Goal: Answer question/provide support: Share knowledge or assist other users

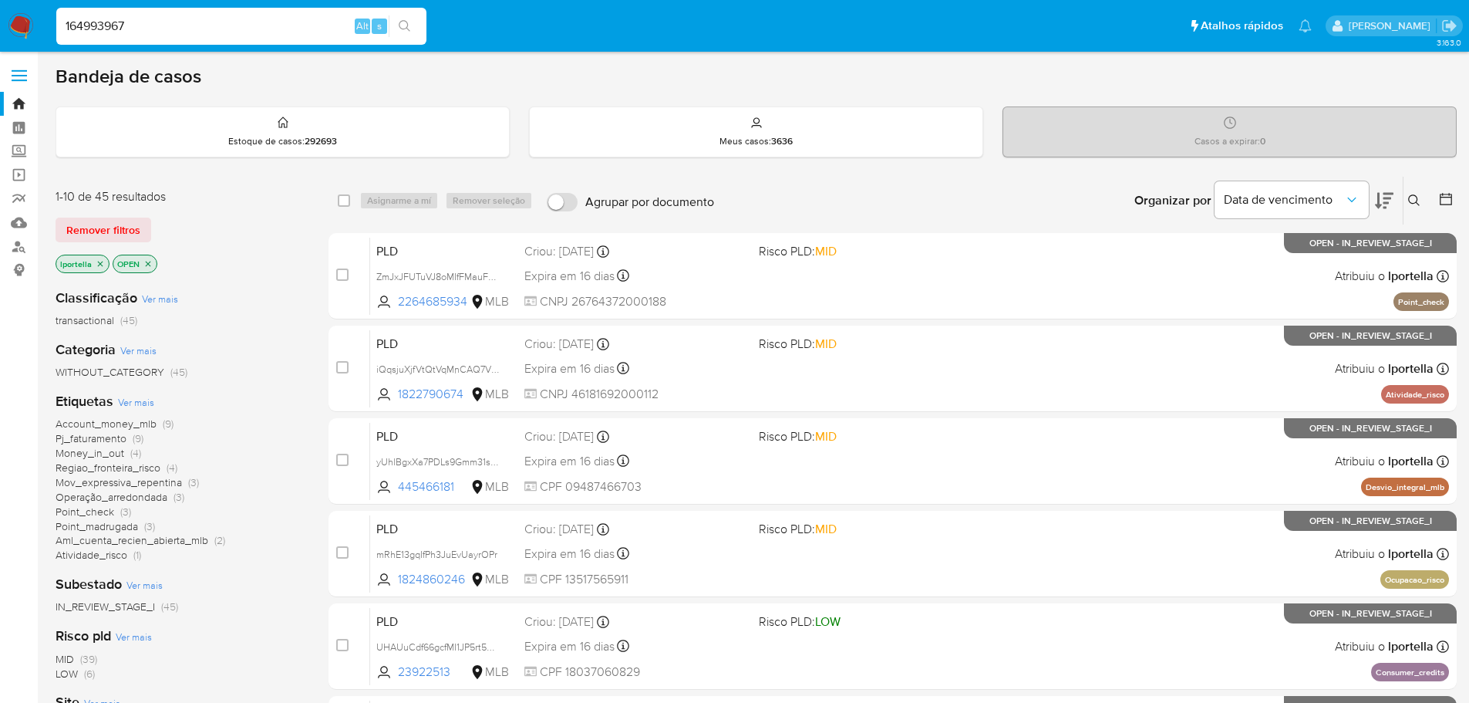
type input "164993967"
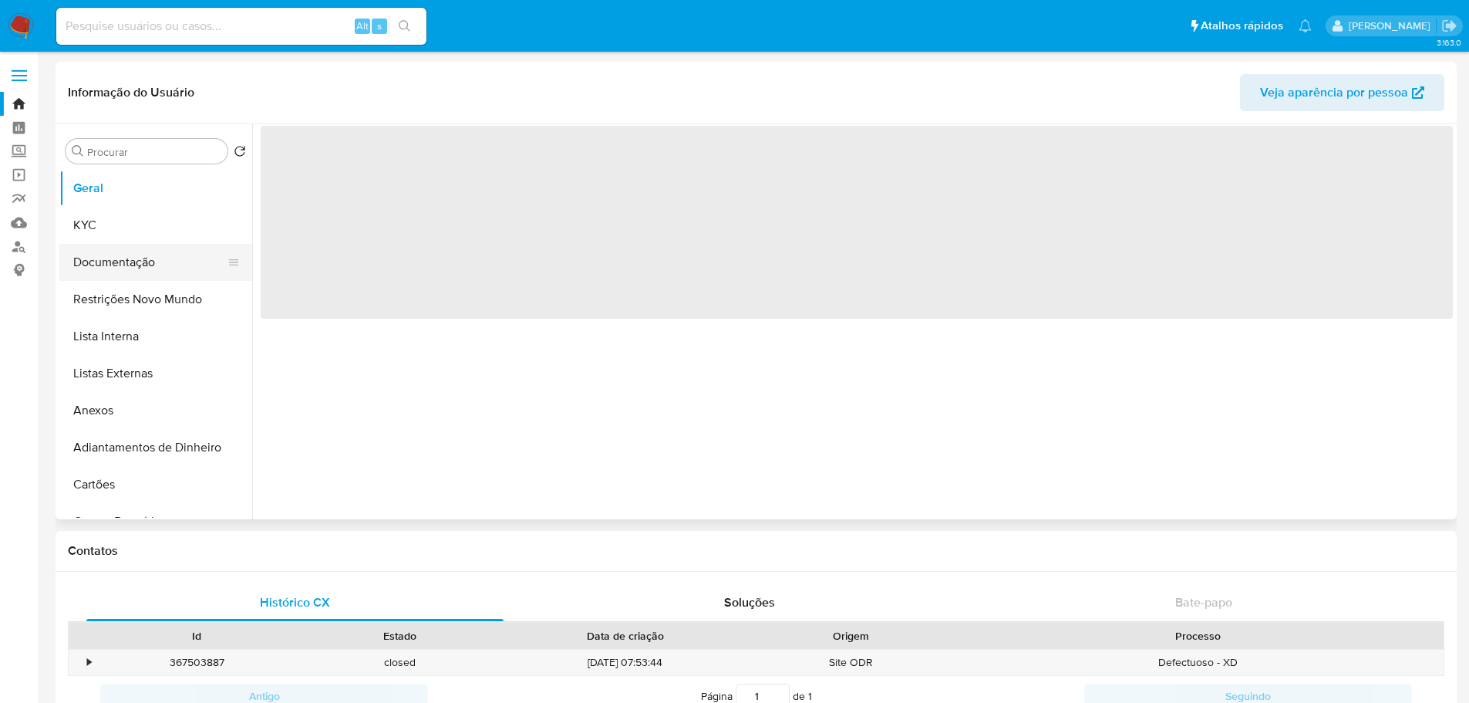
click at [145, 263] on button "Documentação" at bounding box center [149, 262] width 180 height 37
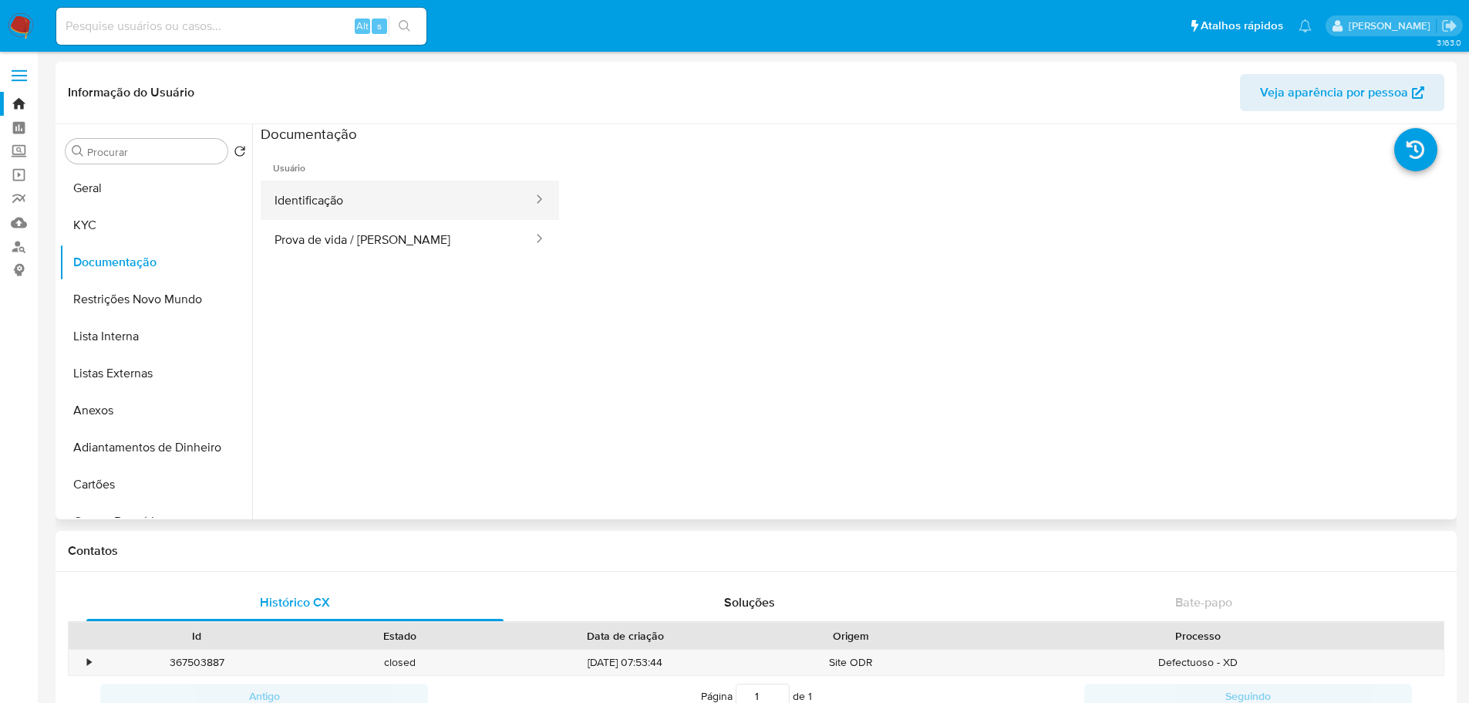
click at [370, 198] on button "Identificação" at bounding box center [398, 199] width 274 height 39
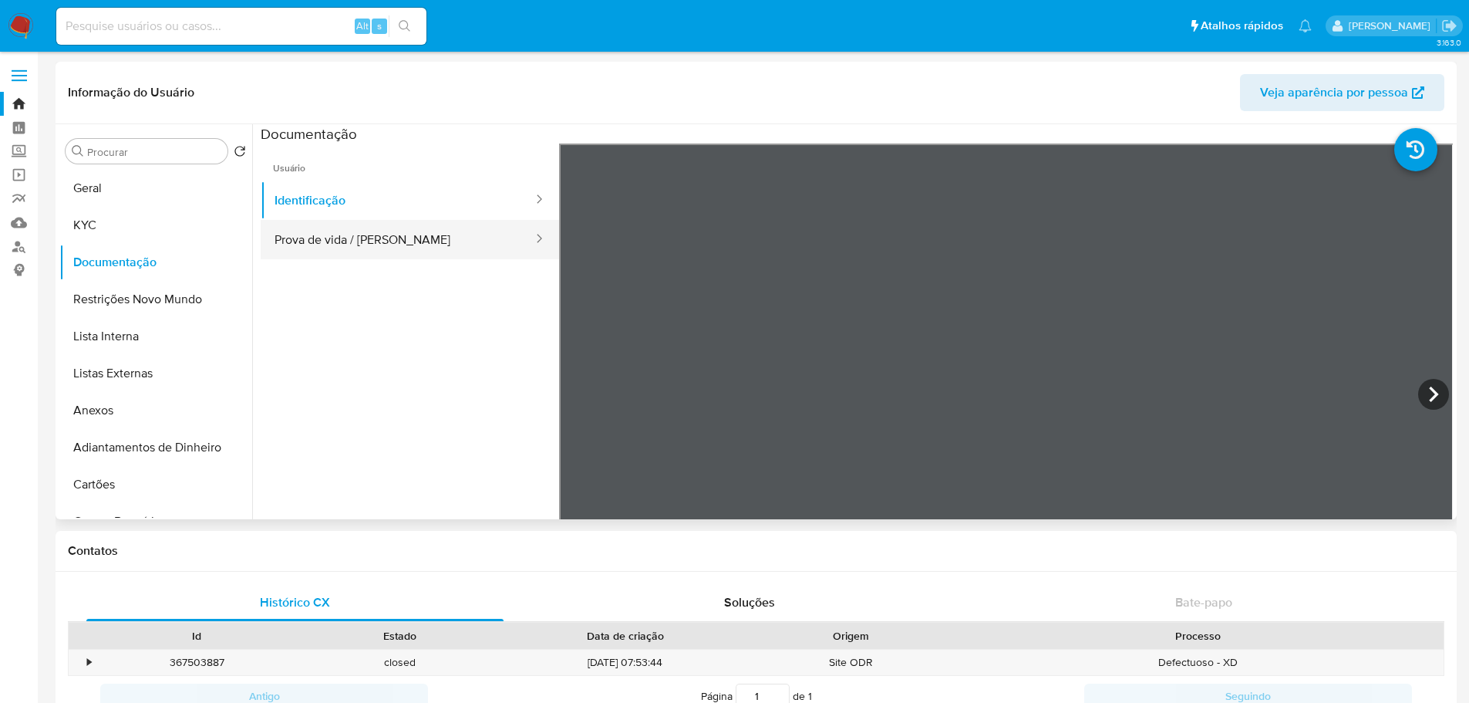
click at [310, 244] on button "Prova de vida / [PERSON_NAME]" at bounding box center [398, 239] width 274 height 39
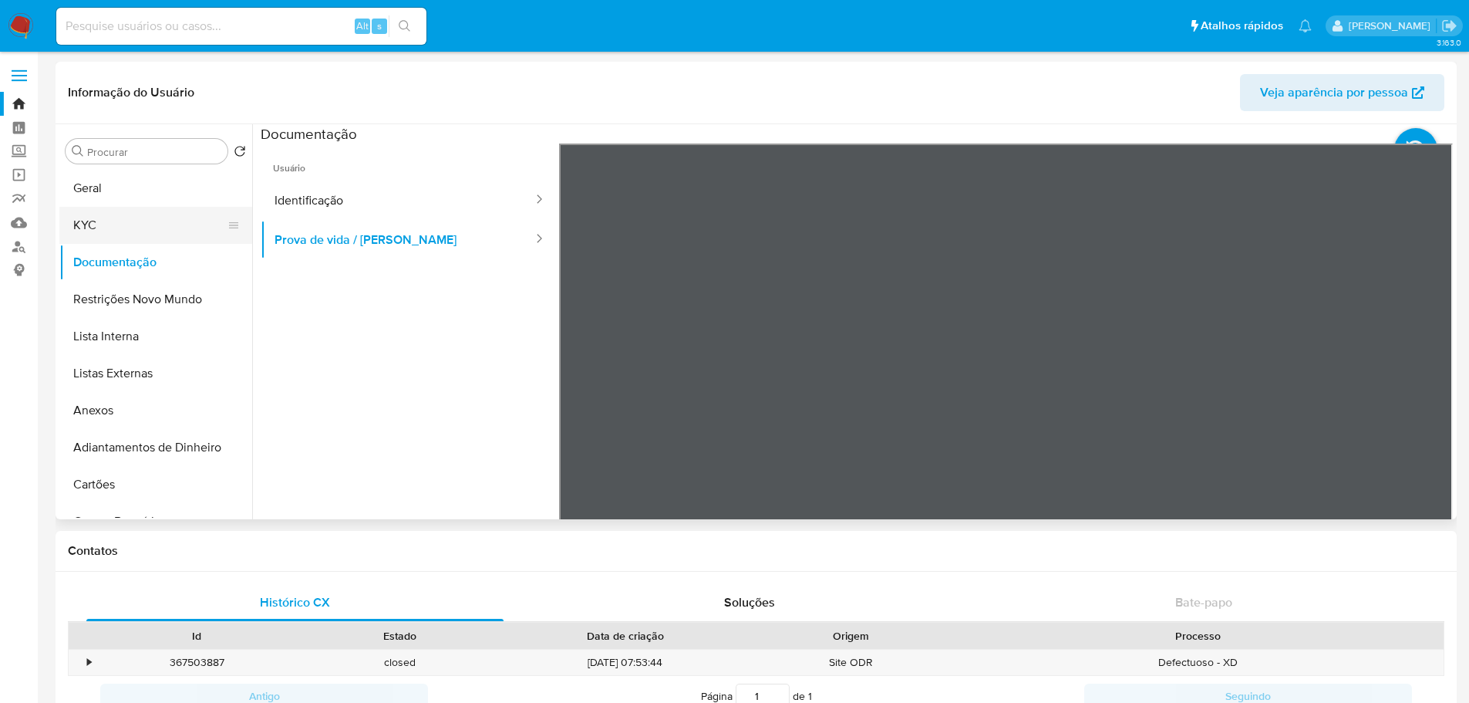
click at [151, 214] on button "KYC" at bounding box center [149, 225] width 180 height 37
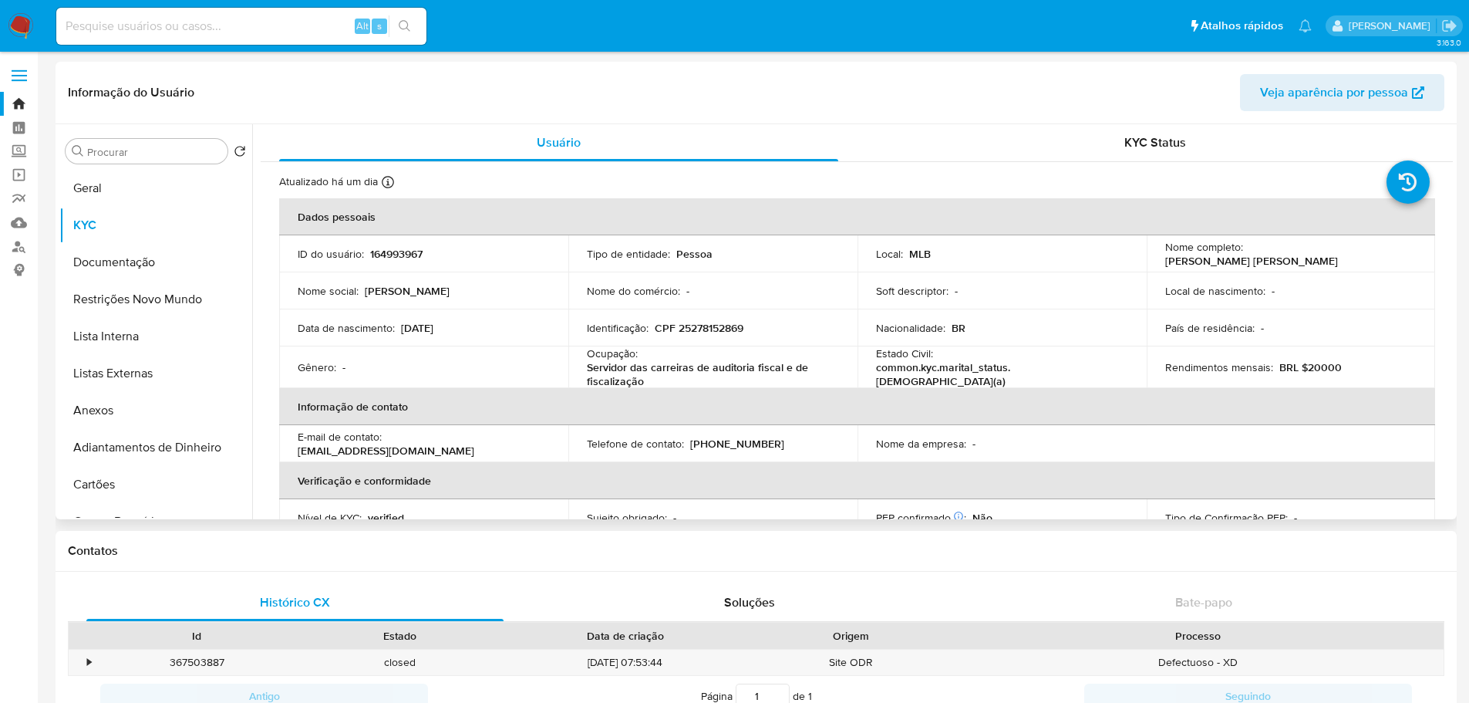
click at [687, 331] on p "CPF 25278152869" at bounding box center [699, 328] width 89 height 14
copy p "25278152869"
click at [116, 267] on button "Documentação" at bounding box center [149, 262] width 180 height 37
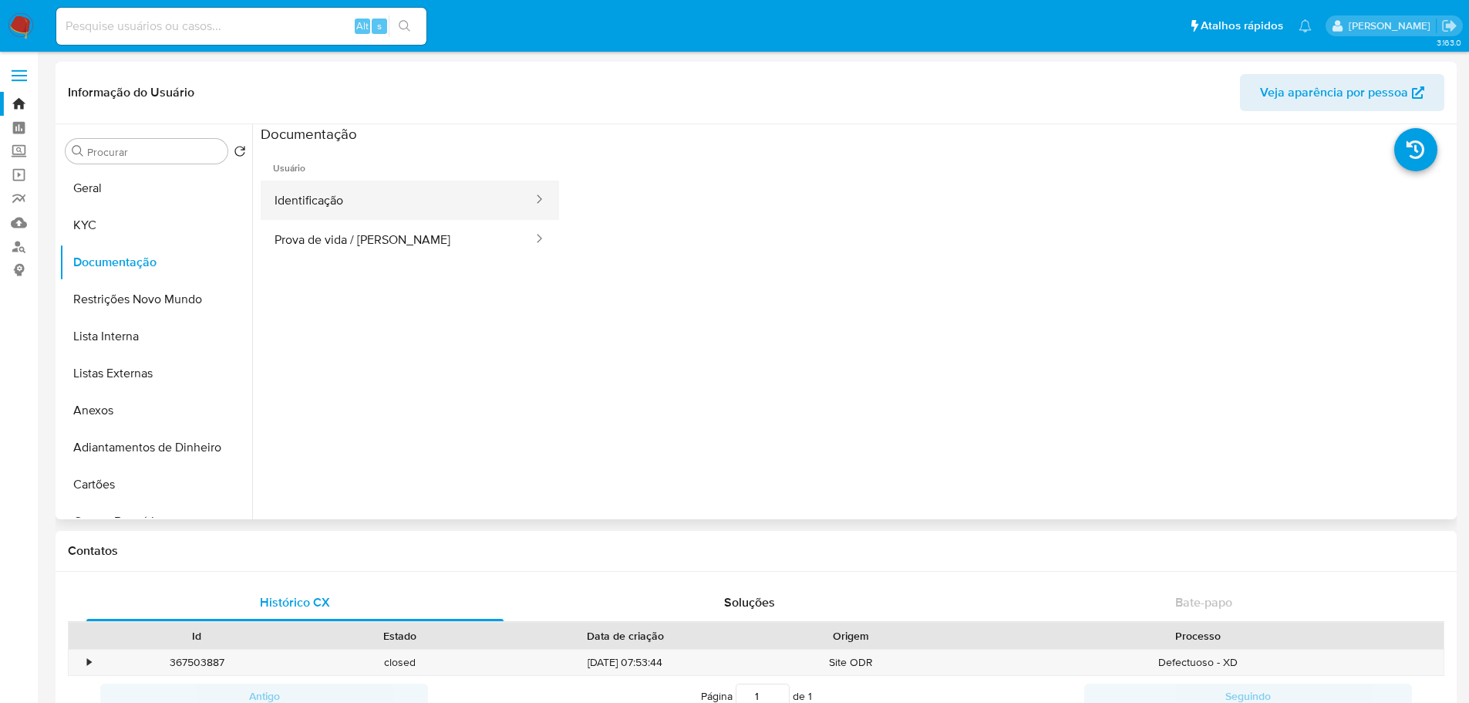
click at [353, 205] on button "Identificação" at bounding box center [398, 199] width 274 height 39
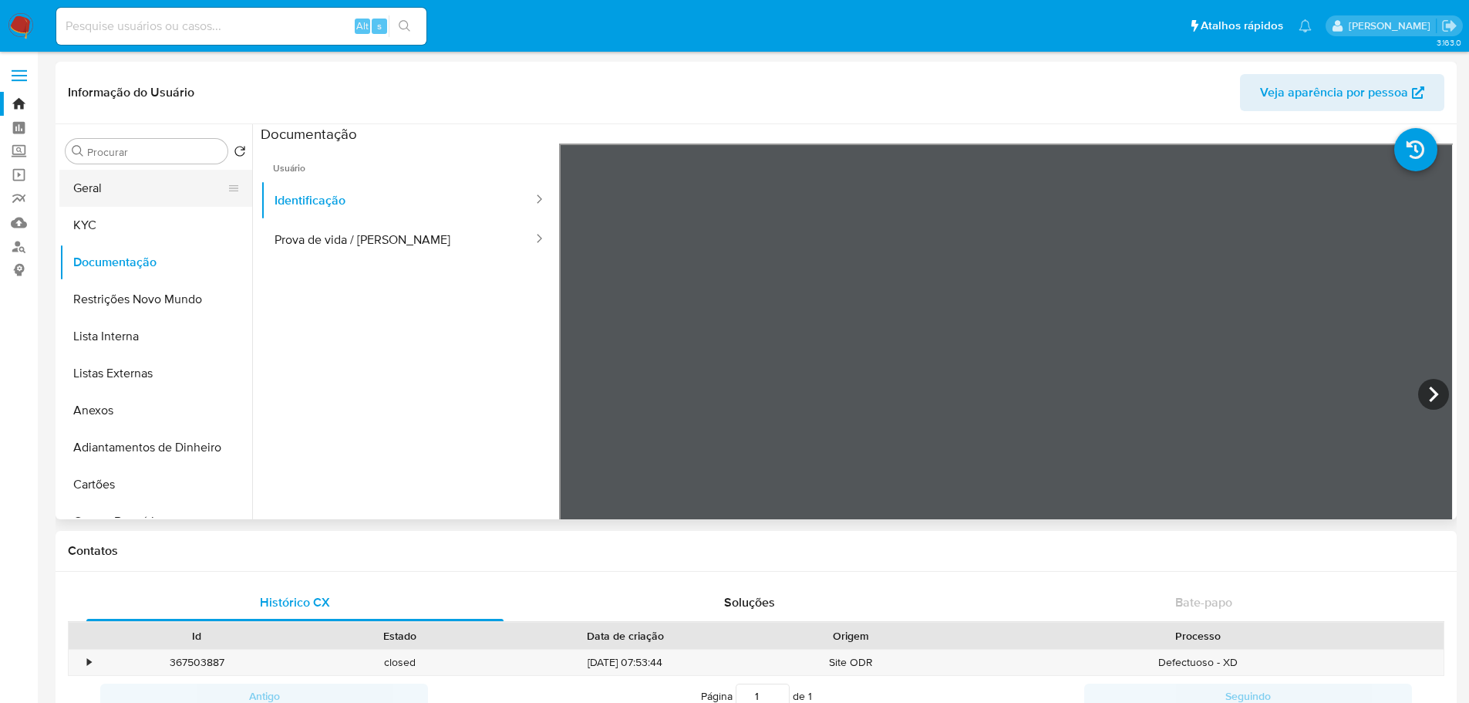
click at [118, 186] on button "Geral" at bounding box center [149, 188] width 180 height 37
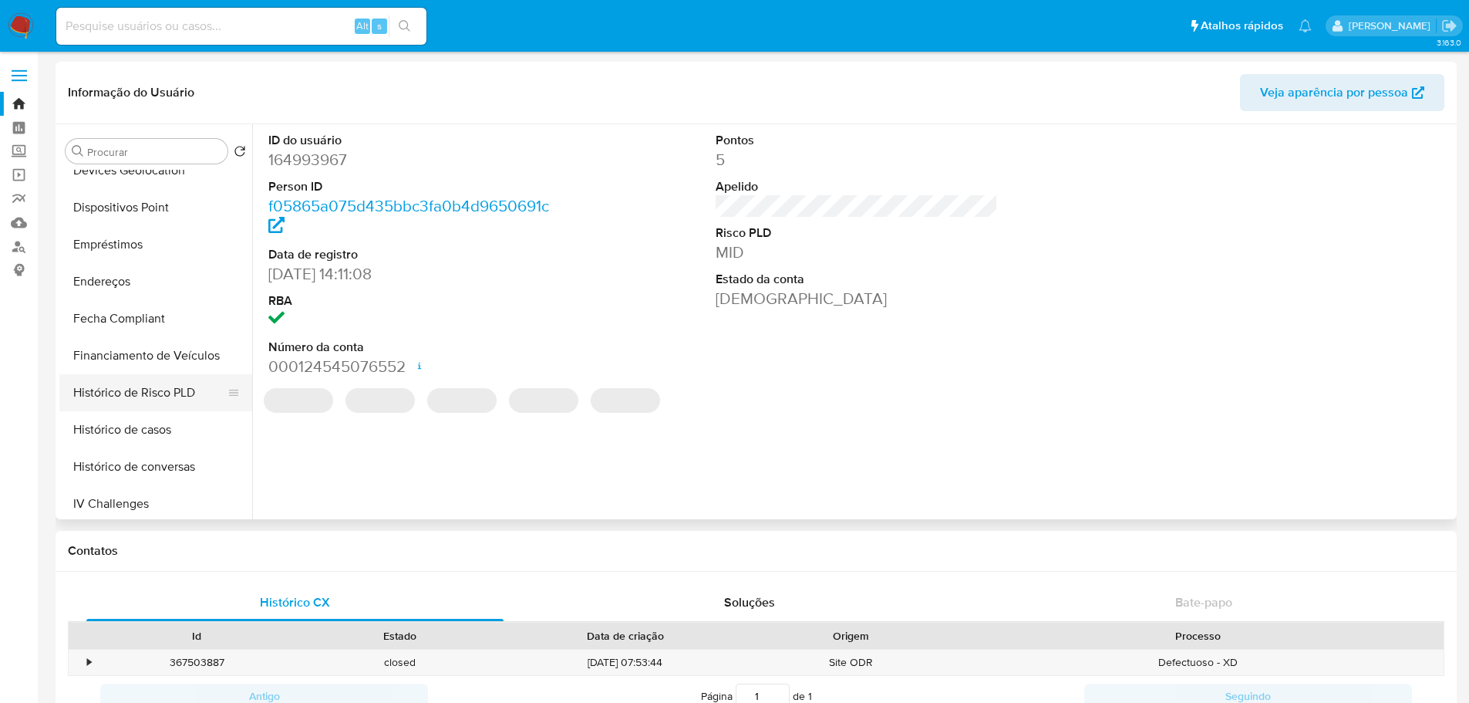
scroll to position [463, 0]
click at [150, 430] on button "Histórico de casos" at bounding box center [149, 428] width 180 height 37
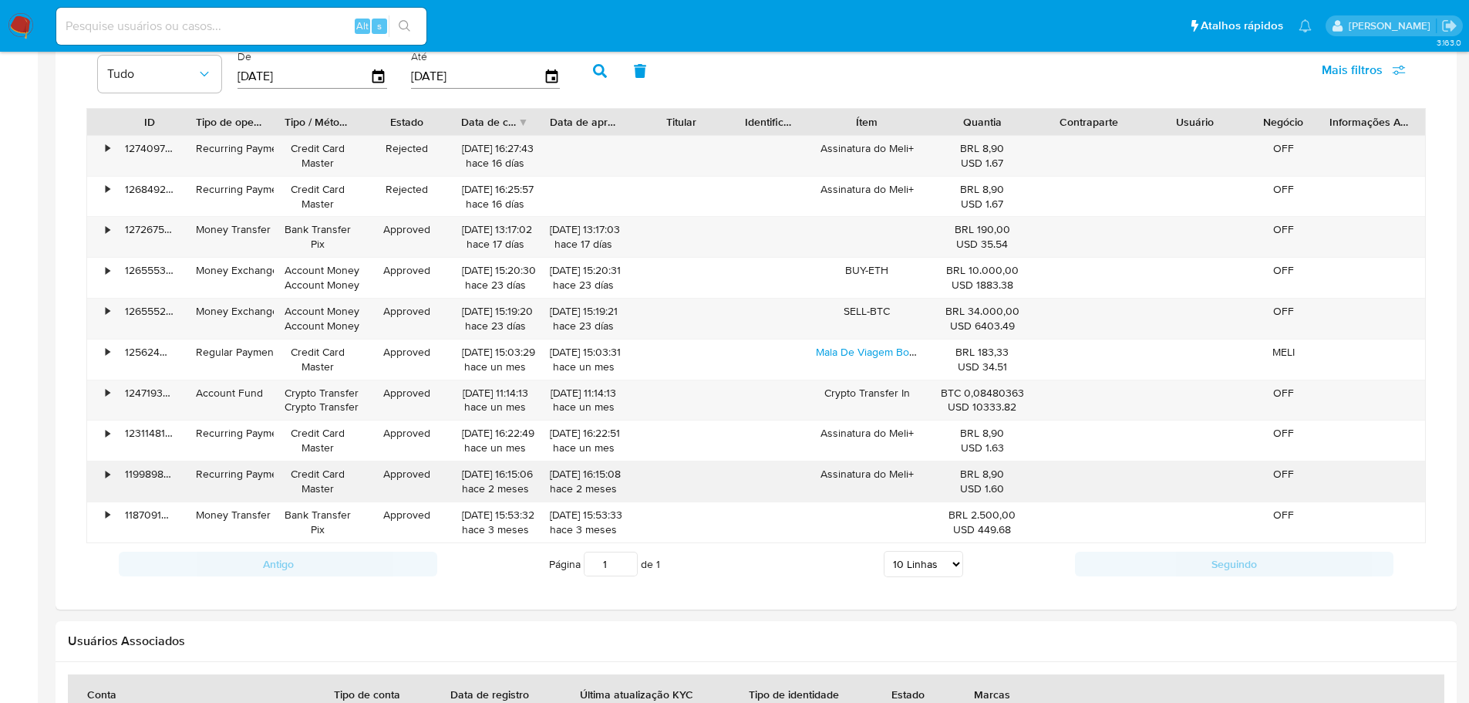
scroll to position [1080, 0]
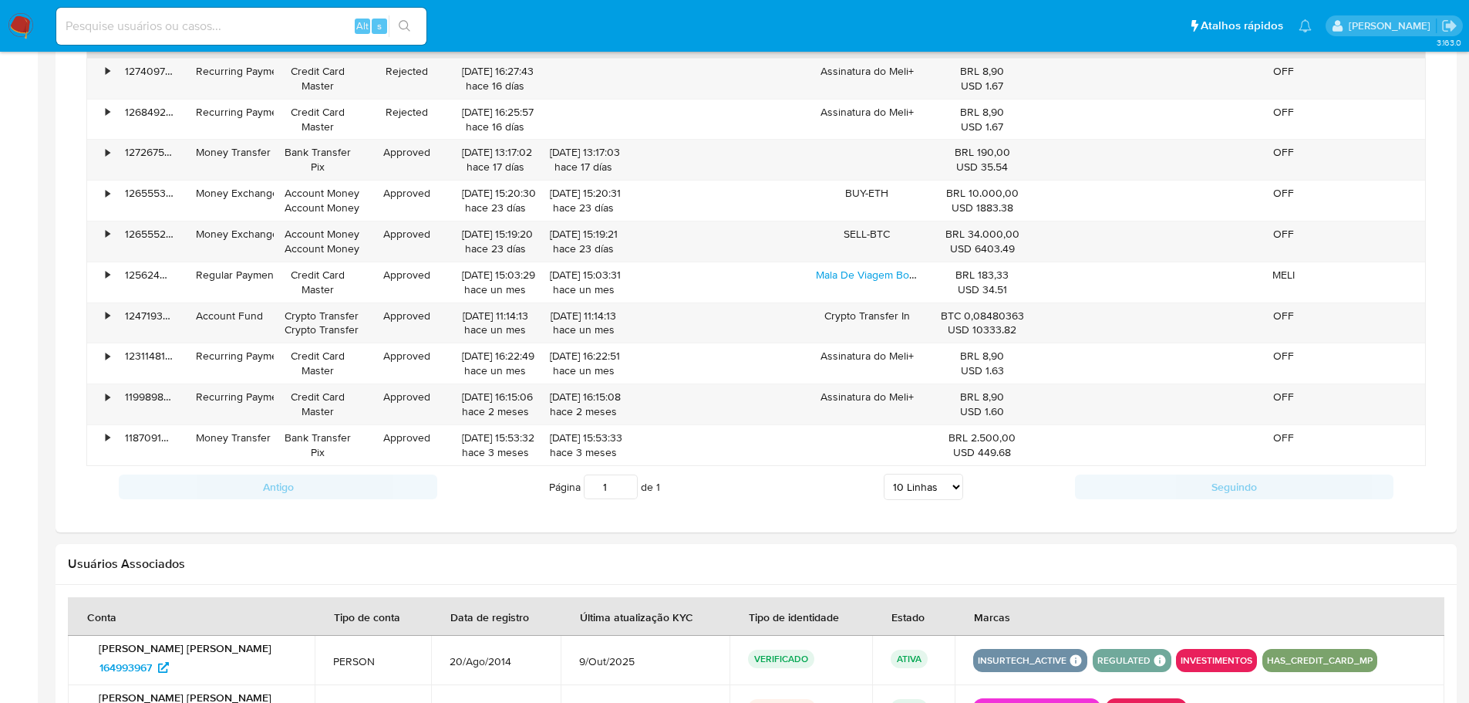
click at [953, 487] on select "5 Linhas 10 Linhas 20 Linhas 25 Linhas 50 Linhas 100 Linhas" at bounding box center [923, 487] width 79 height 26
select select "100"
click at [884, 474] on select "5 Linhas 10 Linhas 20 Linhas 25 Linhas 50 Linhas 100 Linhas" at bounding box center [923, 487] width 79 height 26
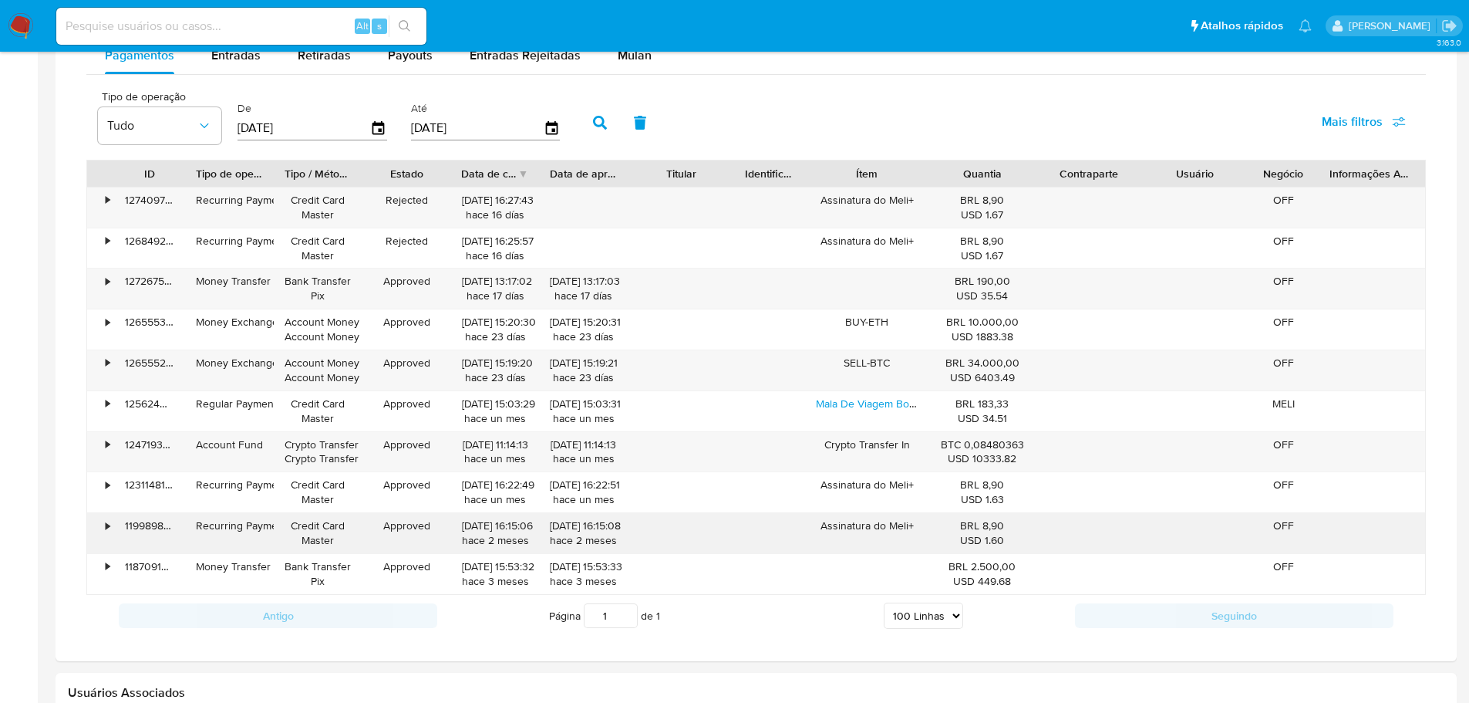
scroll to position [926, 0]
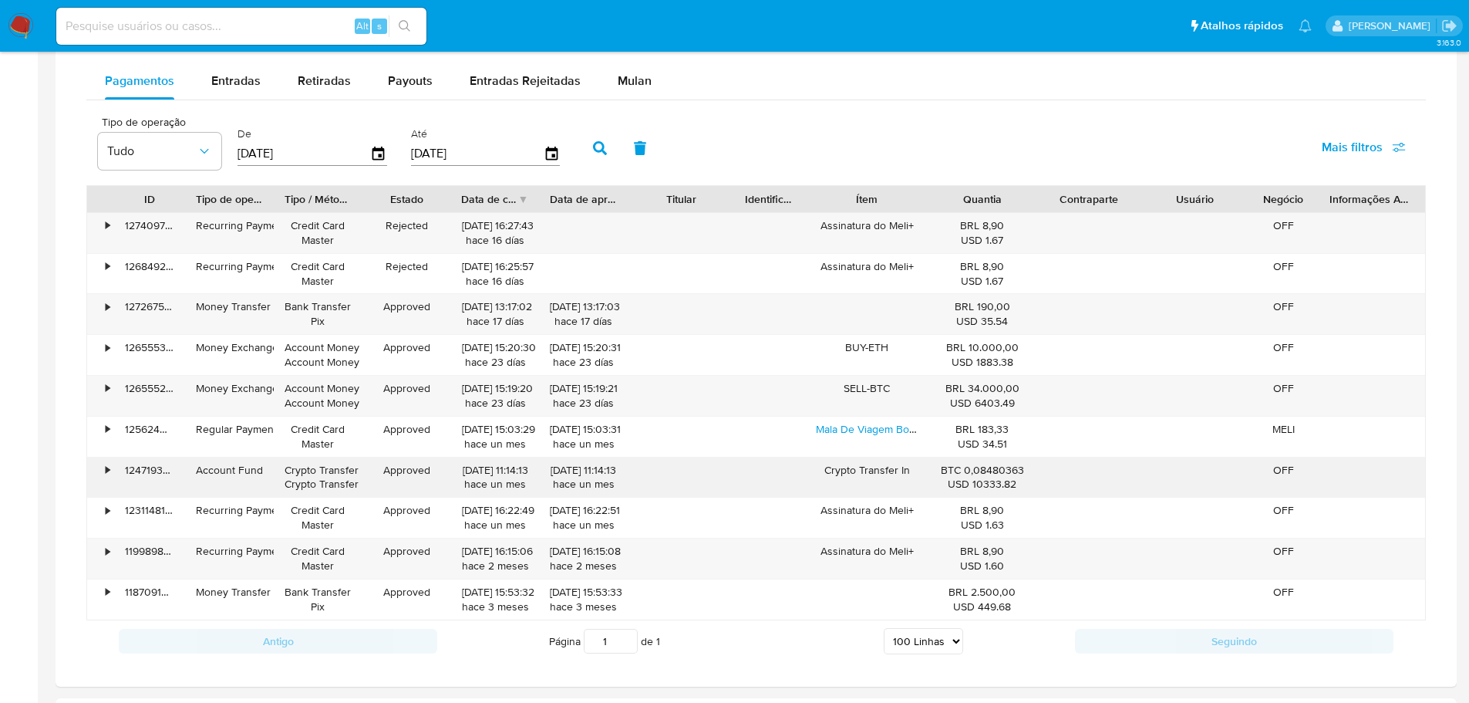
click at [106, 467] on div "•" at bounding box center [108, 470] width 4 height 15
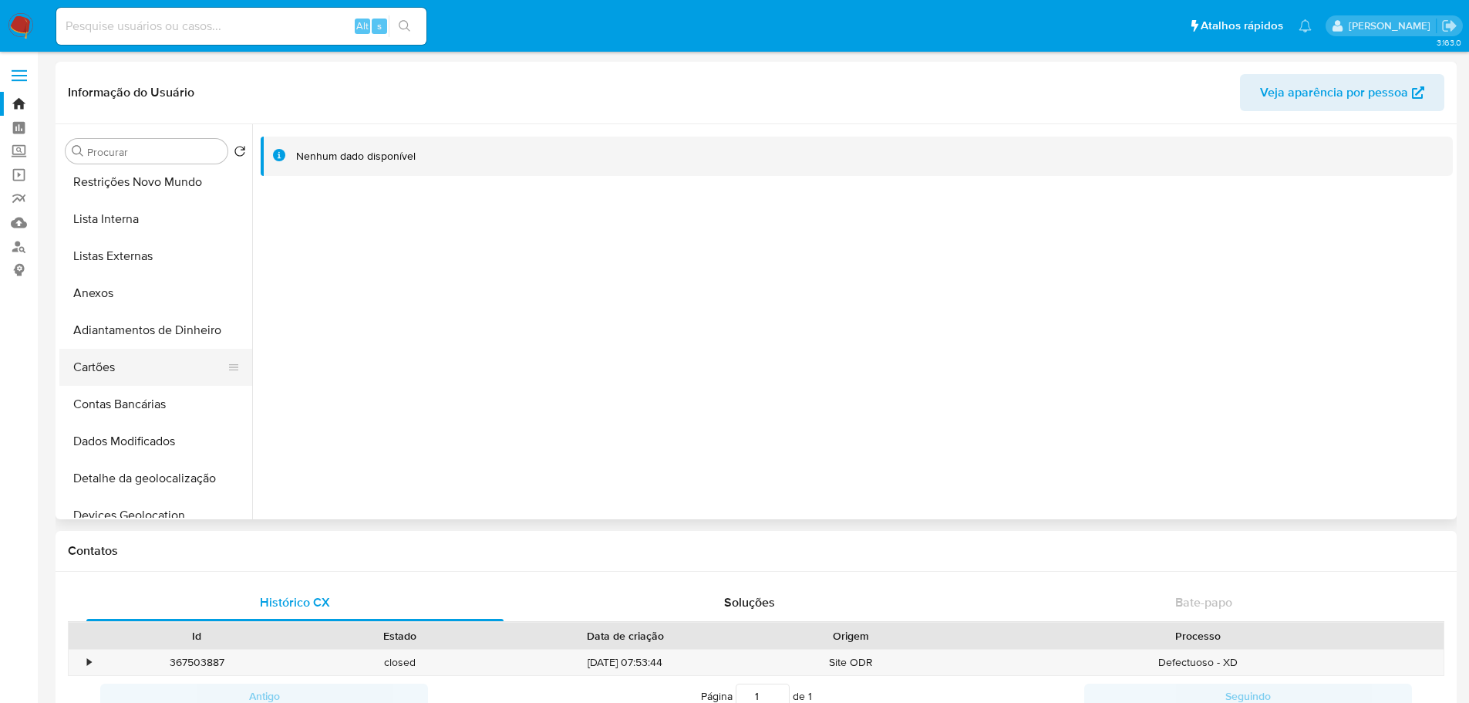
scroll to position [0, 0]
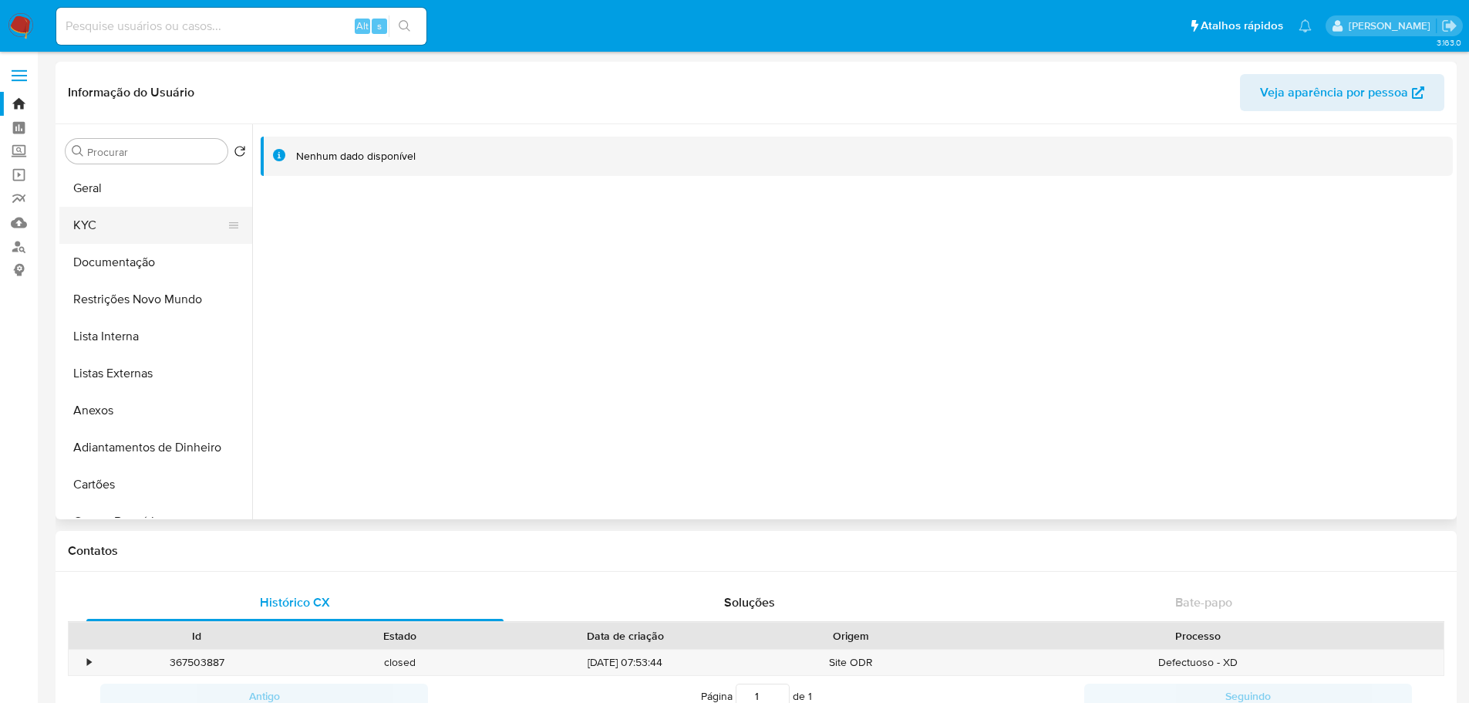
click at [131, 228] on button "KYC" at bounding box center [149, 225] width 180 height 37
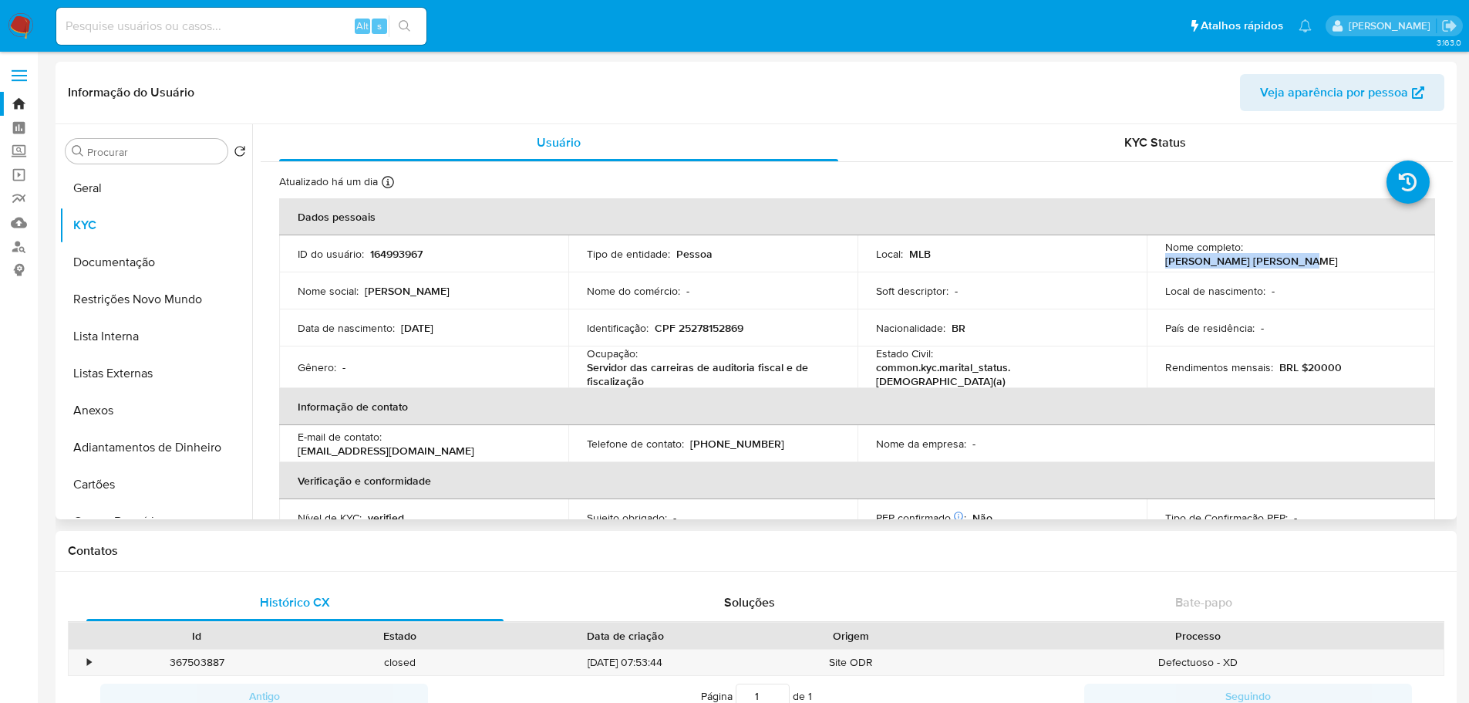
drag, startPoint x: 1364, startPoint y: 262, endPoint x: 1246, endPoint y: 257, distance: 118.1
click at [1246, 257] on td "Nome completo : Fabiana Crepaldi Pereira" at bounding box center [1291, 253] width 289 height 37
copy p "Fabiana Crepaldi Pereira"
click at [166, 26] on input at bounding box center [241, 26] width 370 height 20
paste input "707909300"
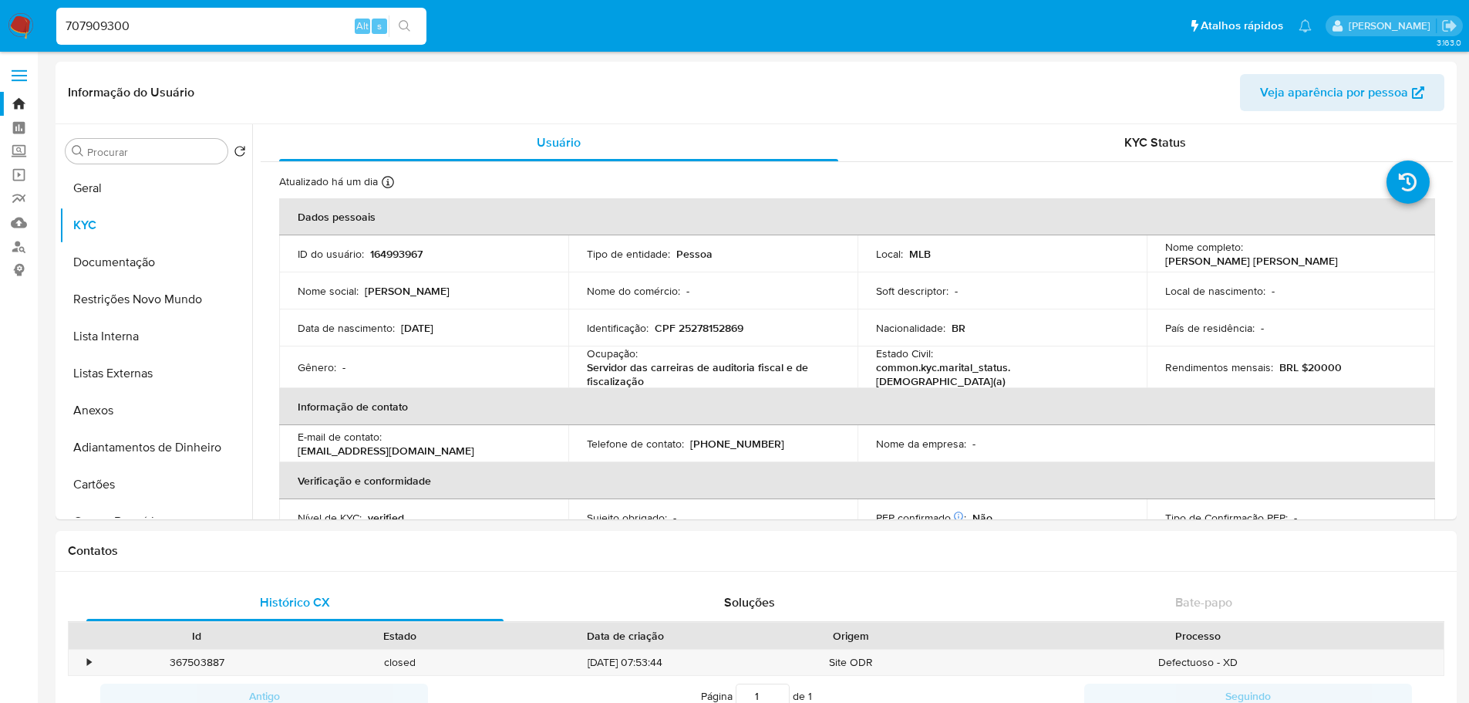
type input "707909300"
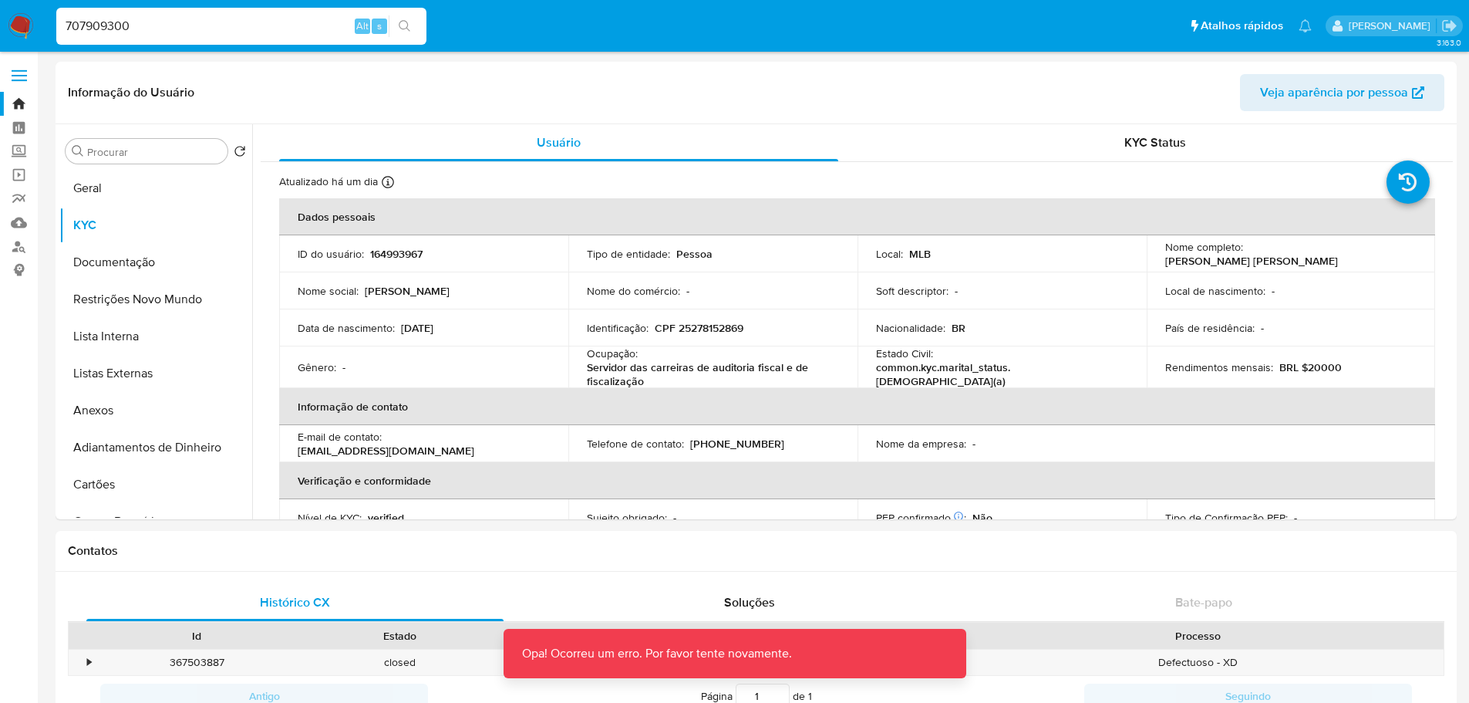
click at [143, 10] on div "707909300 Alt s" at bounding box center [241, 26] width 370 height 37
click at [157, 29] on input "707909300" at bounding box center [241, 26] width 370 height 20
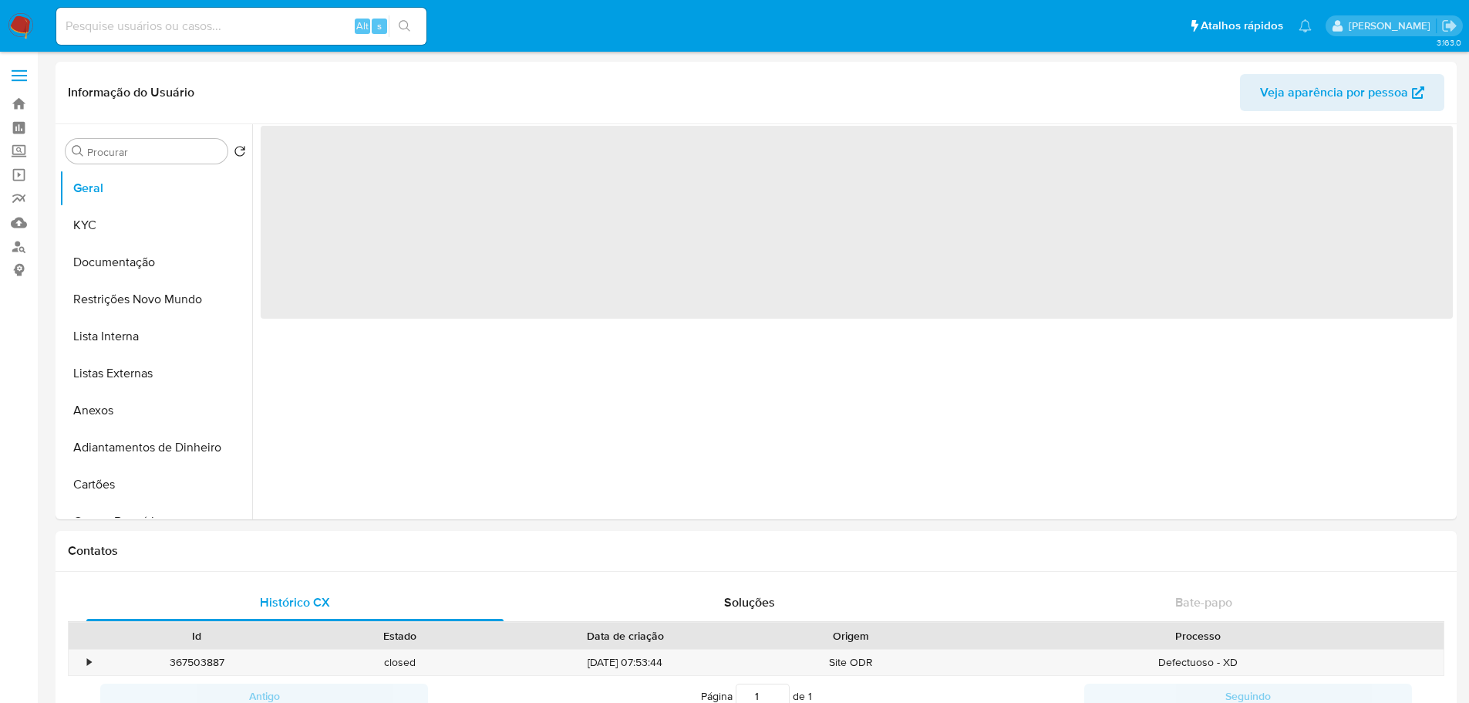
click at [106, 25] on input at bounding box center [241, 26] width 370 height 20
paste input "707909300"
type input "707909300"
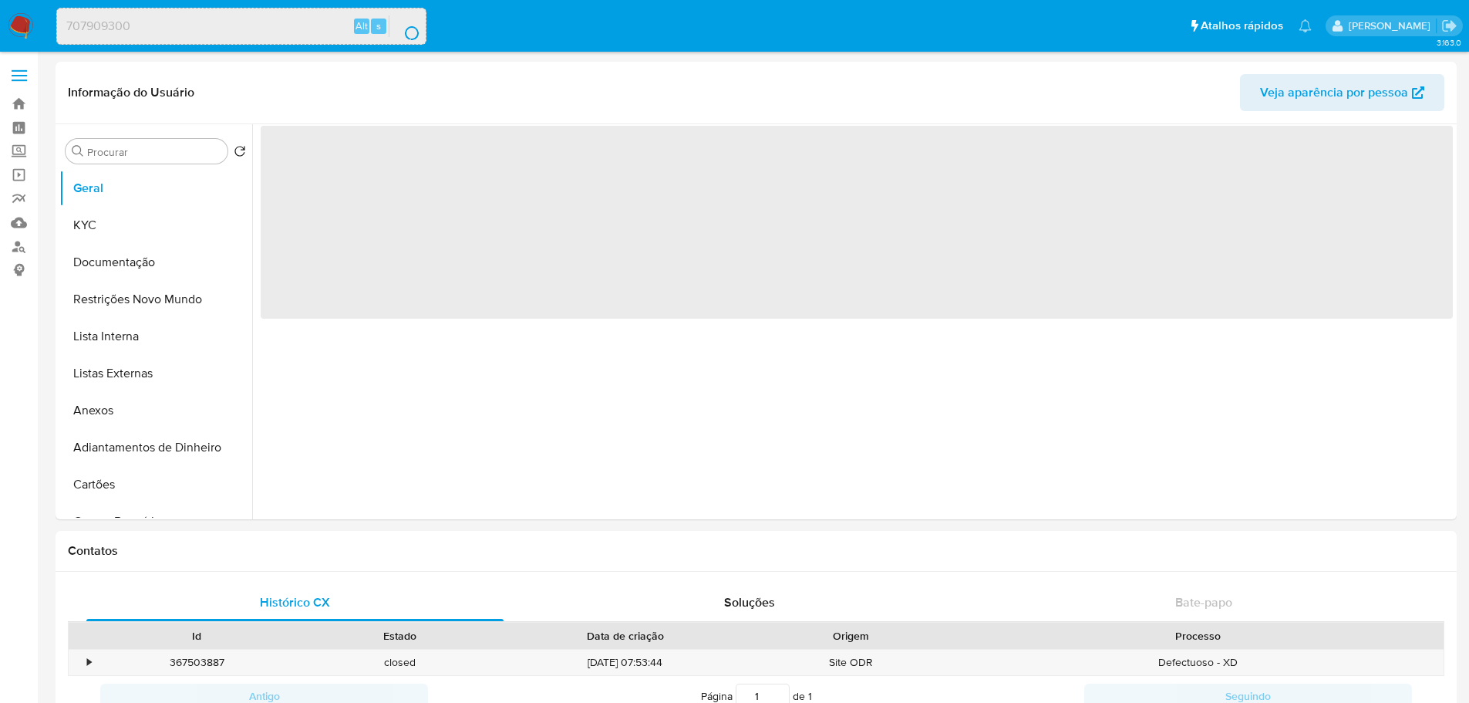
select select "10"
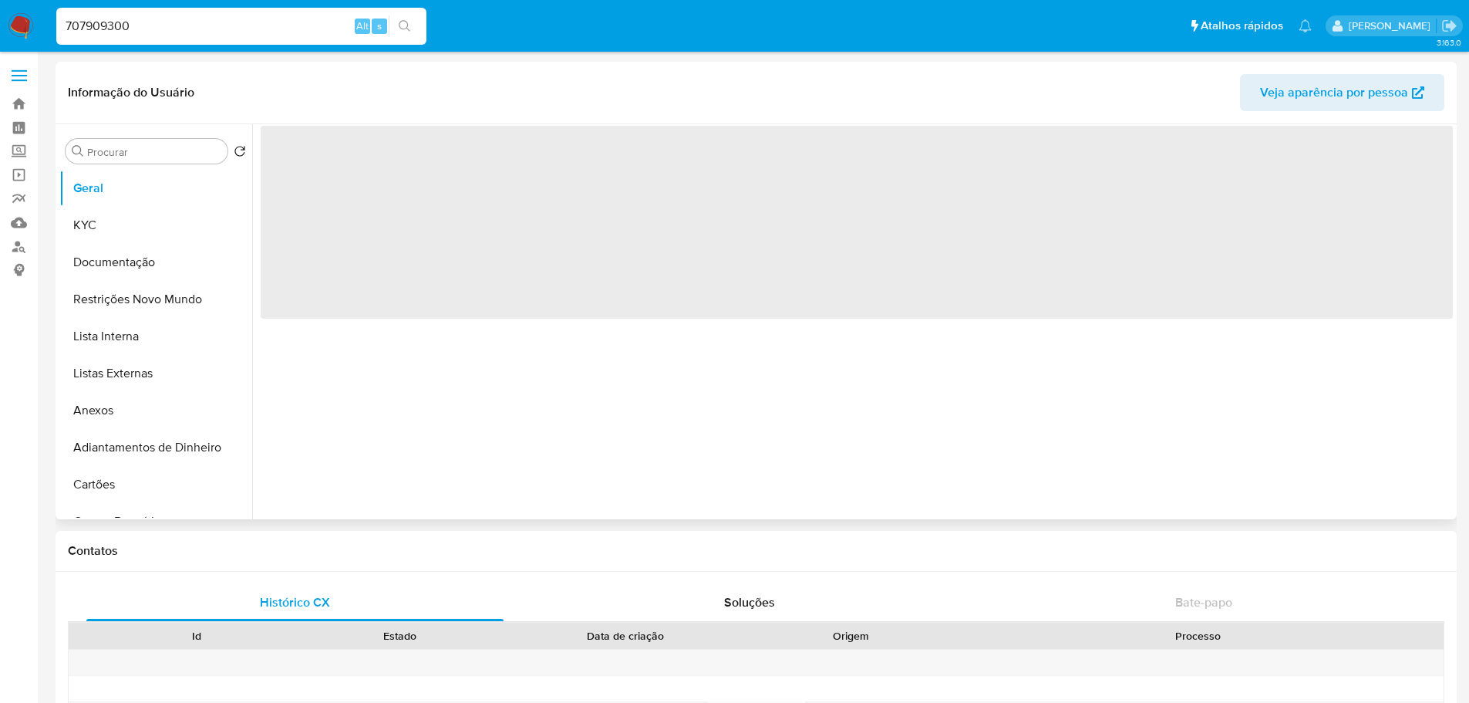
select select "10"
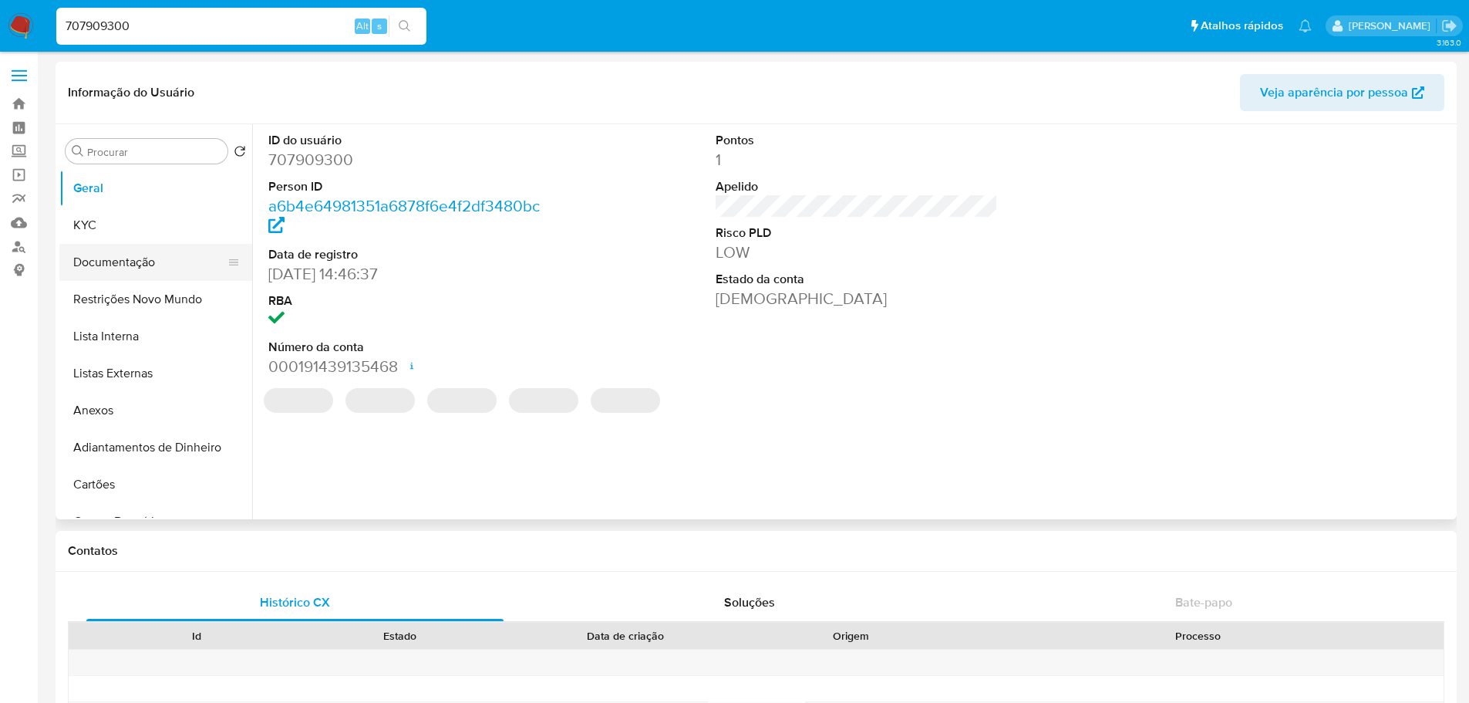
click at [120, 255] on button "Documentação" at bounding box center [149, 262] width 180 height 37
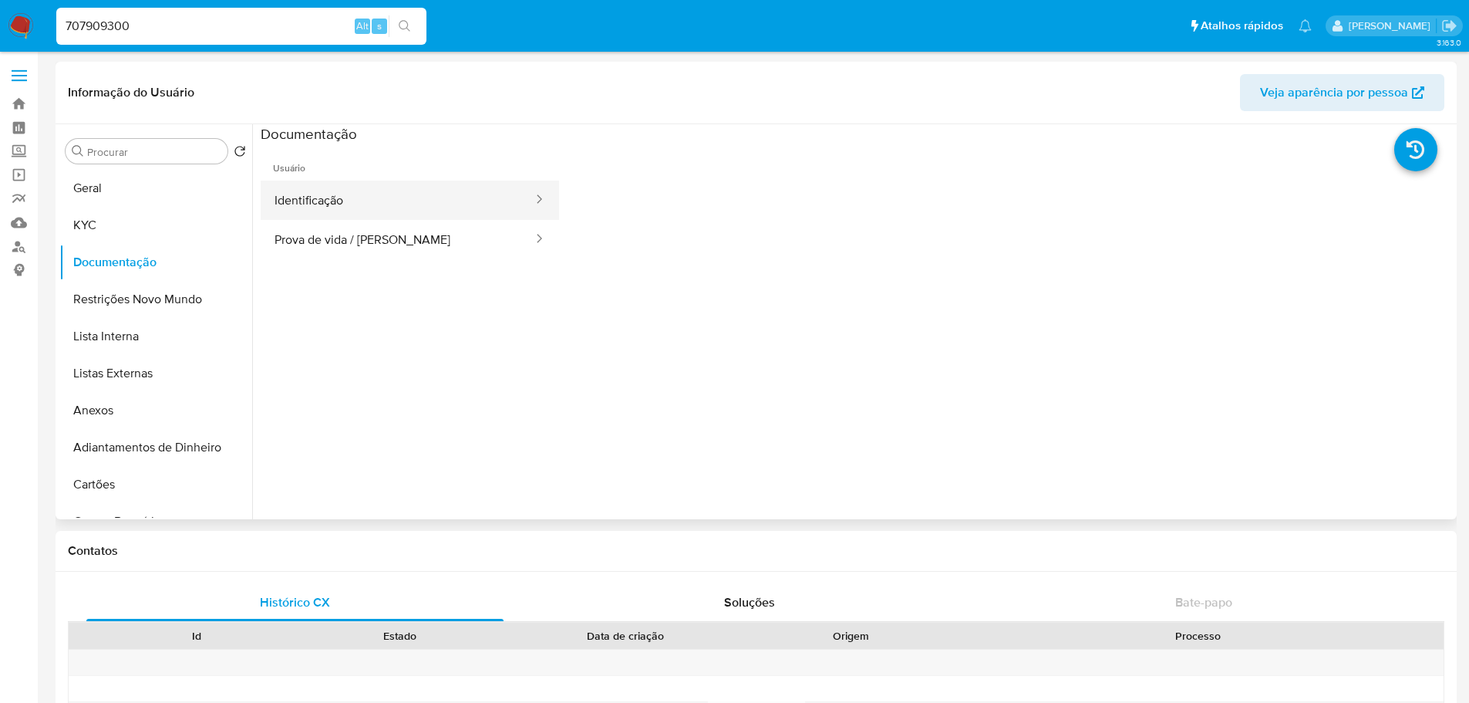
click at [344, 204] on button "Identificação" at bounding box center [398, 199] width 274 height 39
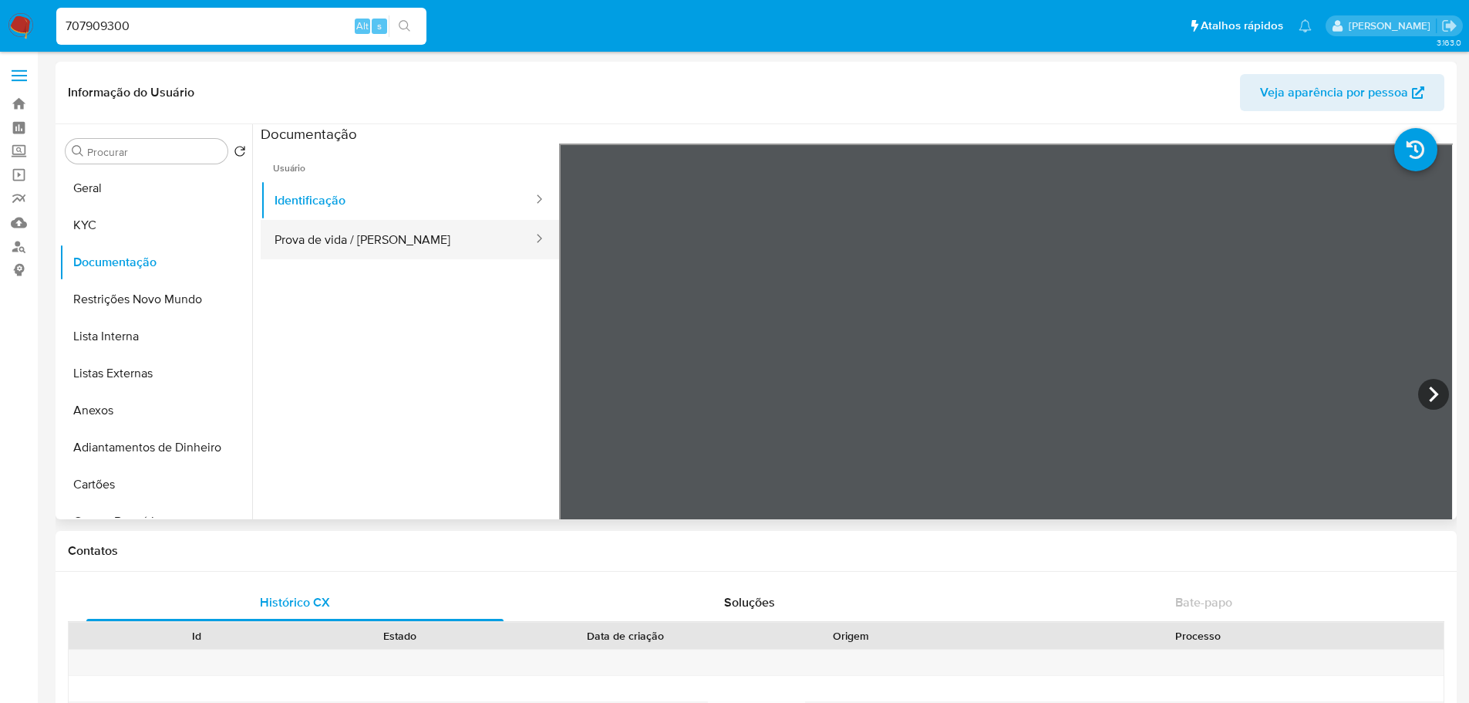
click at [411, 255] on button "Prova de vida / [PERSON_NAME]" at bounding box center [398, 239] width 274 height 39
click at [121, 21] on input "707909300" at bounding box center [241, 26] width 370 height 20
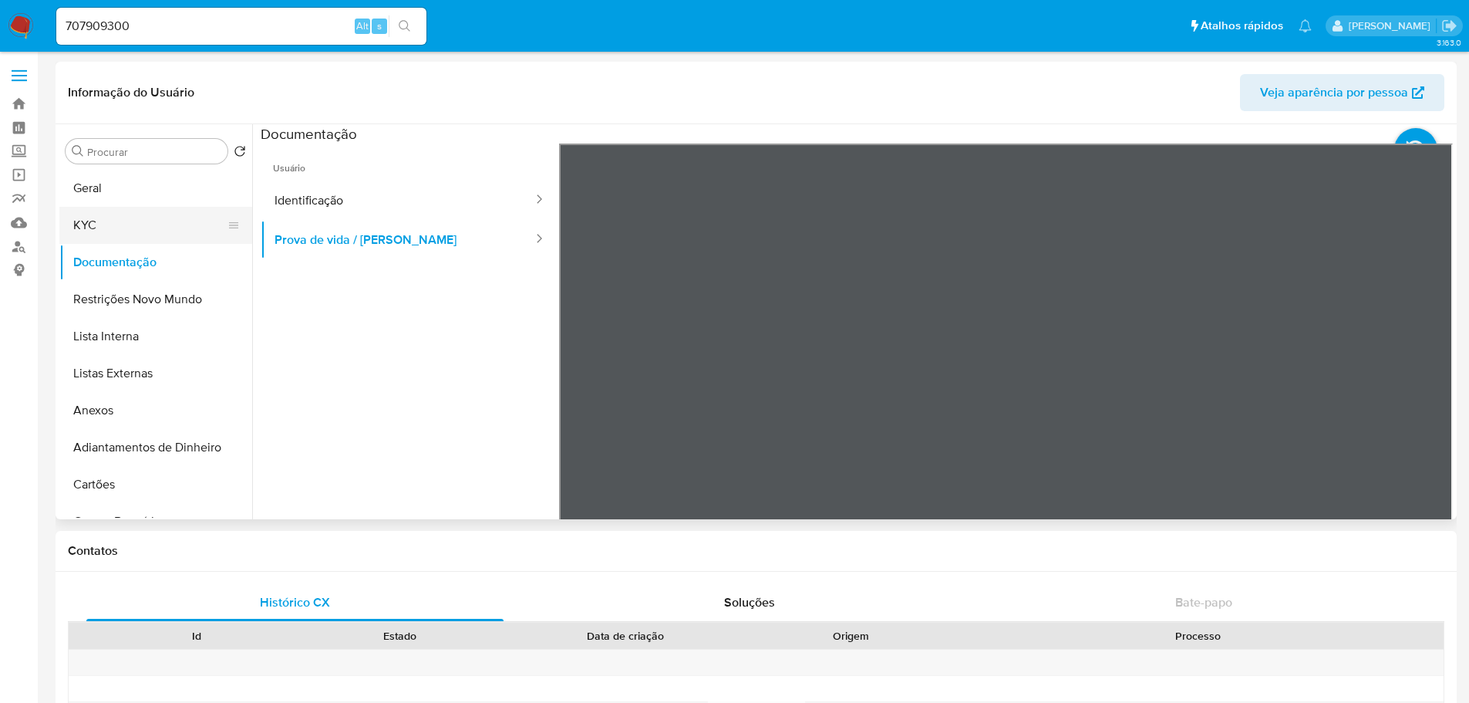
click at [136, 228] on button "KYC" at bounding box center [149, 225] width 180 height 37
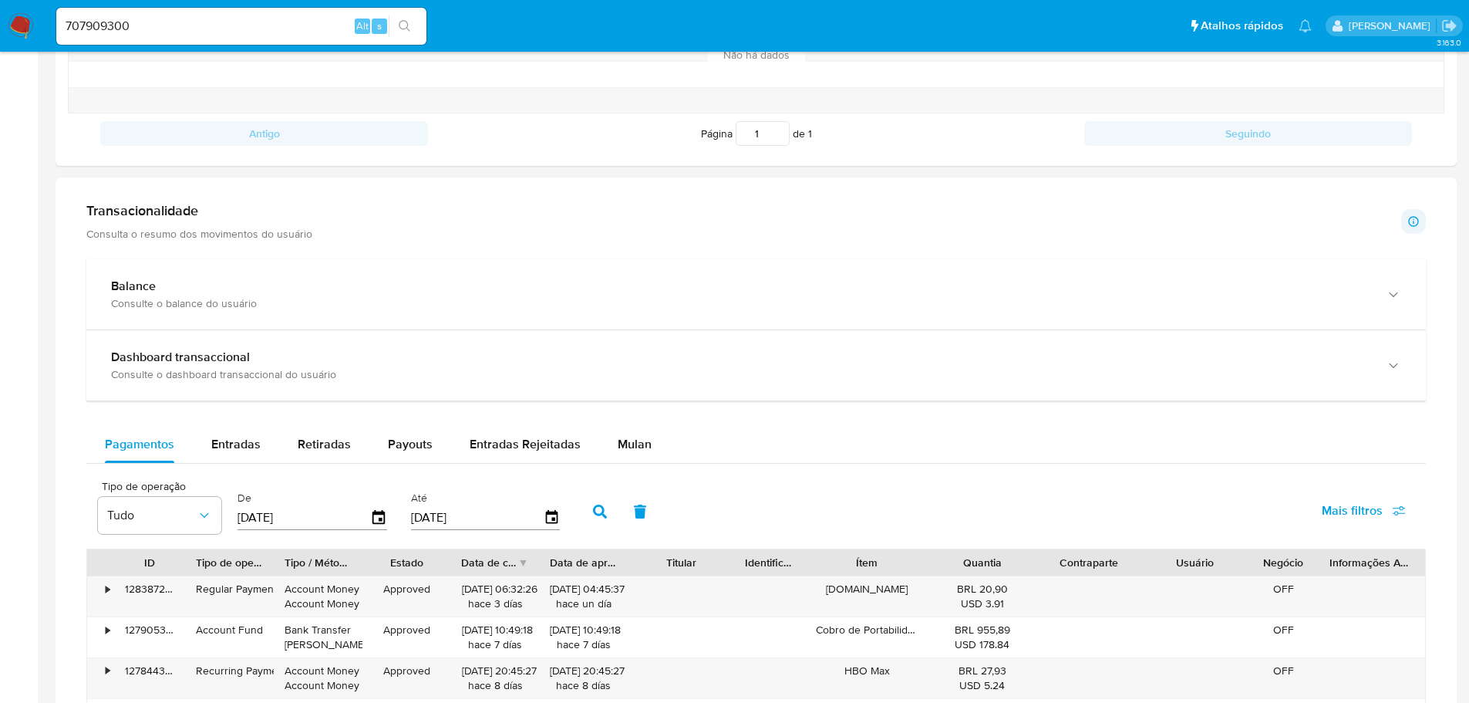
scroll to position [463, 0]
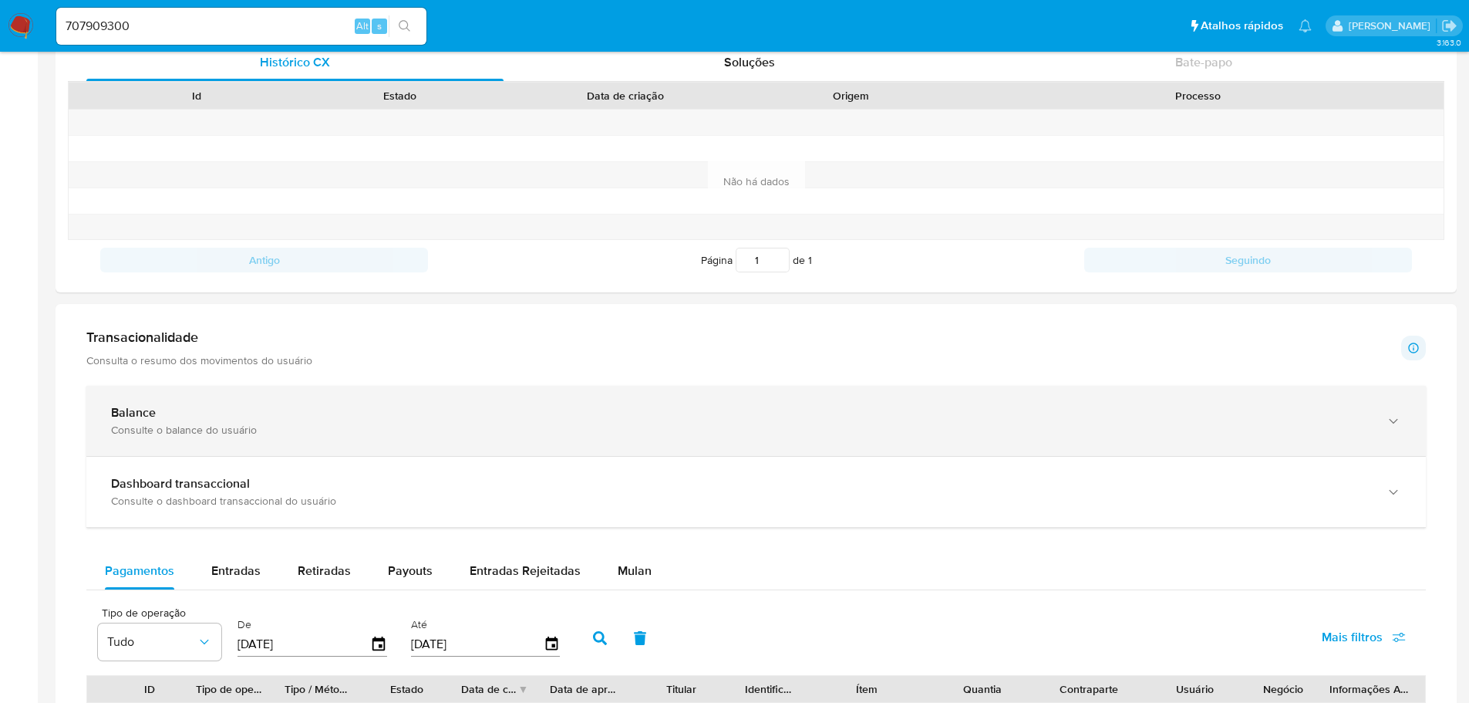
click at [256, 400] on div "Balance Consulte o balance do usuário" at bounding box center [756, 421] width 1340 height 70
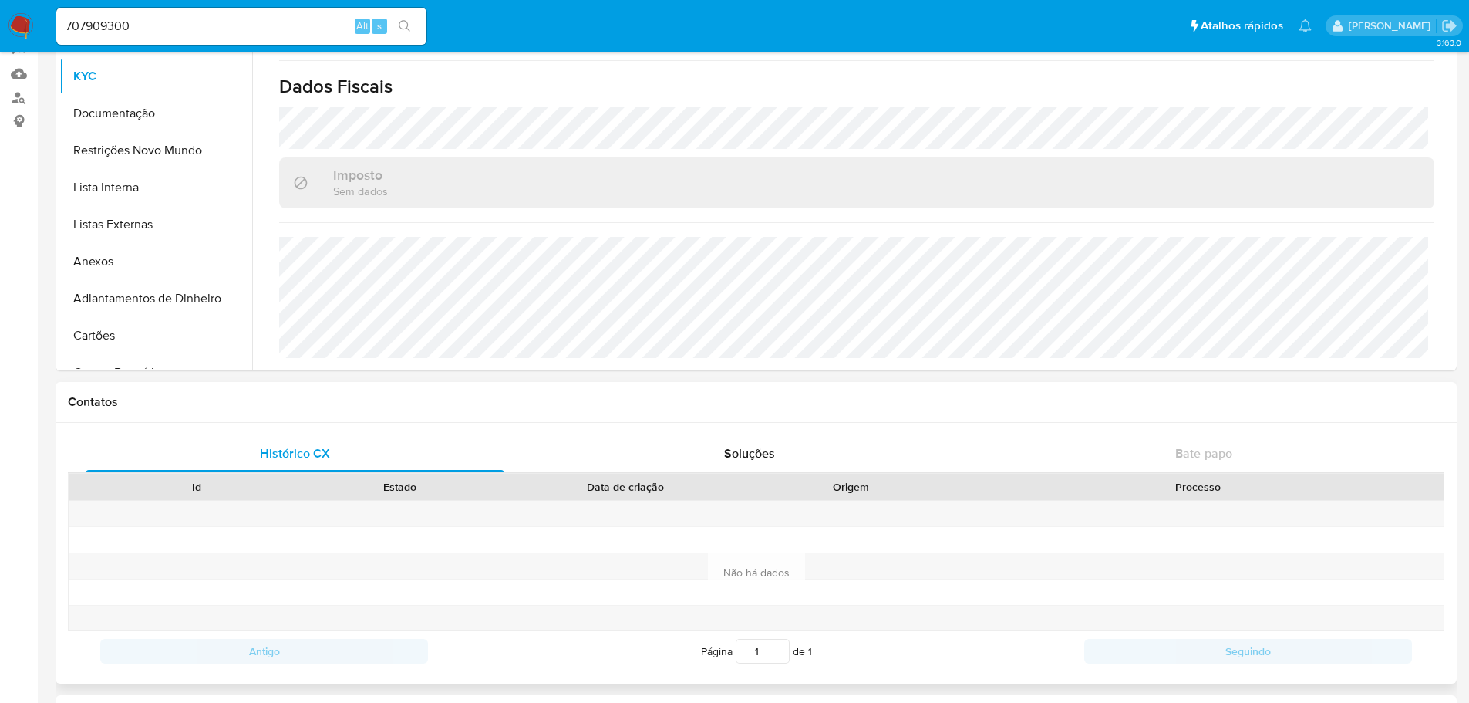
scroll to position [0, 0]
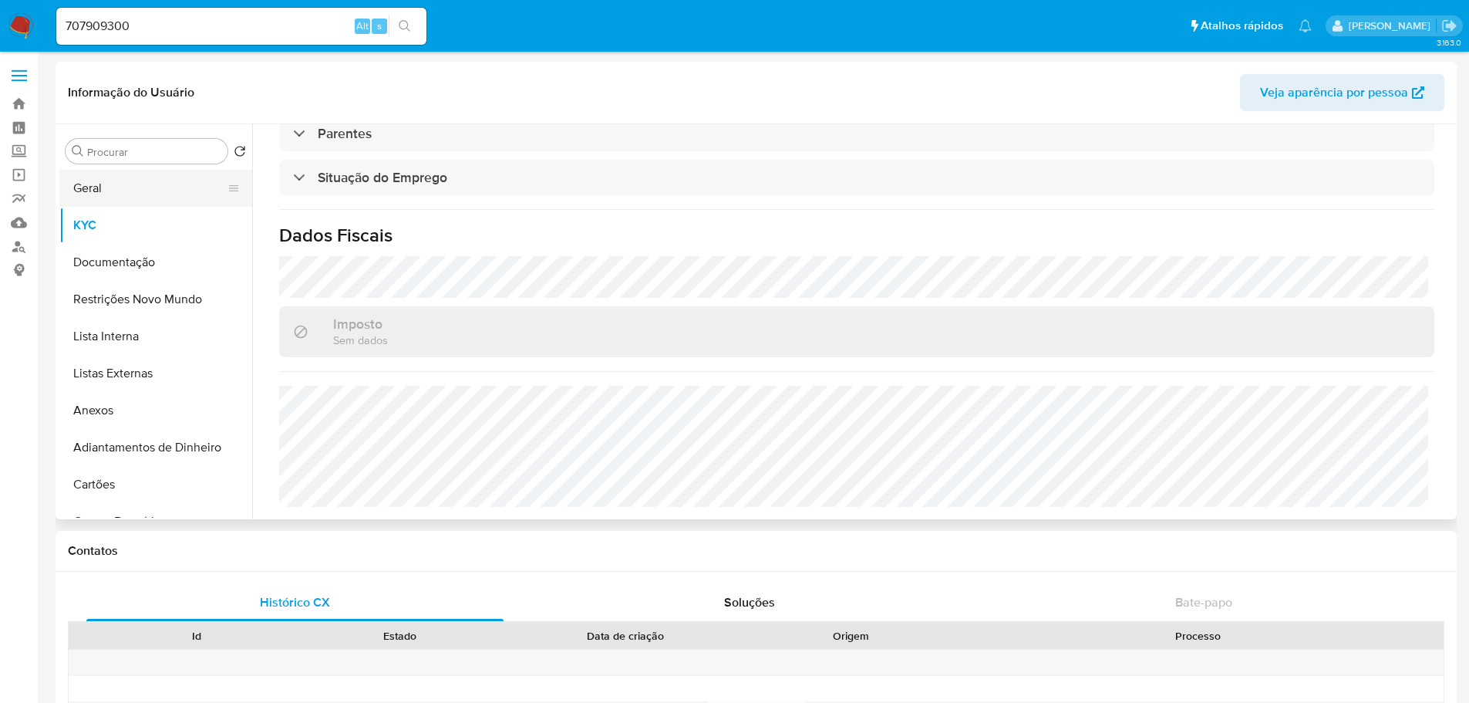
click at [121, 186] on button "Geral" at bounding box center [149, 188] width 180 height 37
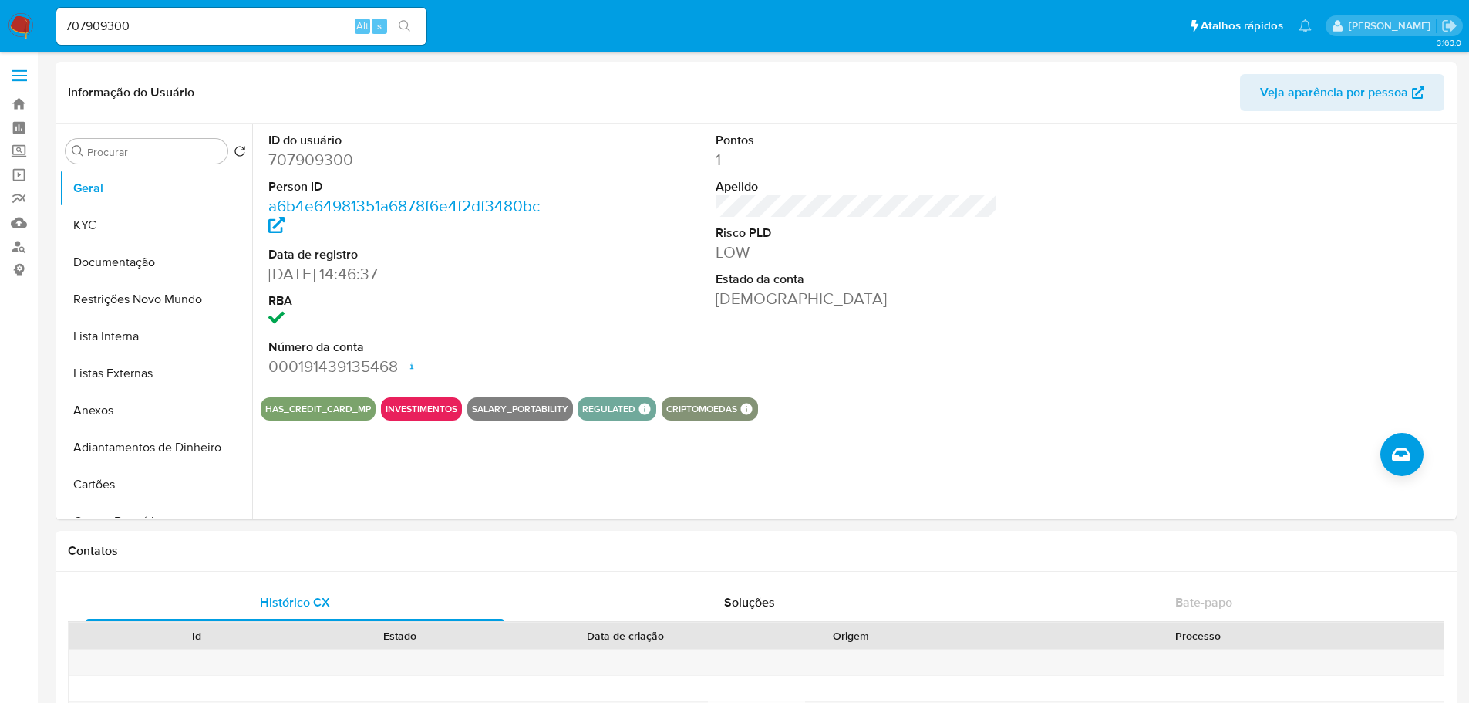
click at [22, 20] on img at bounding box center [21, 26] width 26 height 26
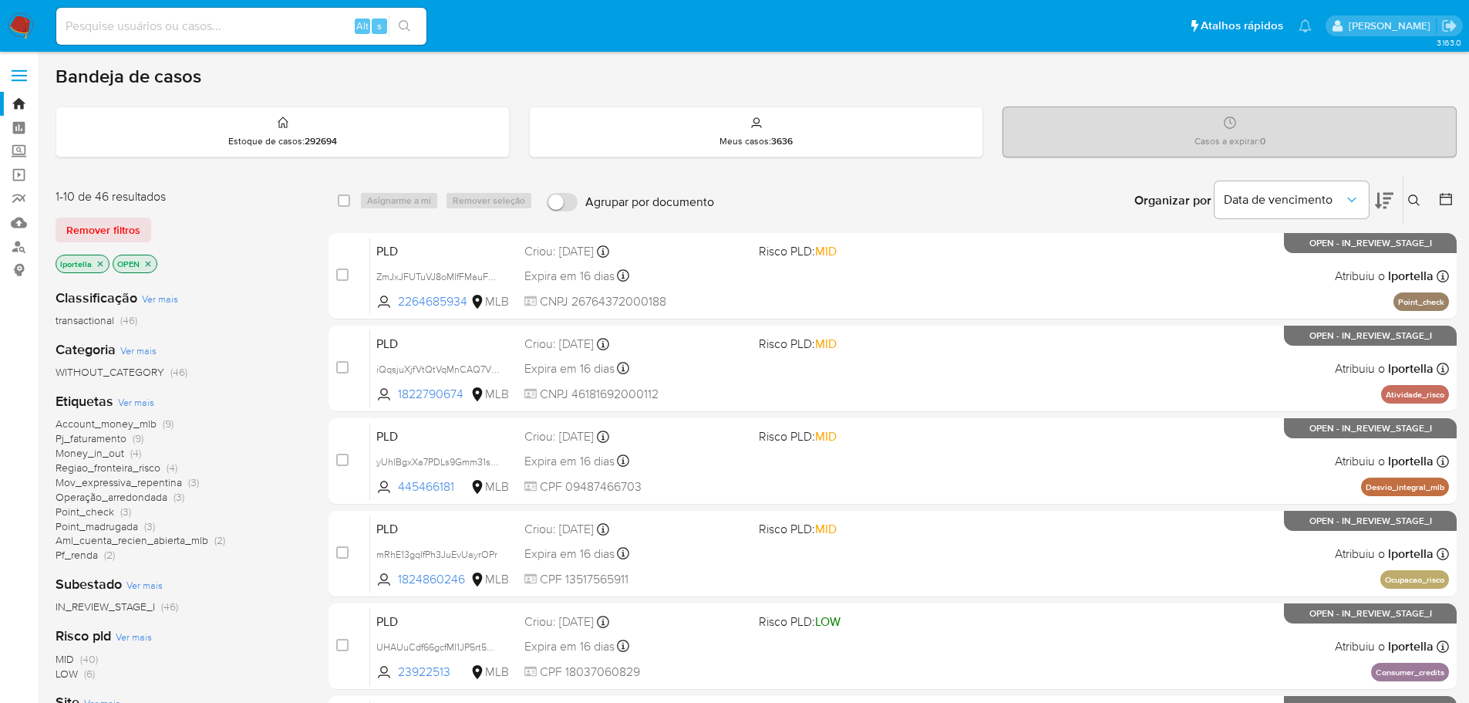
click at [122, 19] on input at bounding box center [241, 26] width 370 height 20
paste input "yUhlBgxXa7PDLs9Gmm31soSG"
type input "yUhlBgxXa7PDLs9Gmm31soSG"
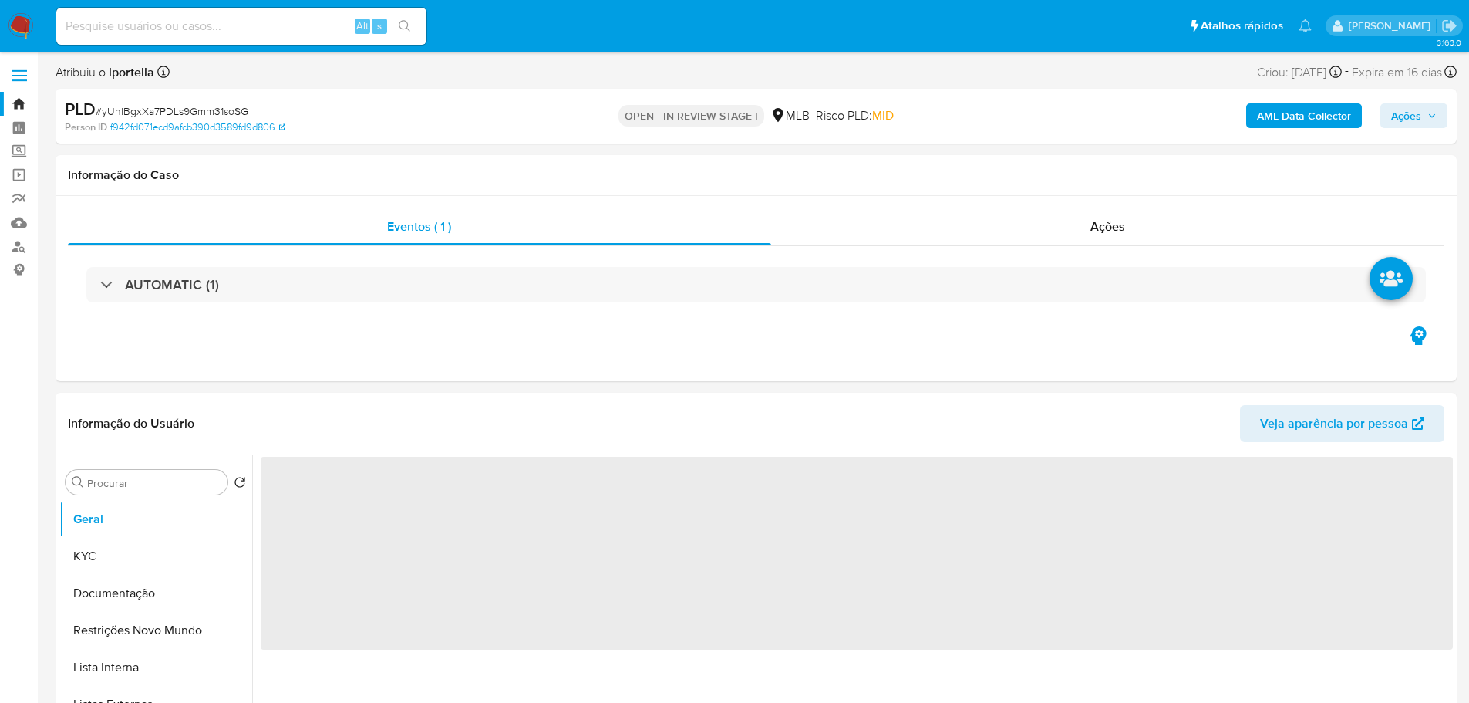
select select "10"
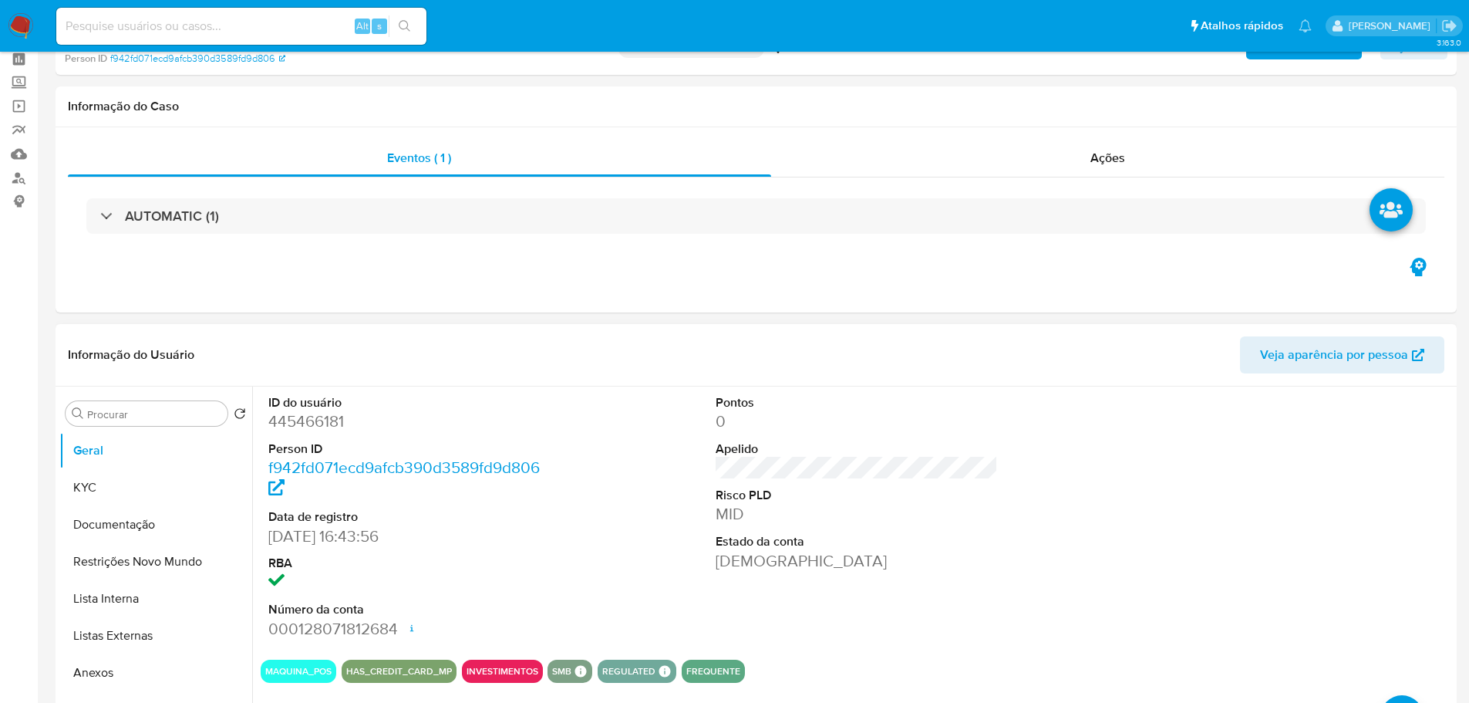
scroll to position [154, 0]
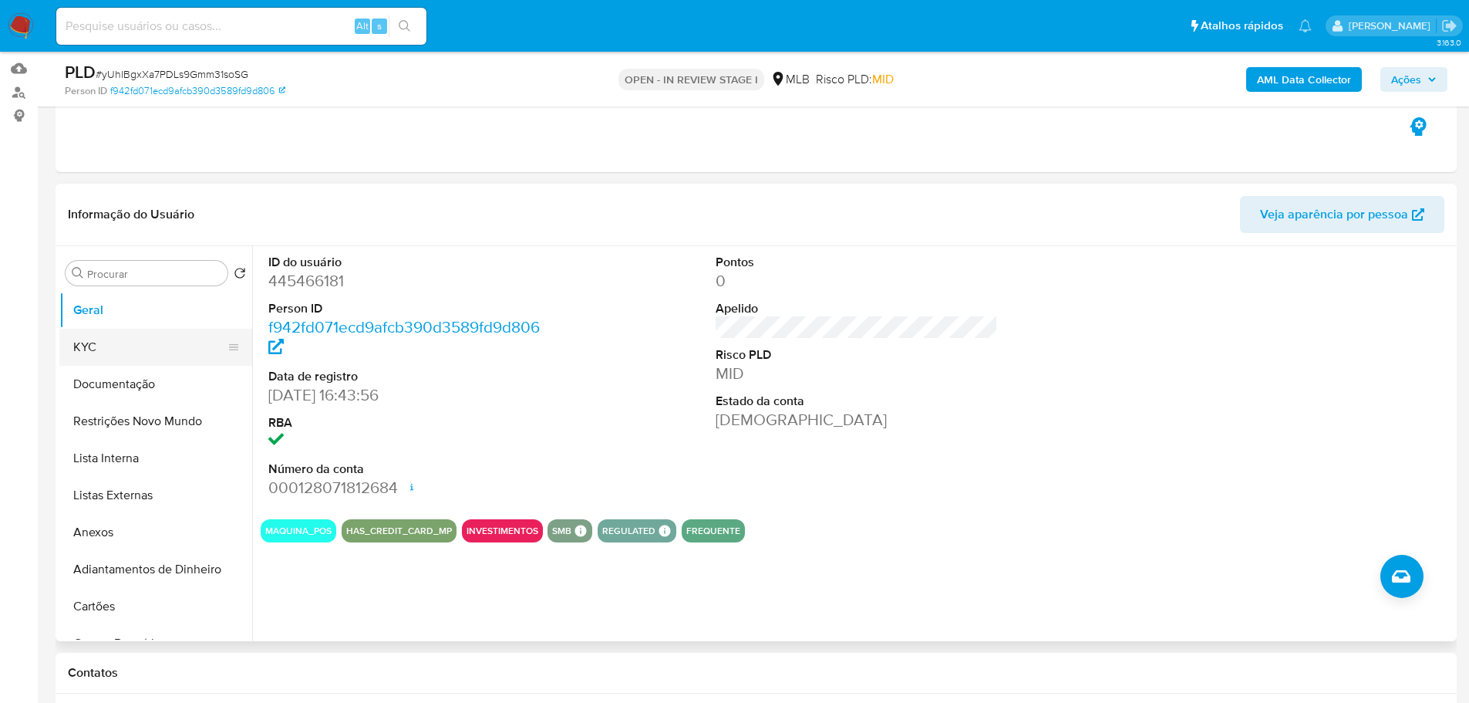
click at [124, 351] on button "KYC" at bounding box center [149, 347] width 180 height 37
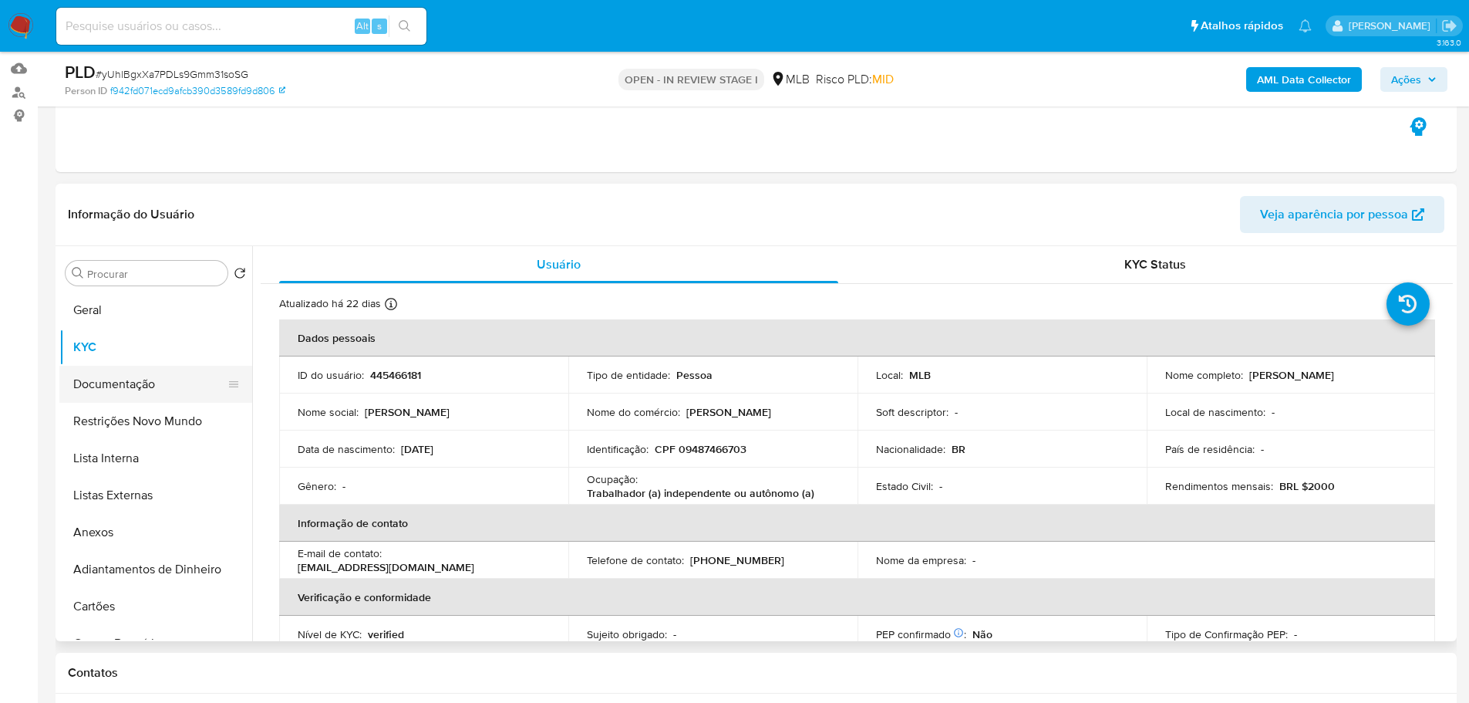
click at [147, 386] on button "Documentação" at bounding box center [149, 384] width 180 height 37
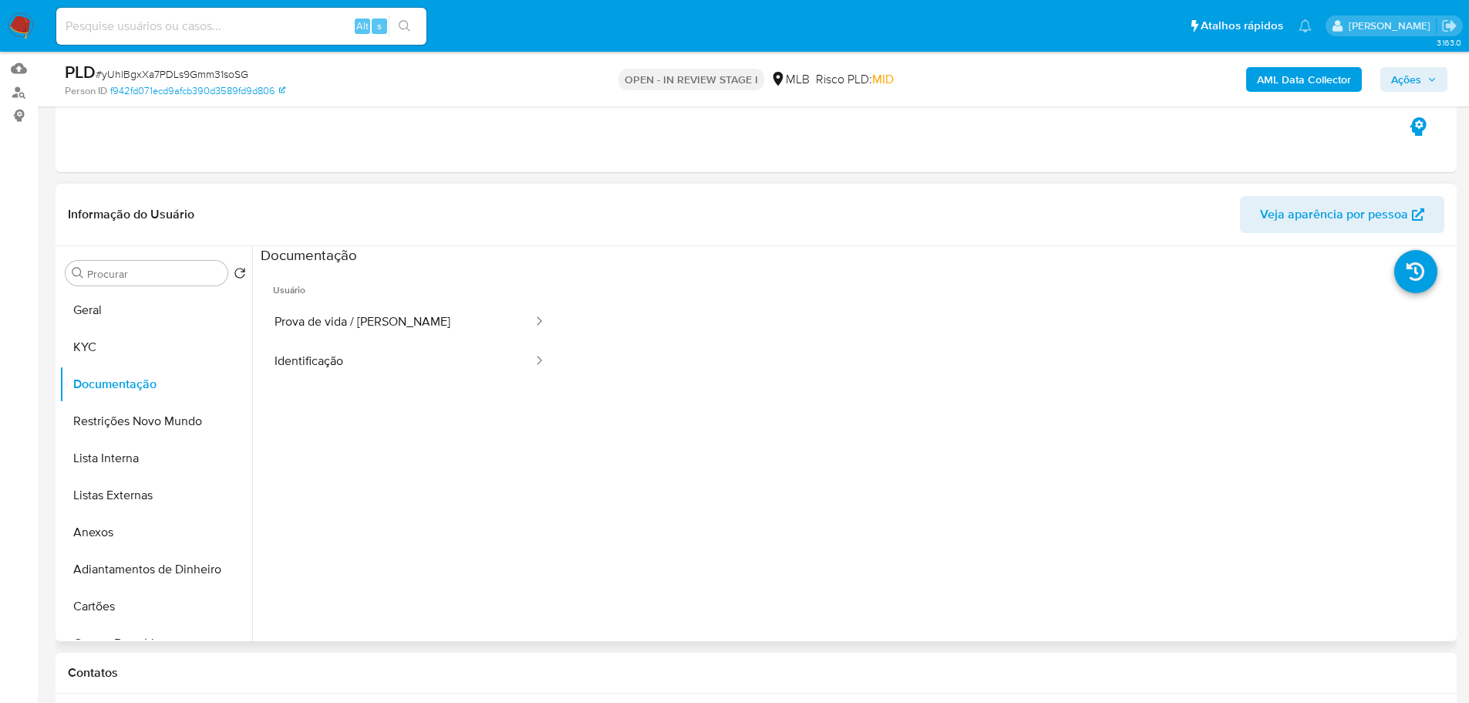
click at [373, 342] on button "Identificação" at bounding box center [398, 361] width 274 height 39
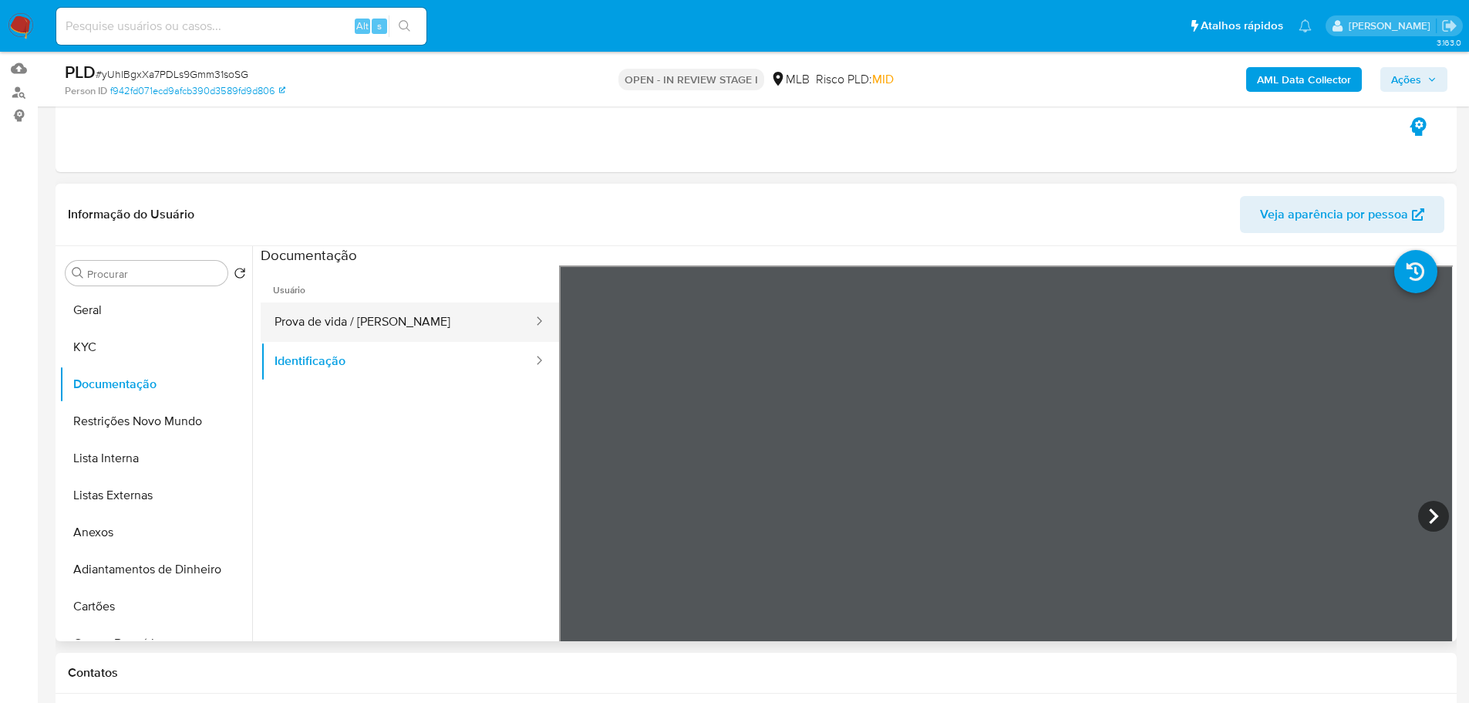
click at [401, 317] on button "Prova de vida / Selfie" at bounding box center [398, 321] width 274 height 39
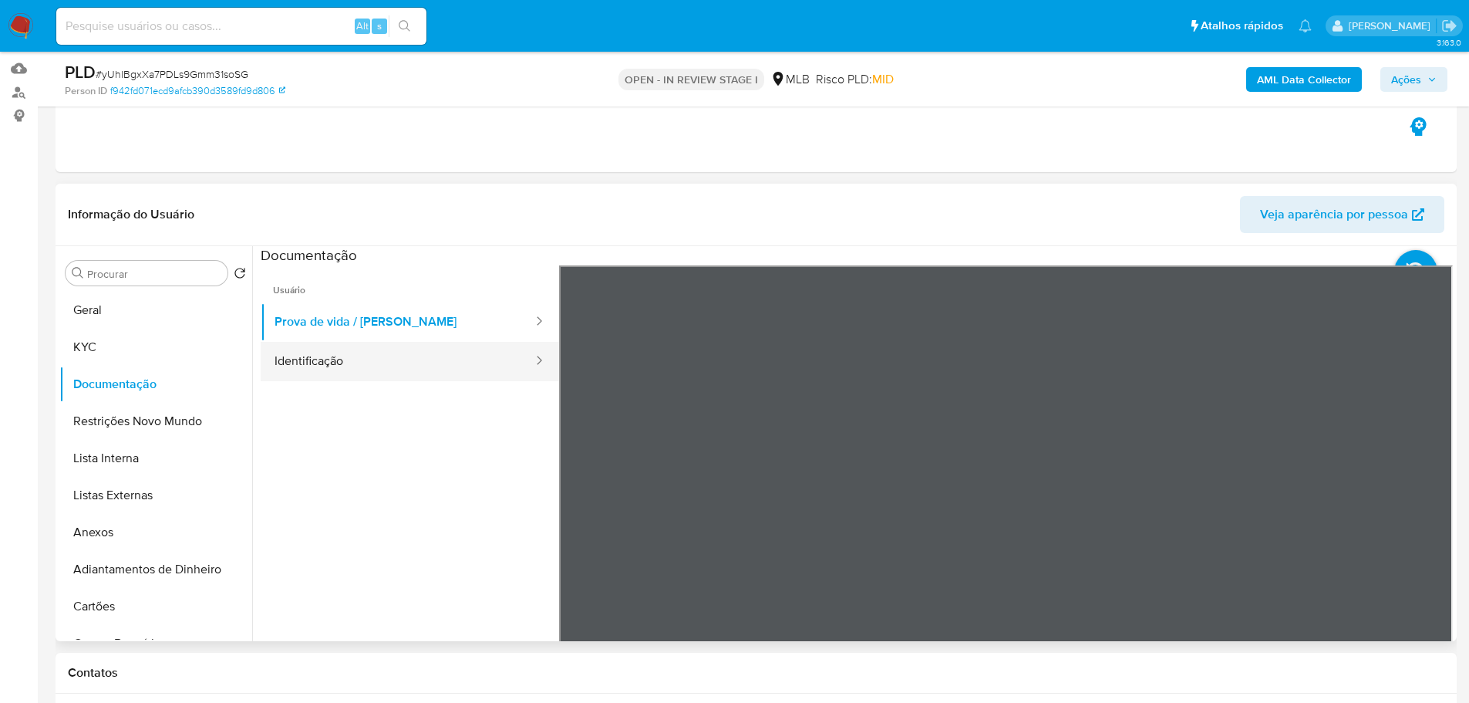
click at [430, 354] on button "Identificação" at bounding box center [398, 361] width 274 height 39
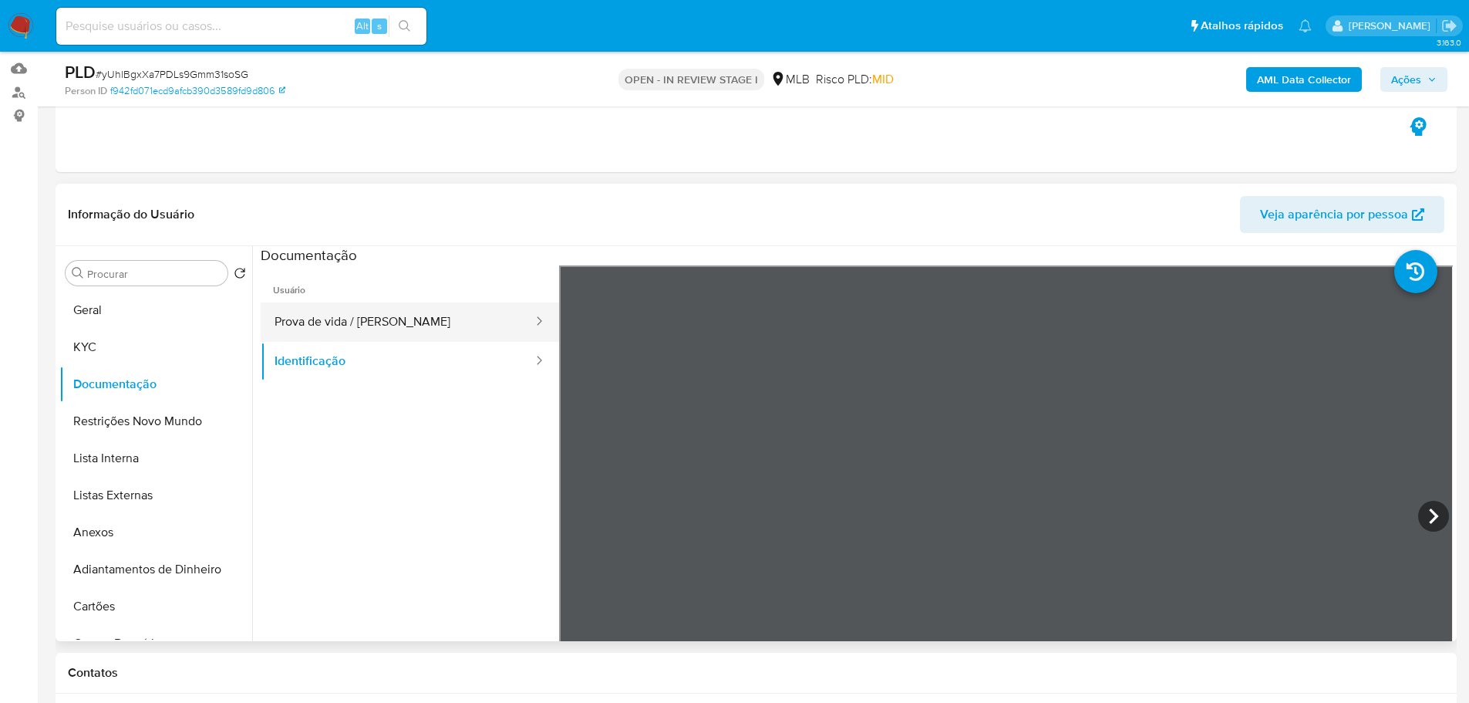
click at [417, 312] on button "Prova de vida / Selfie" at bounding box center [398, 321] width 274 height 39
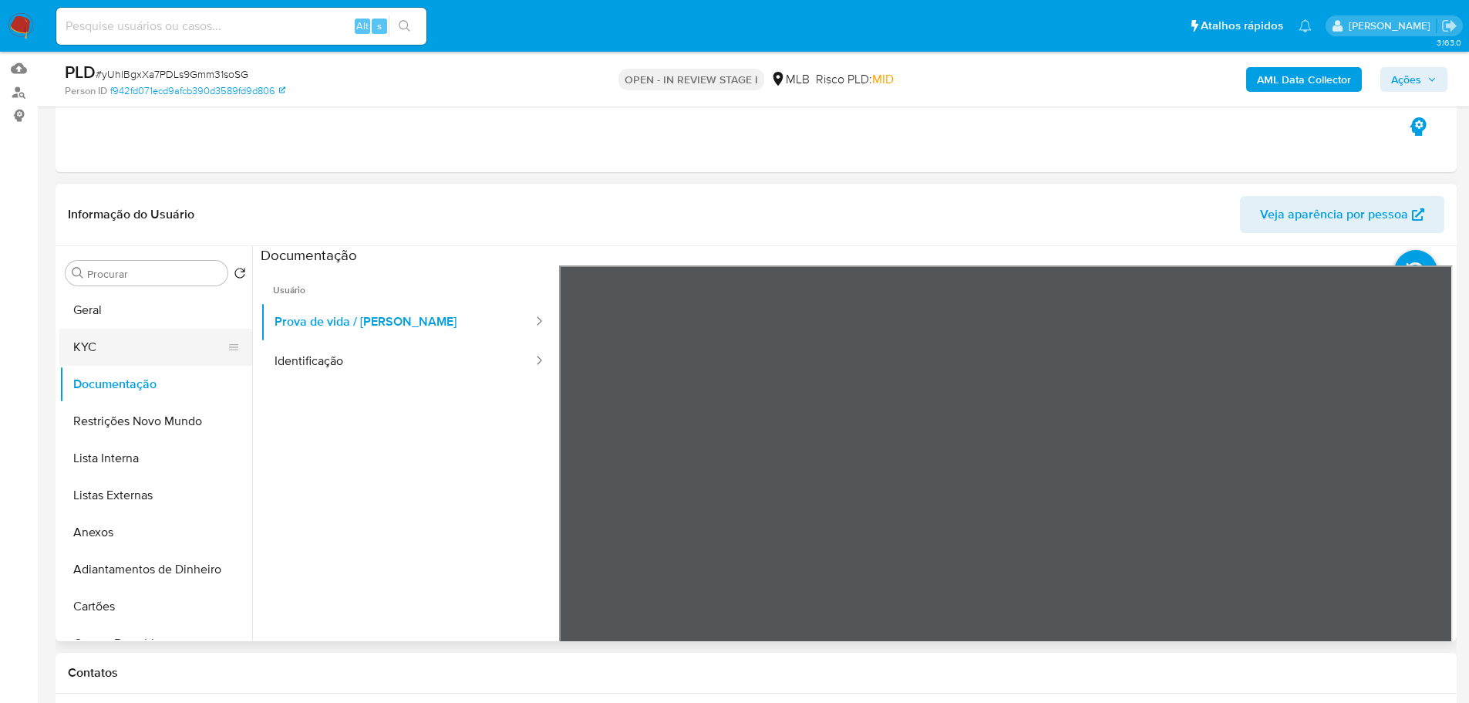
click at [94, 358] on button "KYC" at bounding box center [149, 347] width 180 height 37
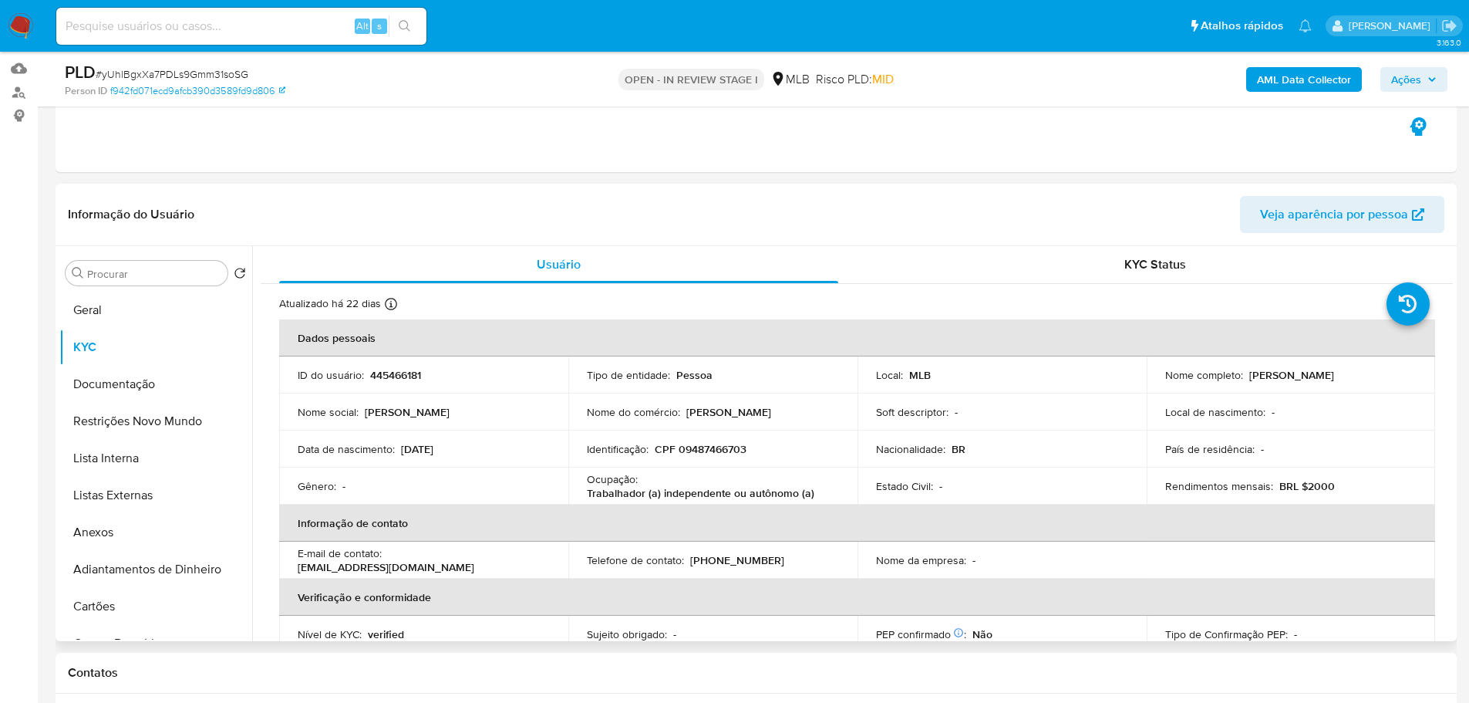
click at [768, 496] on p "Trabalhador (a) independente ou autônomo (a)" at bounding box center [701, 493] width 228 height 14
copy p "autônomo"
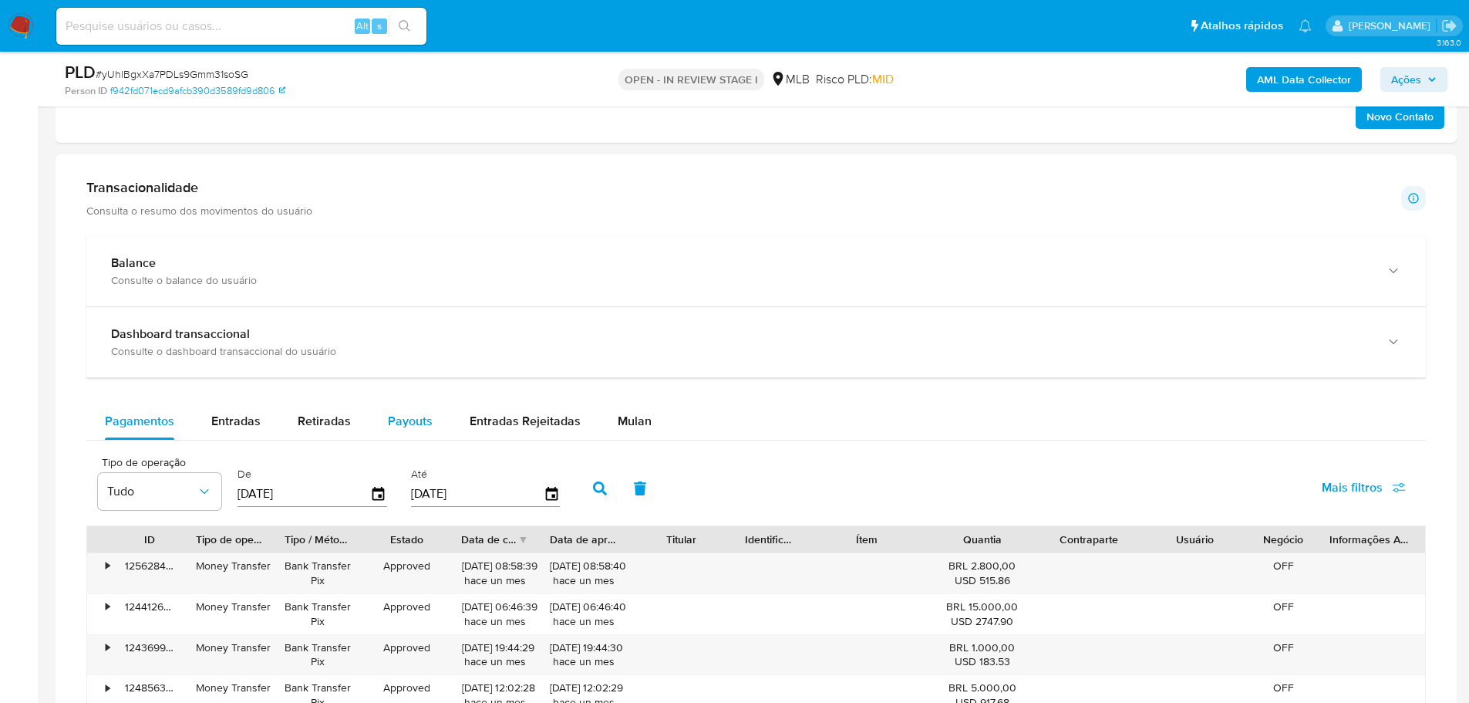
scroll to position [926, 0]
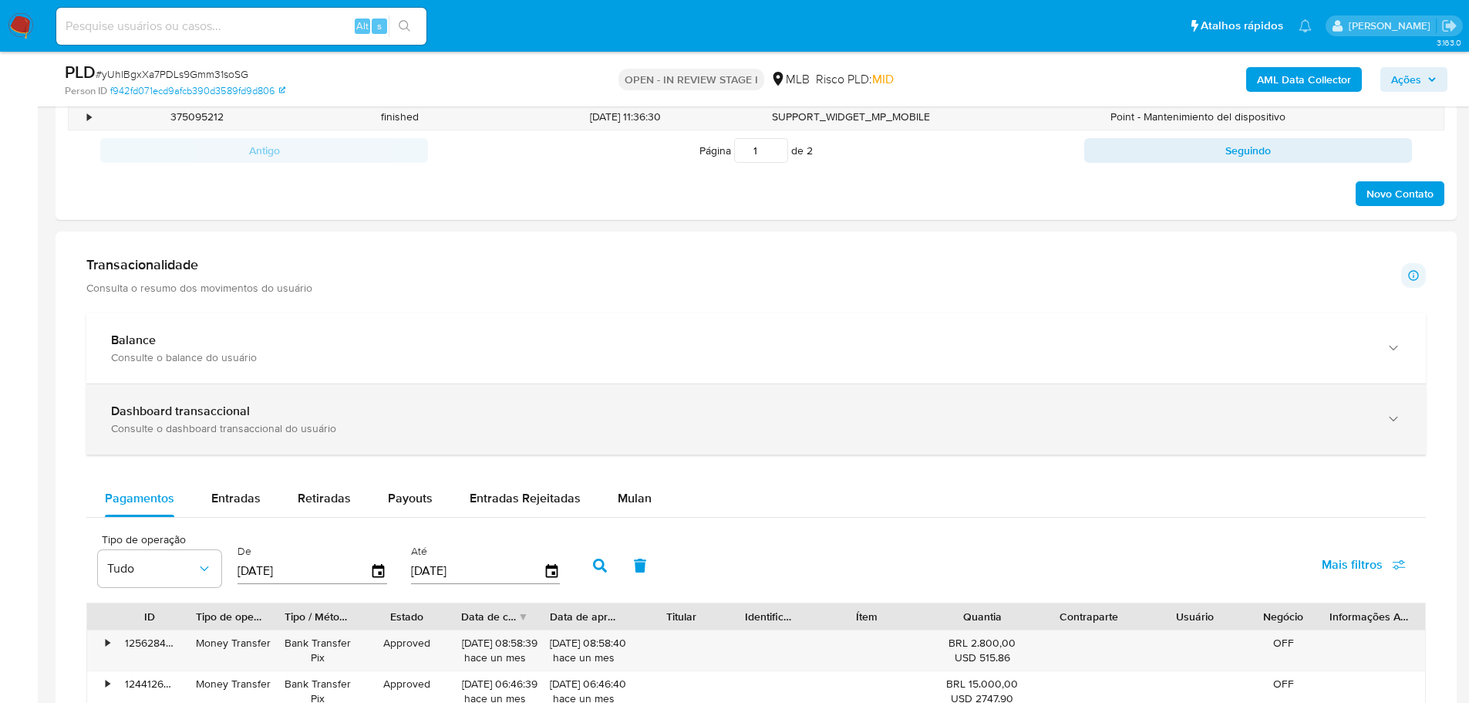
click at [437, 421] on div "Consulte o dashboard transaccional do usuário" at bounding box center [741, 428] width 1260 height 14
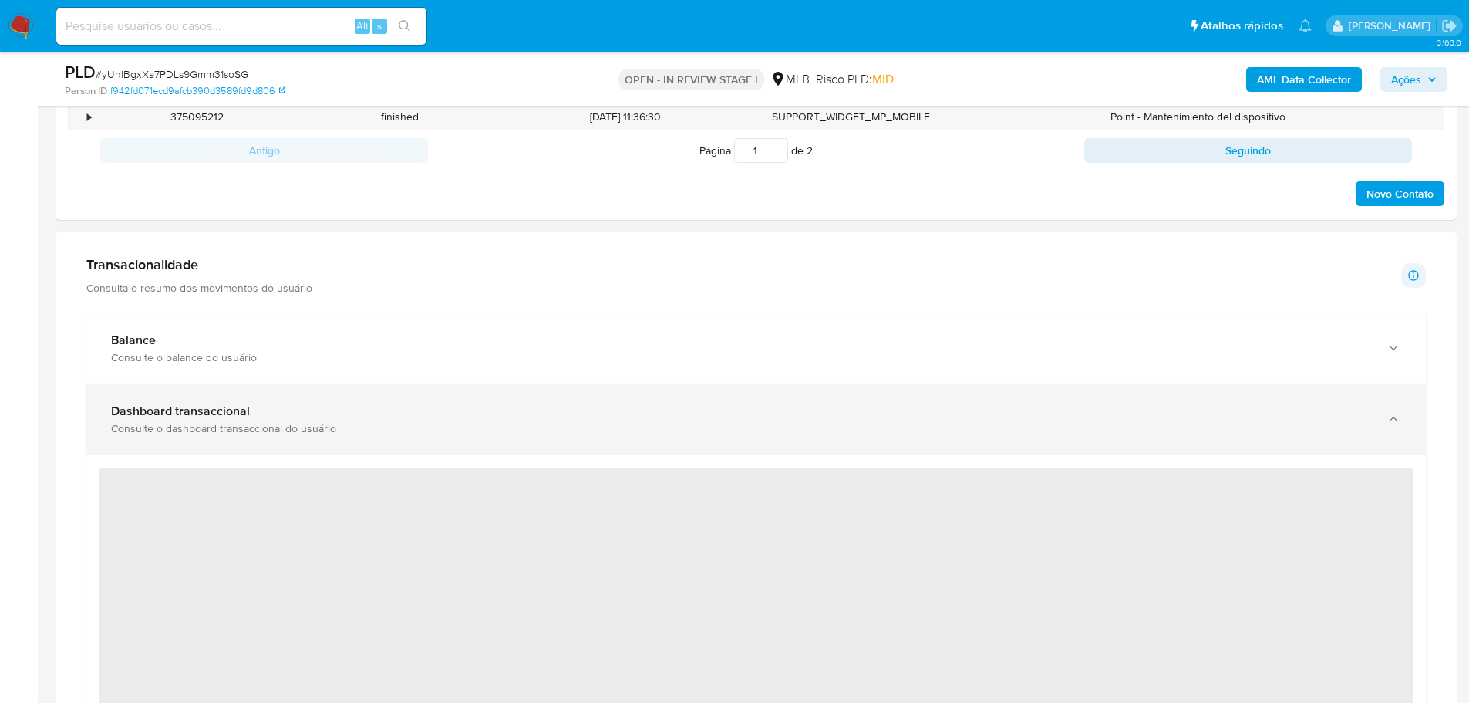
click at [444, 394] on div "Dashboard transaccional Consulte o dashboard transaccional do usuário" at bounding box center [756, 419] width 1340 height 70
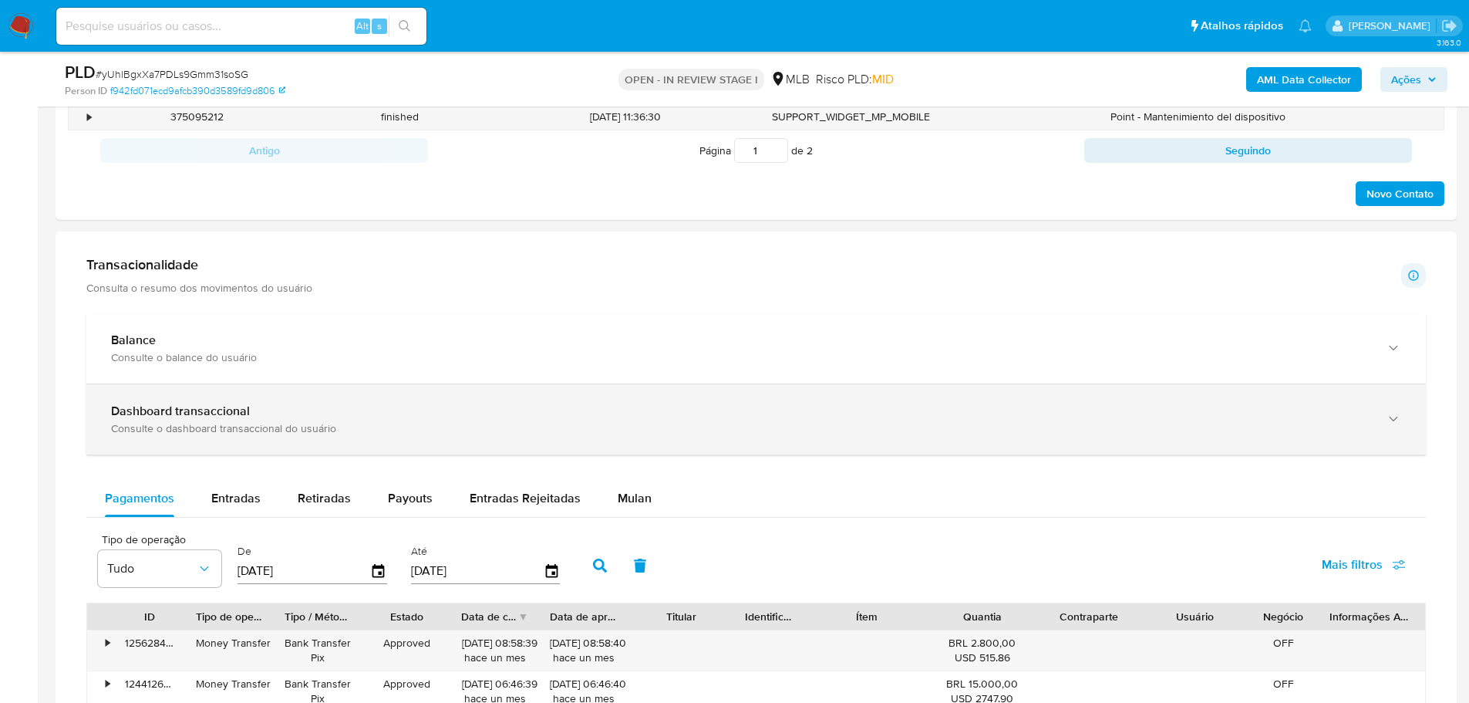
click at [481, 384] on div "Dashboard transaccional Consulte o dashboard transaccional do usuário" at bounding box center [756, 419] width 1340 height 70
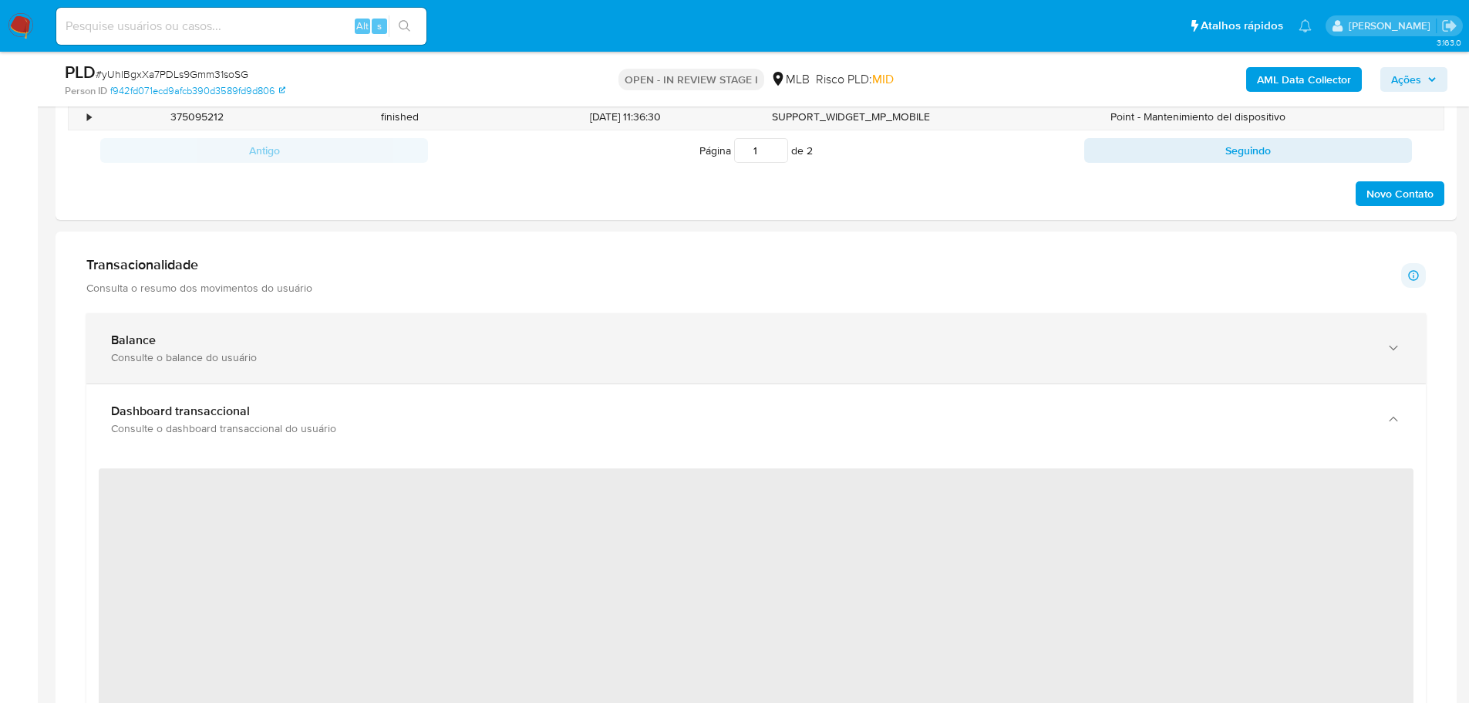
click at [549, 380] on div "Balance Consulte o balance do usuário" at bounding box center [756, 348] width 1340 height 70
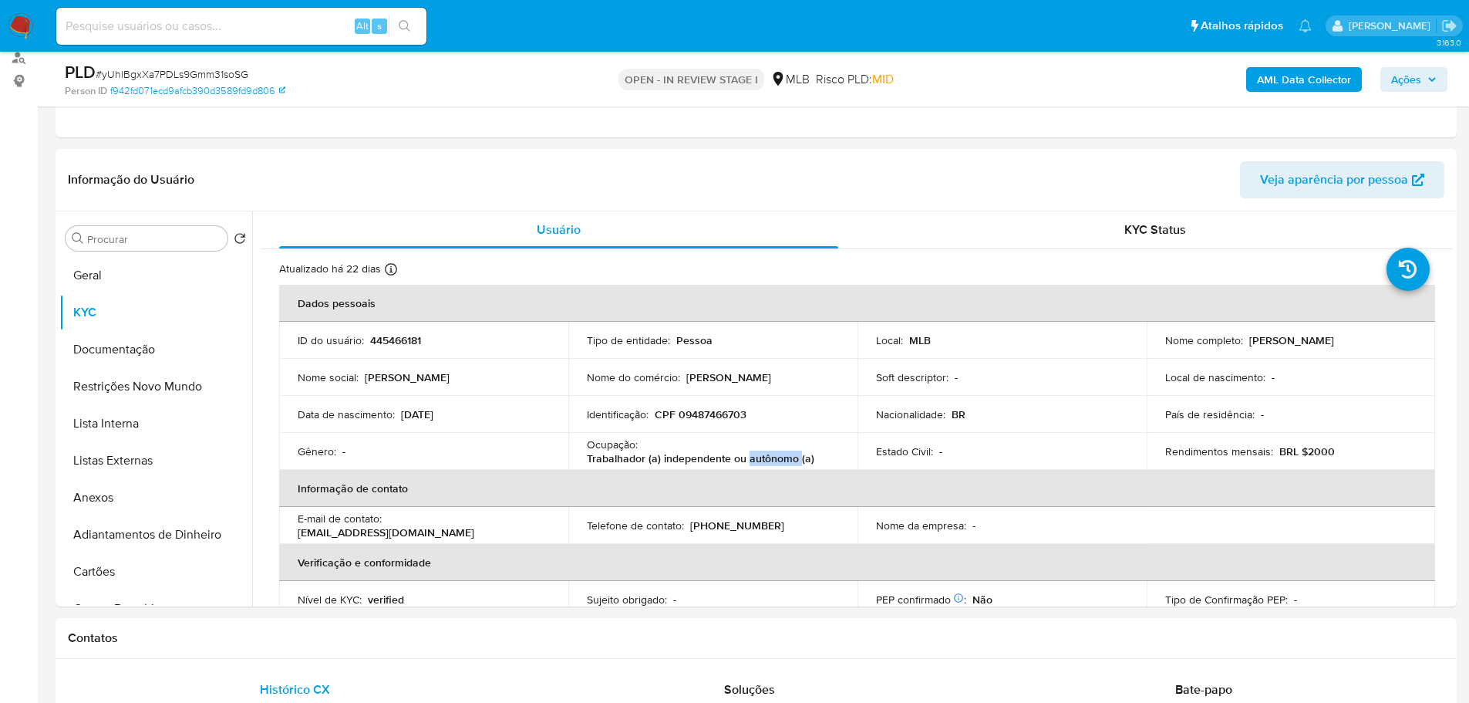
scroll to position [309, 0]
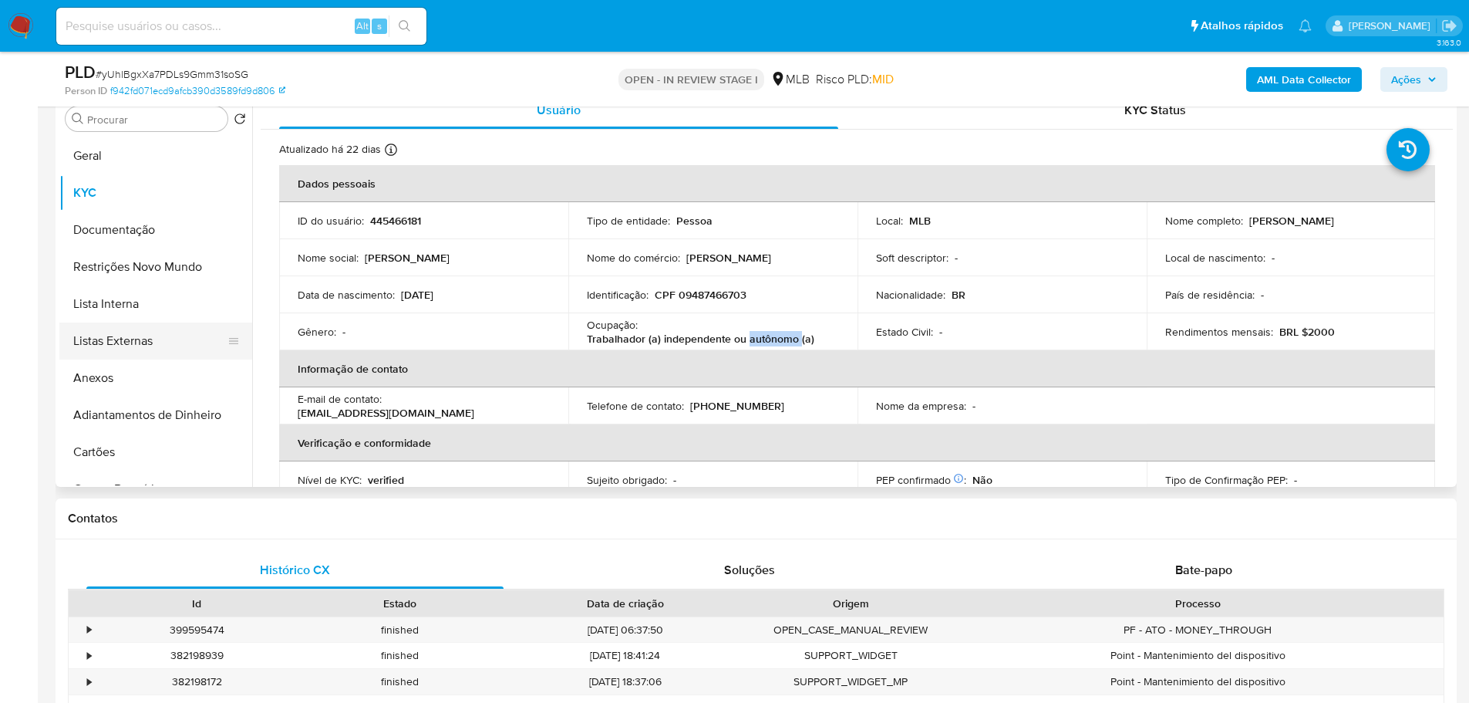
drag, startPoint x: 159, startPoint y: 235, endPoint x: 231, endPoint y: 339, distance: 125.8
click at [159, 235] on button "Documentação" at bounding box center [155, 229] width 193 height 37
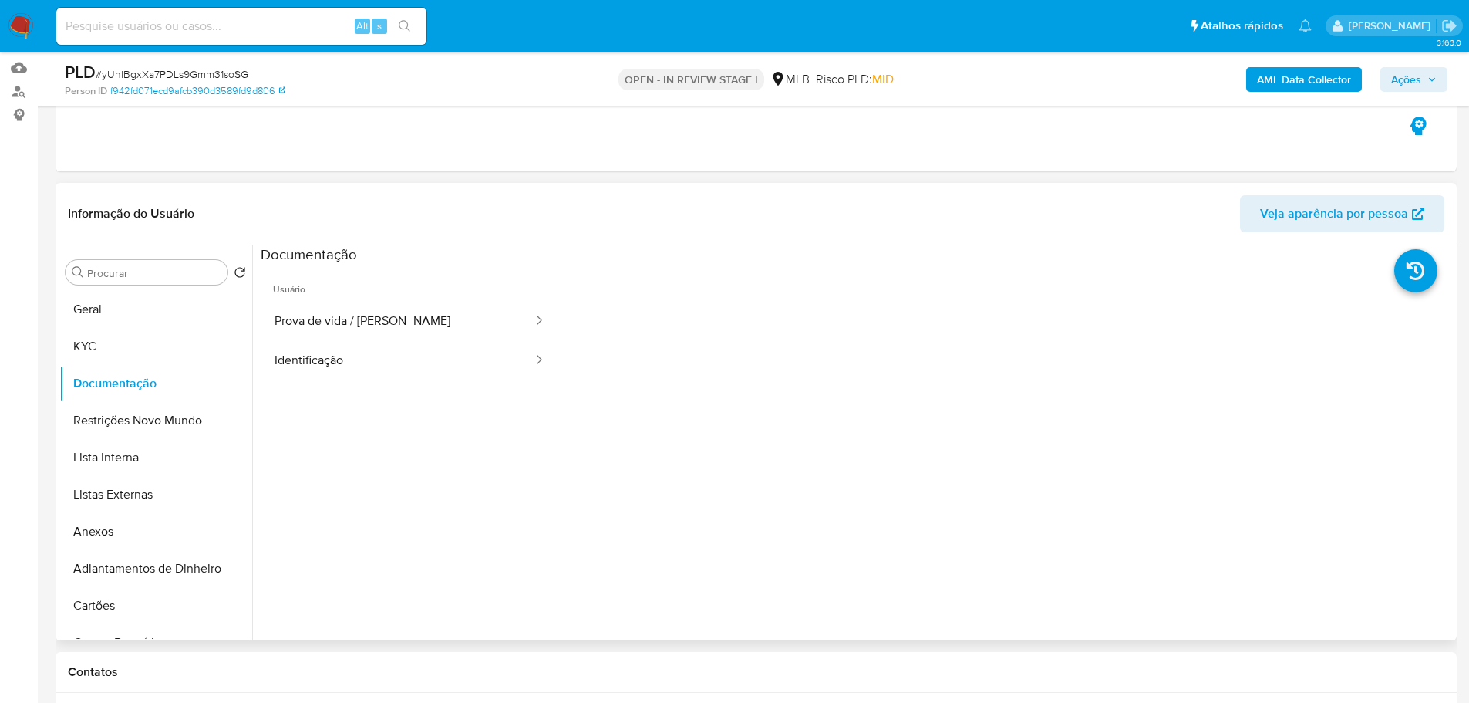
scroll to position [154, 0]
click at [130, 332] on button "KYC" at bounding box center [149, 347] width 180 height 37
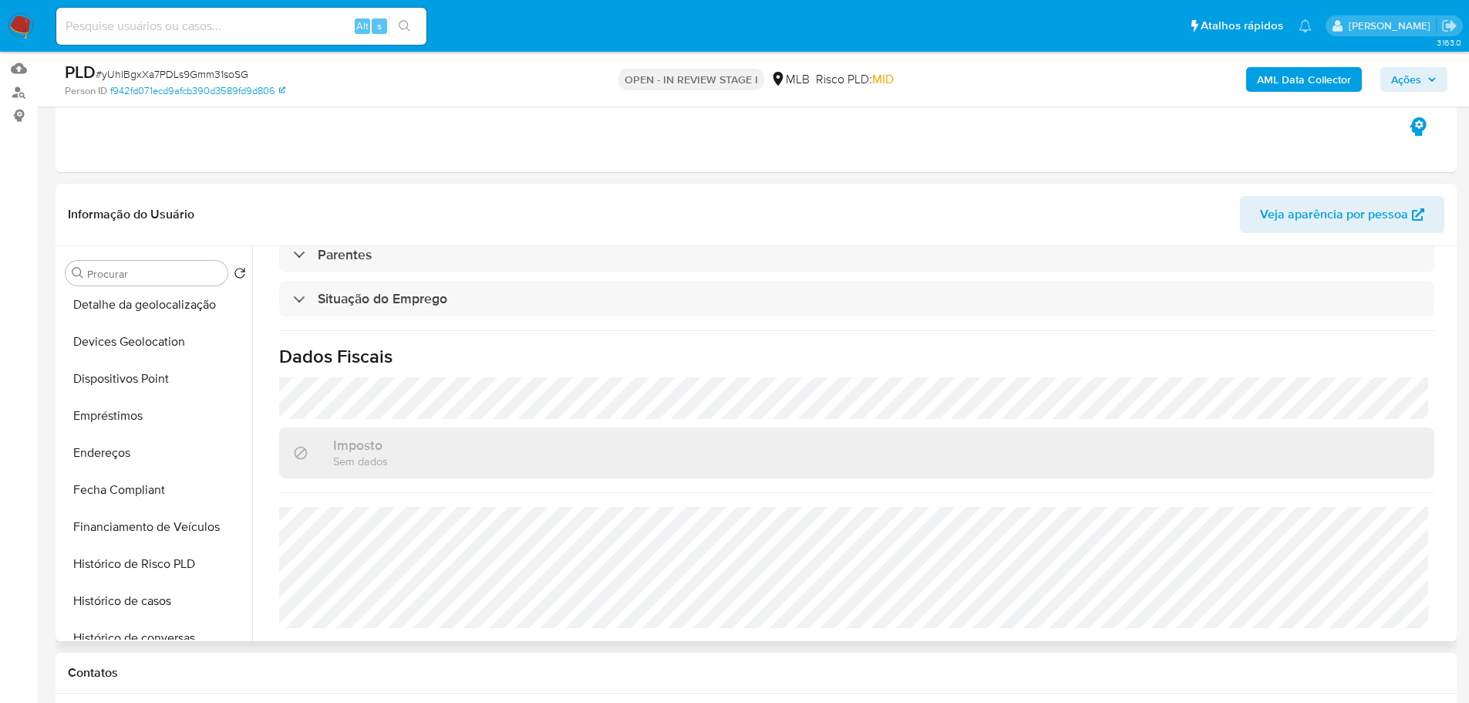
scroll to position [617, 0]
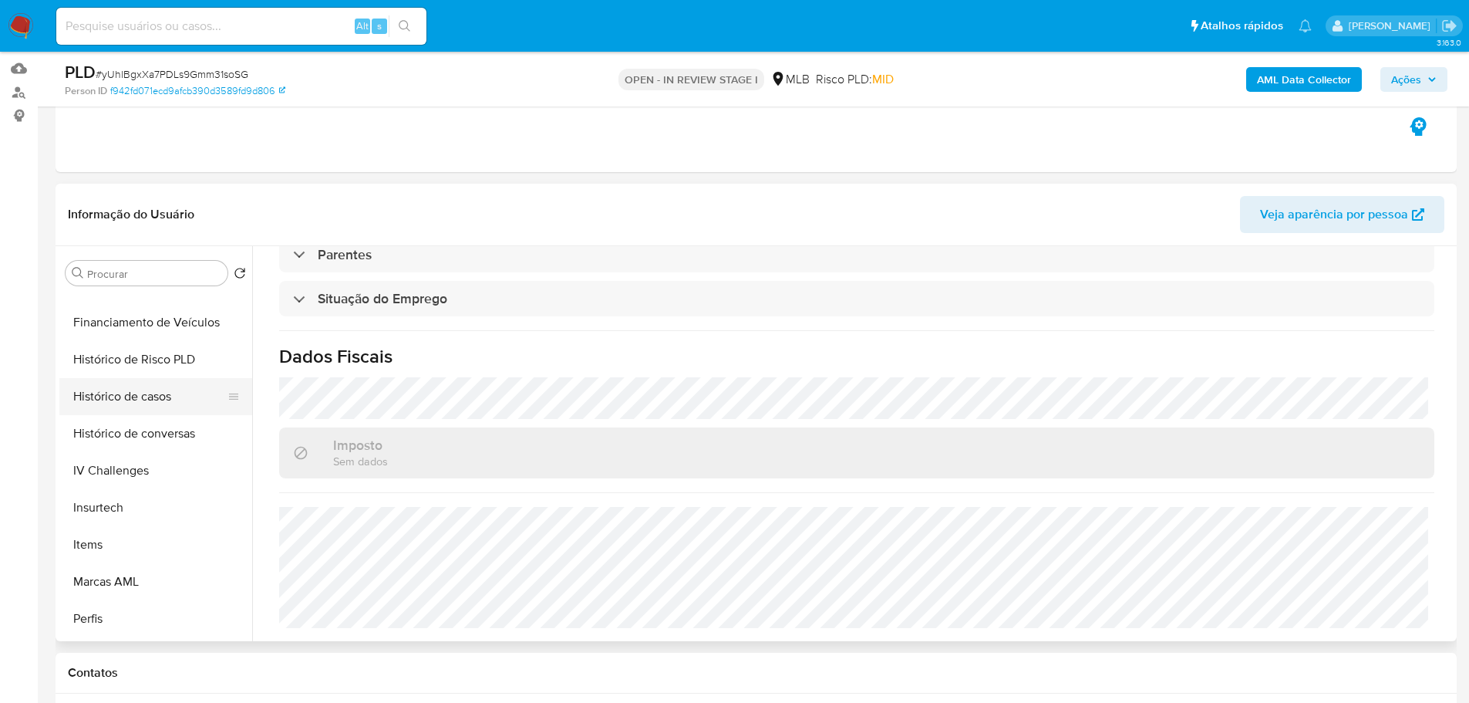
click at [132, 403] on button "Histórico de casos" at bounding box center [149, 396] width 180 height 37
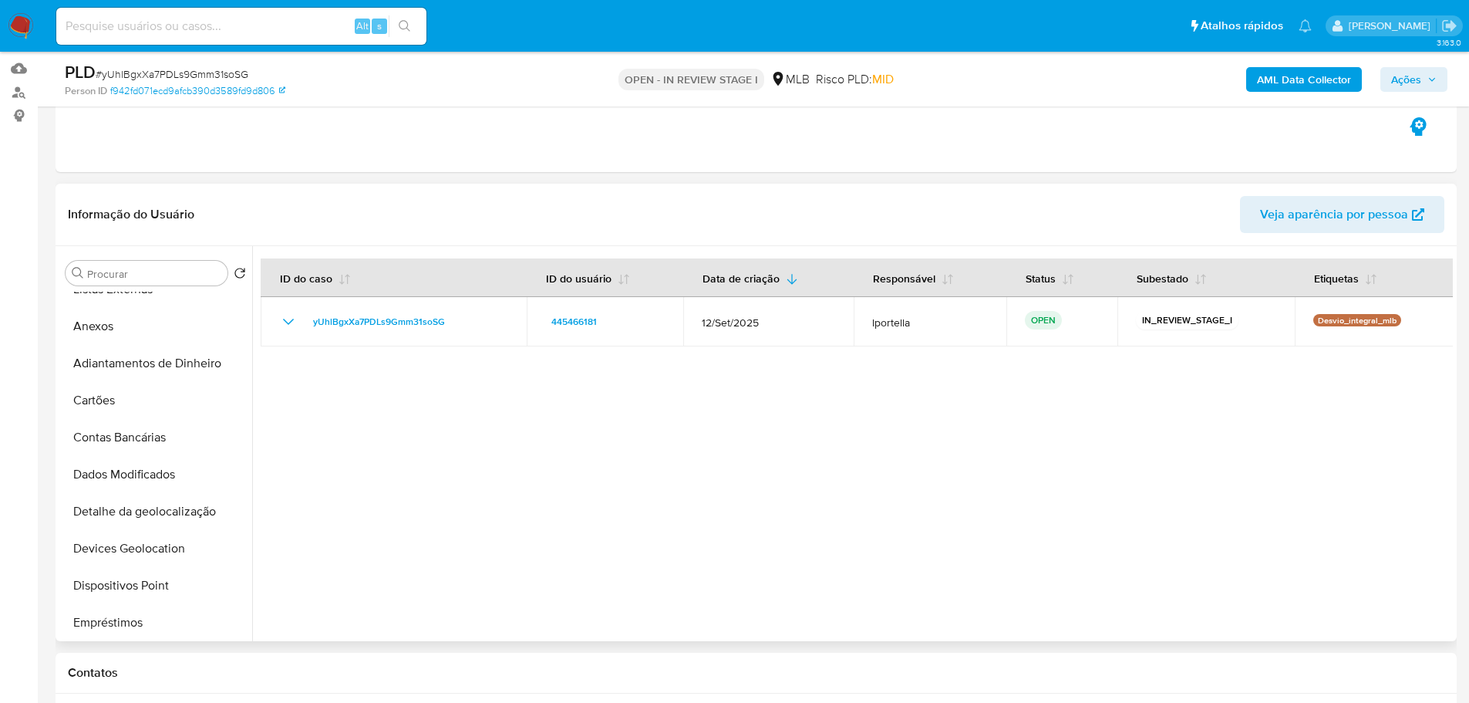
scroll to position [0, 0]
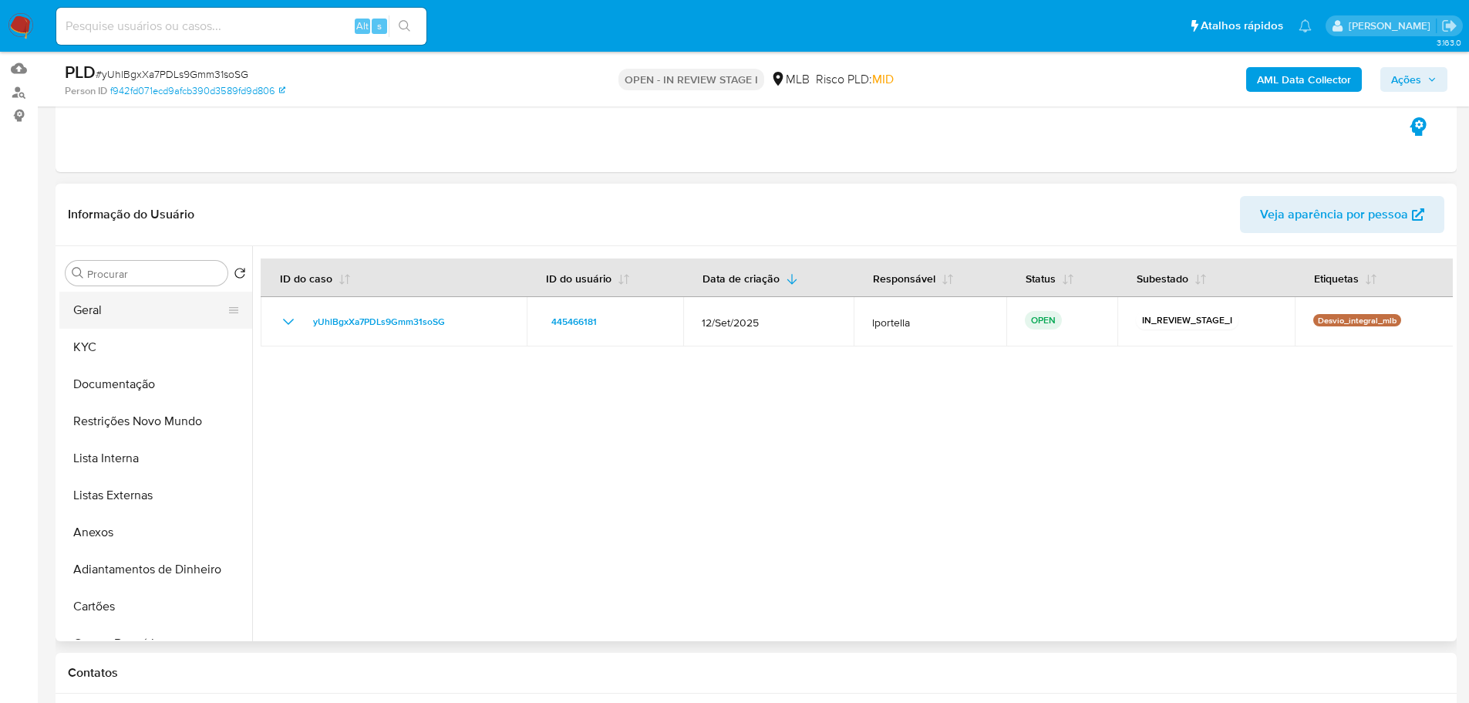
click at [130, 309] on button "Geral" at bounding box center [149, 310] width 180 height 37
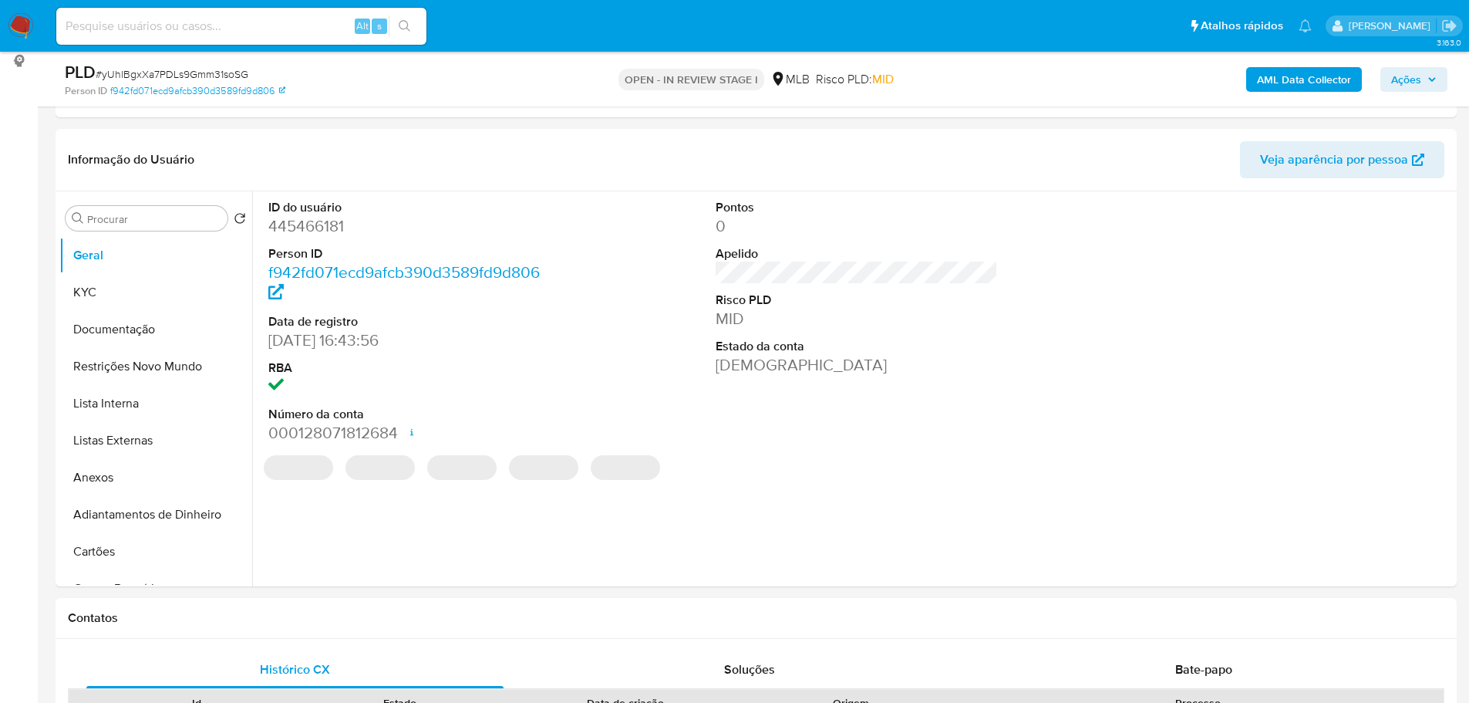
scroll to position [195, 0]
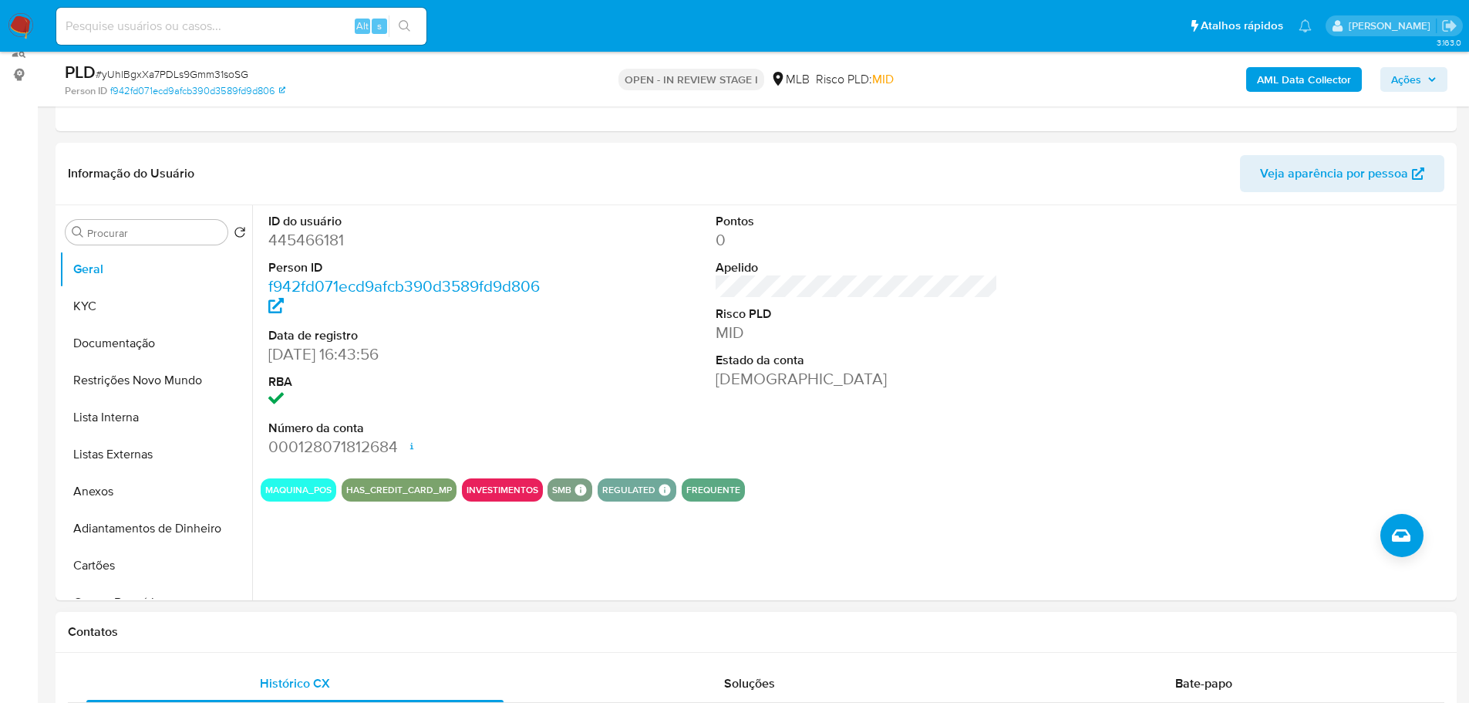
click at [253, 638] on h1 "Contatos" at bounding box center [756, 631] width 1377 height 15
click at [136, 318] on button "KYC" at bounding box center [149, 306] width 180 height 37
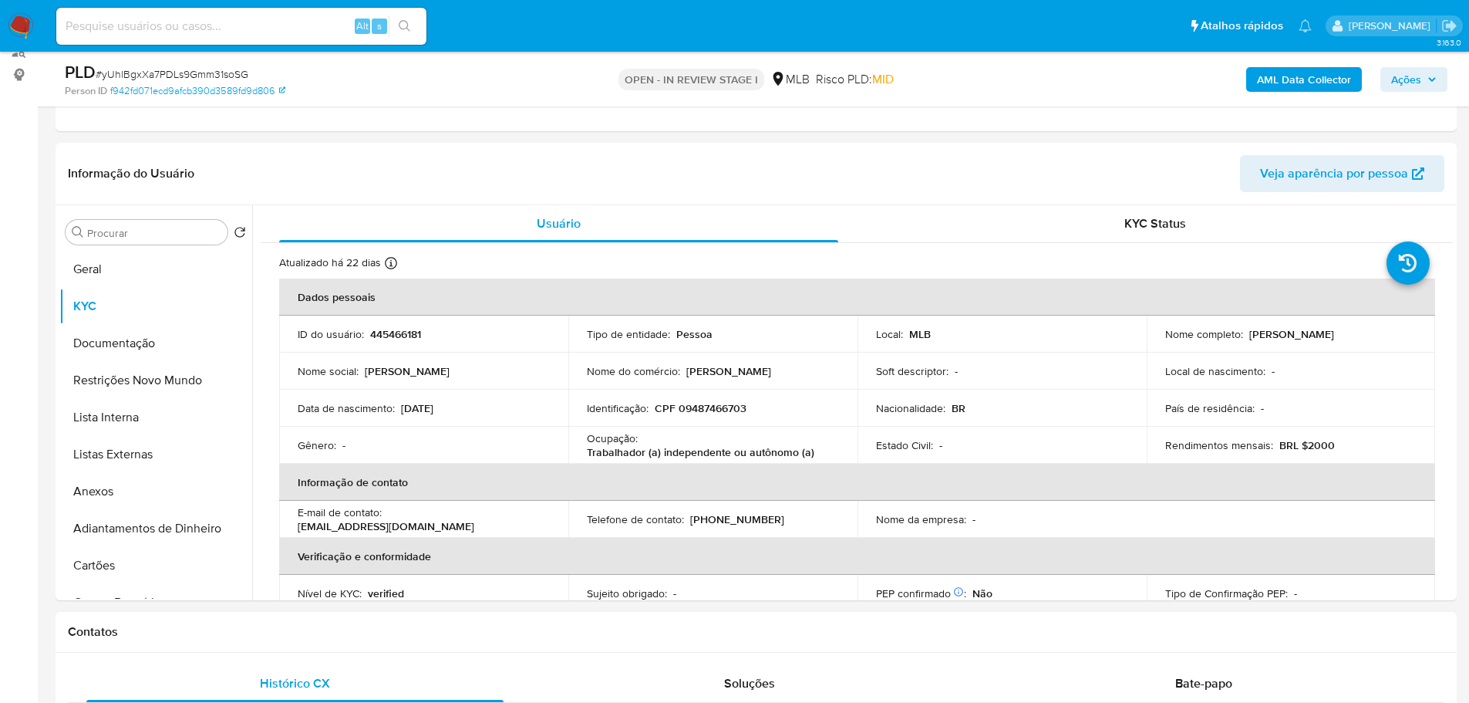
click at [314, 624] on h1 "Contatos" at bounding box center [756, 631] width 1377 height 15
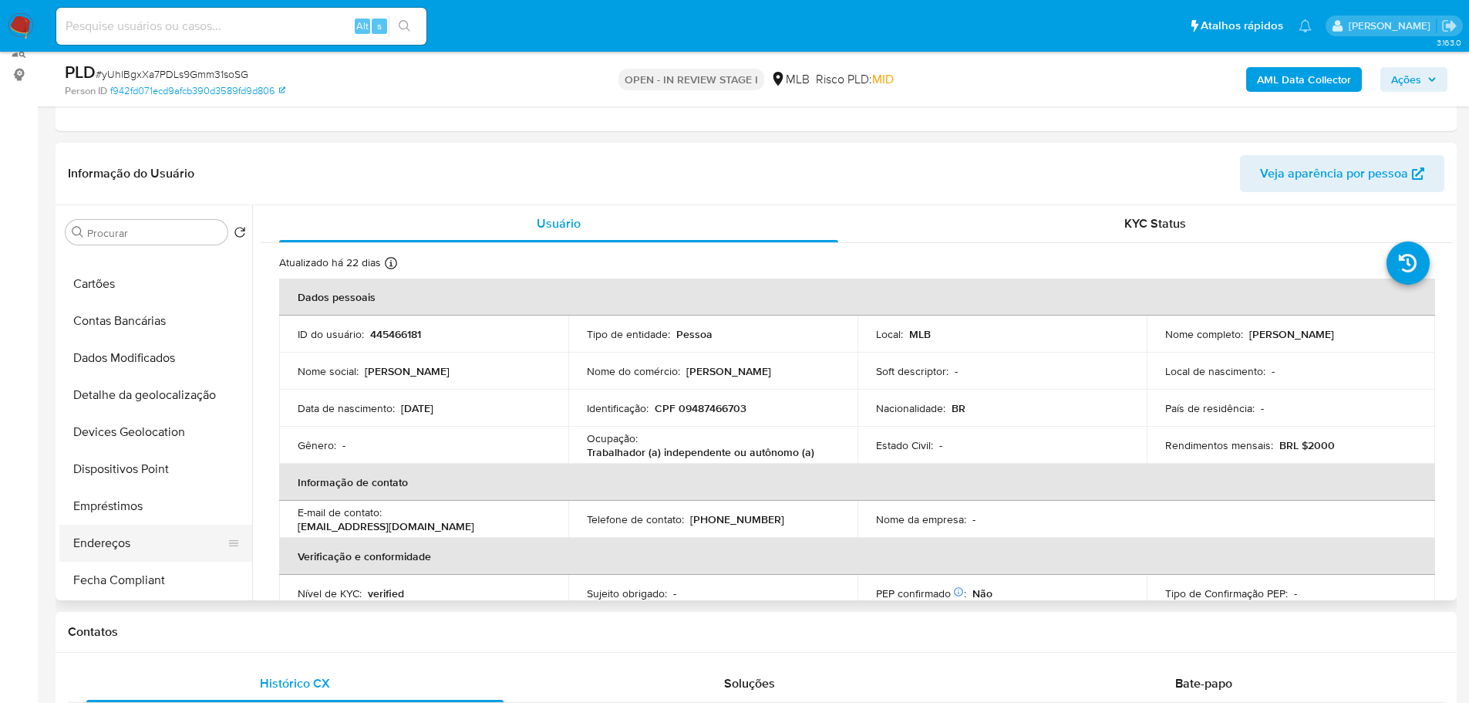
scroll to position [309, 0]
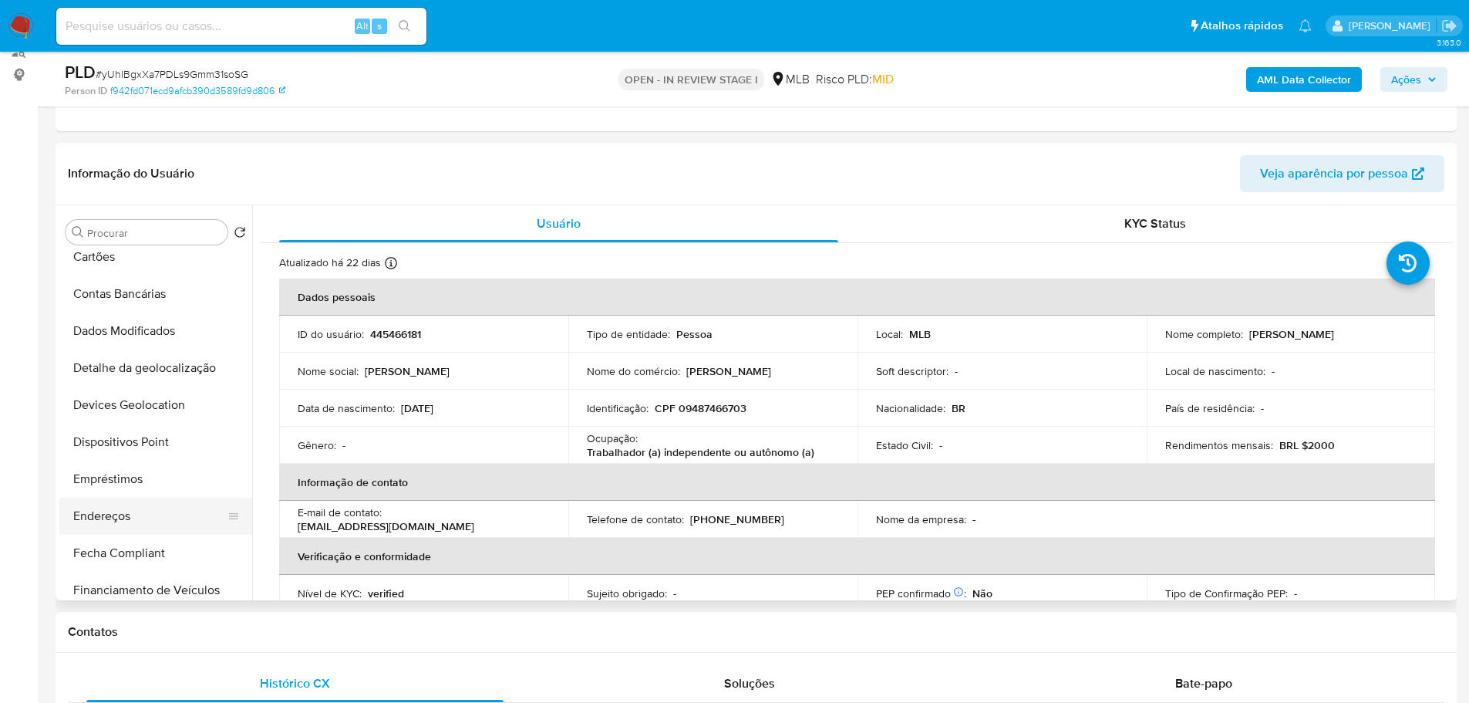
drag, startPoint x: 122, startPoint y: 513, endPoint x: 14, endPoint y: 503, distance: 108.4
click at [120, 513] on button "Endereços" at bounding box center [155, 516] width 193 height 37
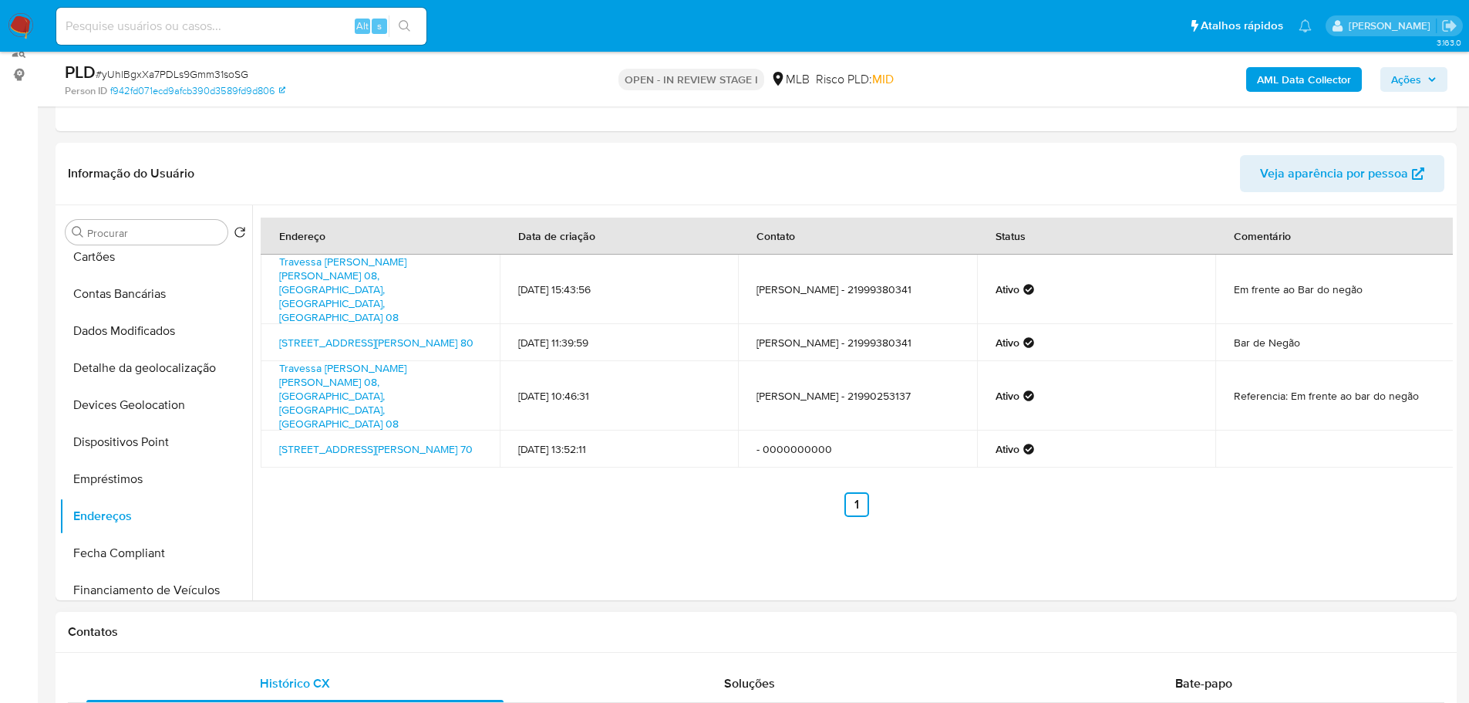
drag, startPoint x: 322, startPoint y: 646, endPoint x: 305, endPoint y: 629, distance: 24.0
click at [322, 646] on div "Contatos" at bounding box center [756, 632] width 1401 height 41
click at [170, 369] on button "Detalhe da geolocalização" at bounding box center [149, 367] width 180 height 37
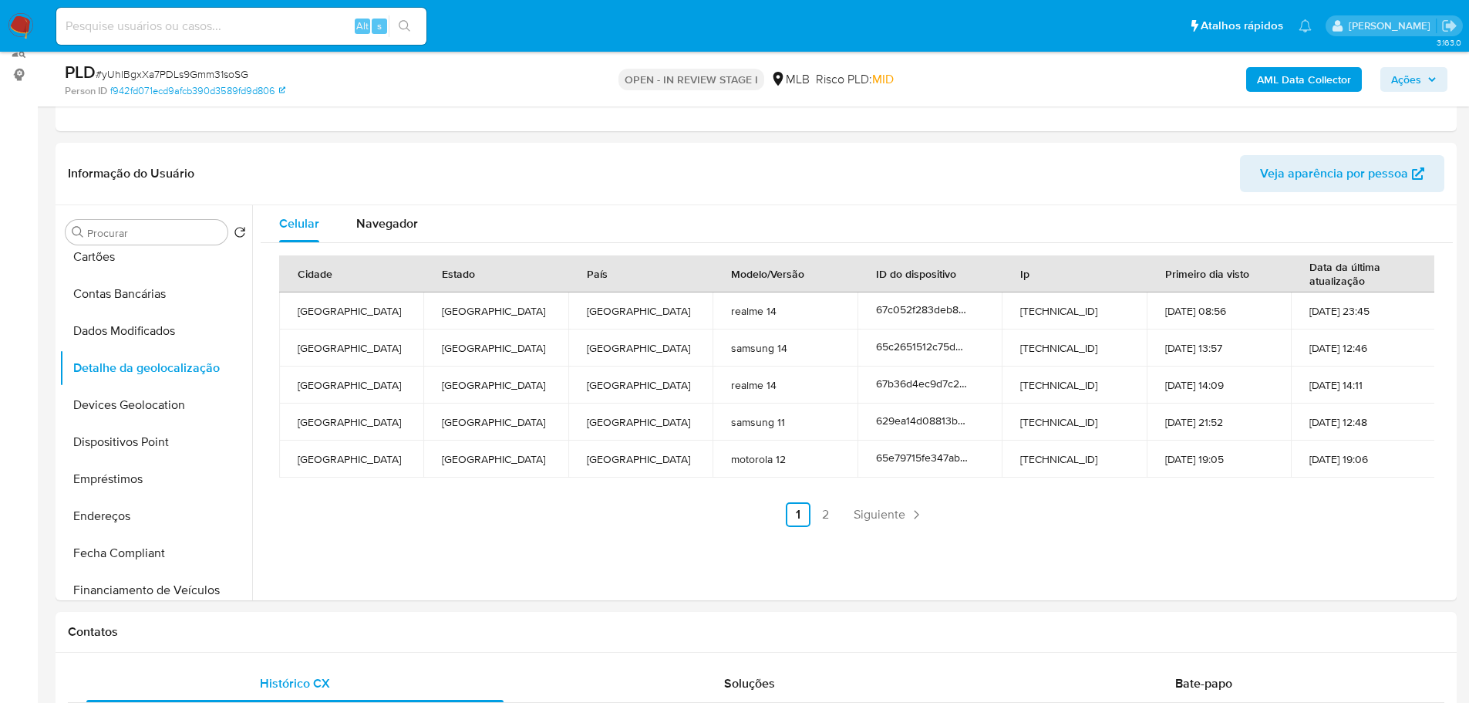
drag, startPoint x: 255, startPoint y: 646, endPoint x: 241, endPoint y: 605, distance: 42.4
click at [253, 640] on div "Contatos" at bounding box center [756, 632] width 1401 height 41
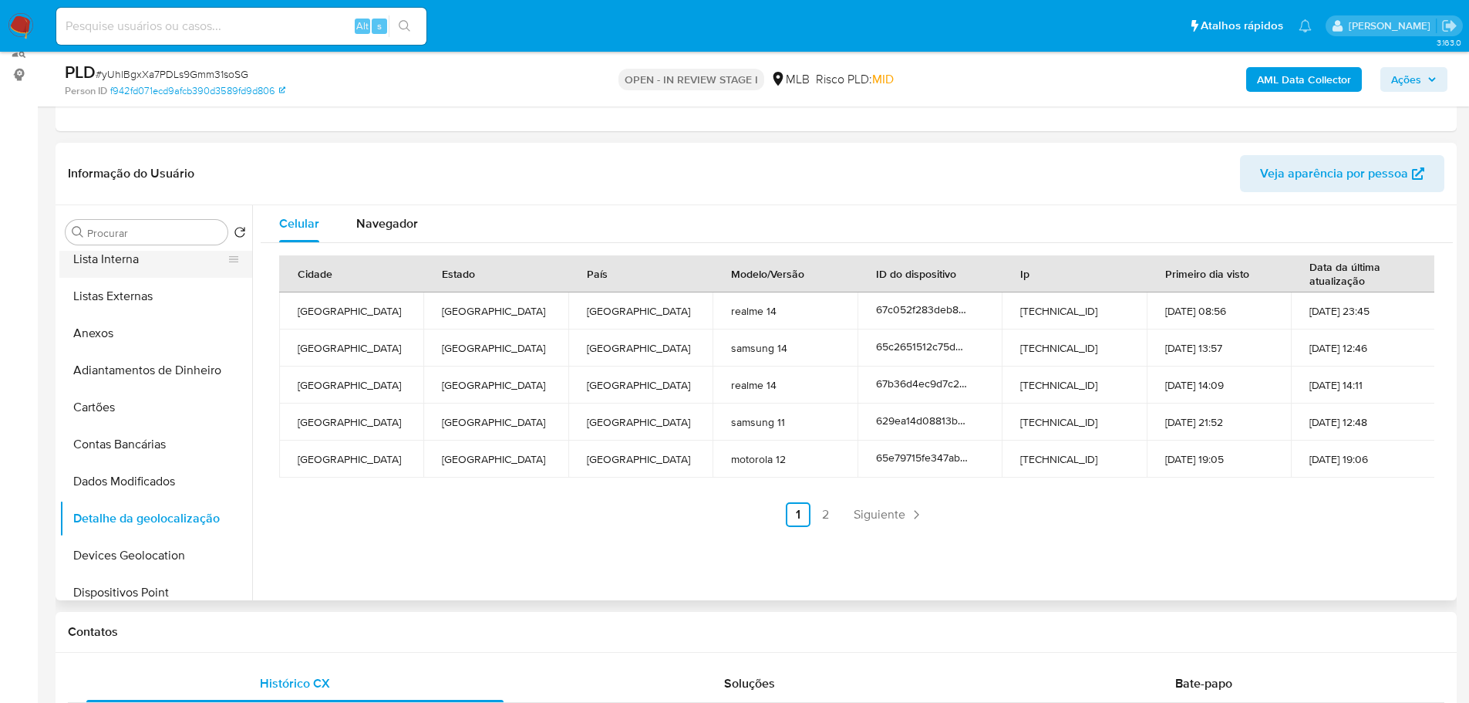
scroll to position [0, 0]
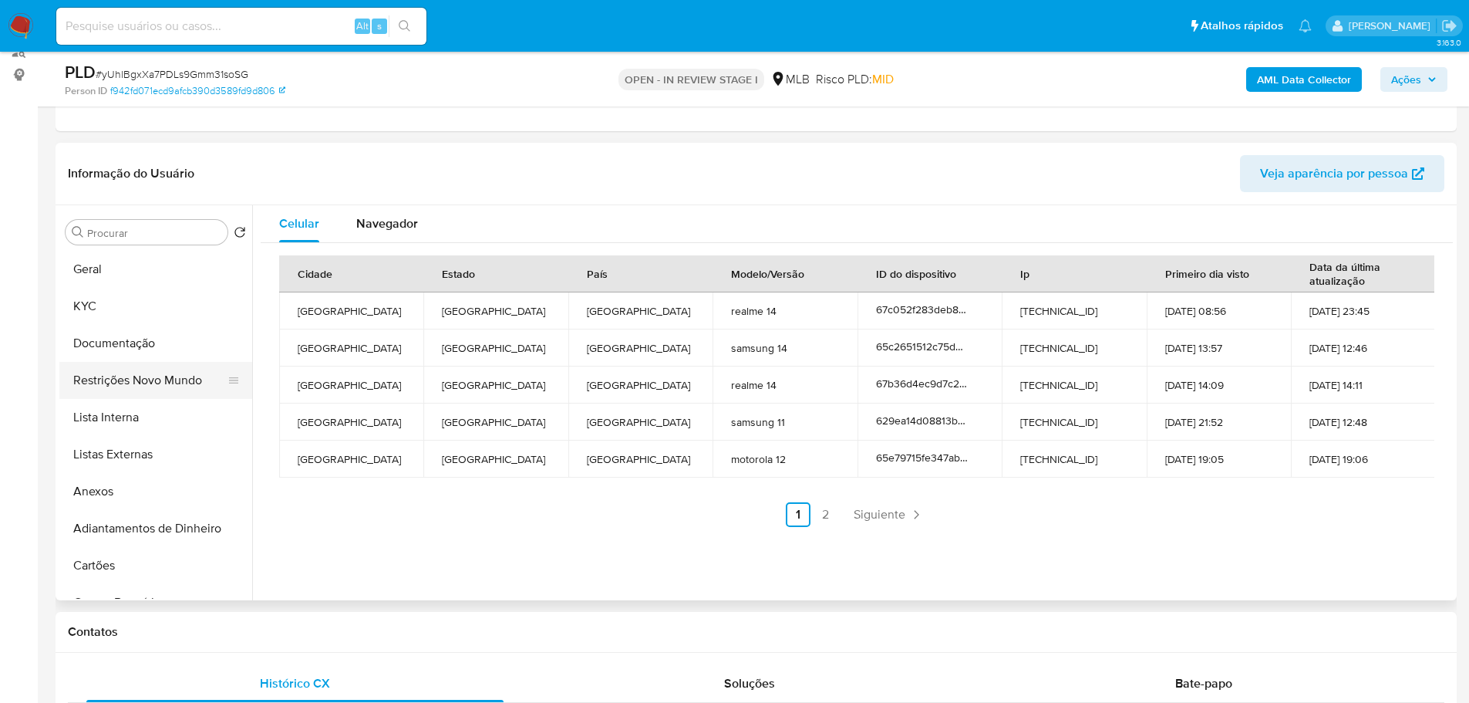
drag, startPoint x: 157, startPoint y: 376, endPoint x: 5, endPoint y: 400, distance: 153.8
click at [155, 376] on button "Restrições Novo Mundo" at bounding box center [155, 380] width 193 height 37
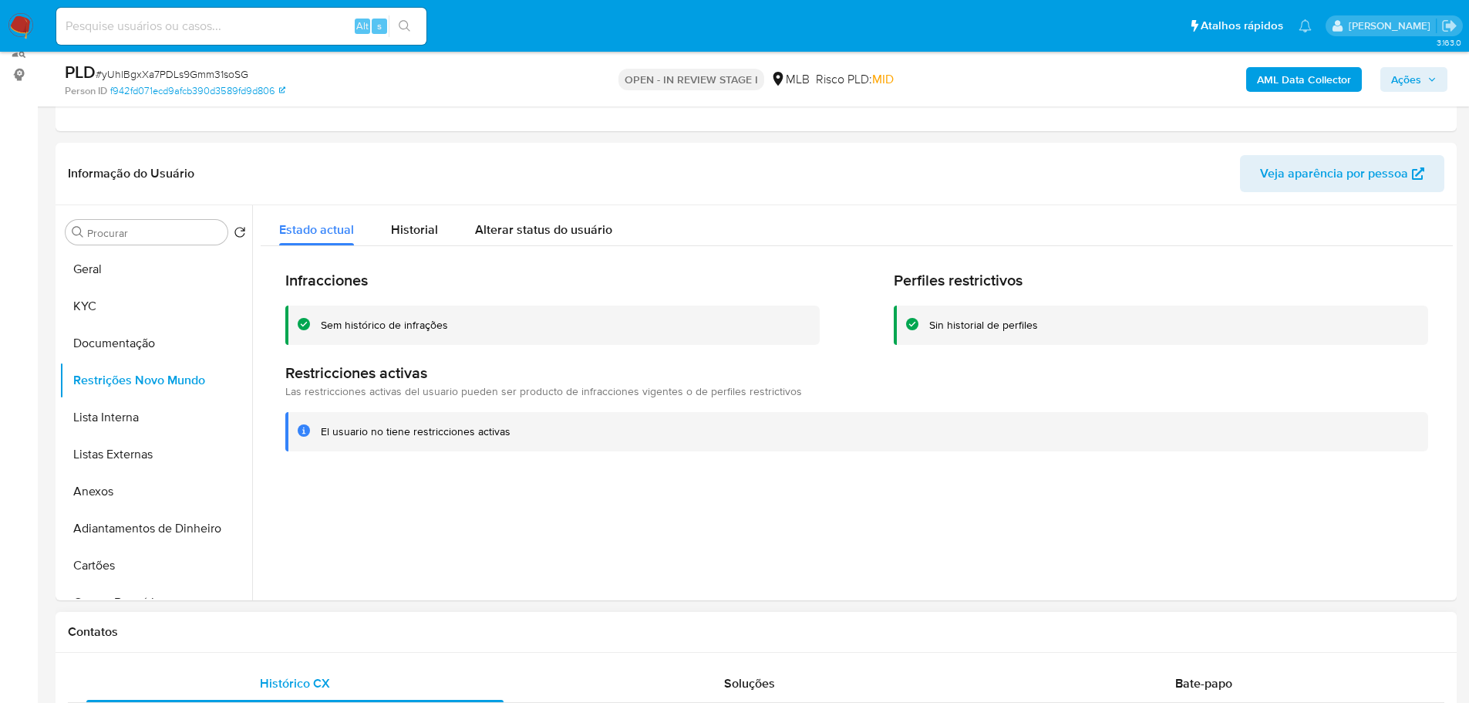
click at [456, 632] on h1 "Contatos" at bounding box center [756, 631] width 1377 height 15
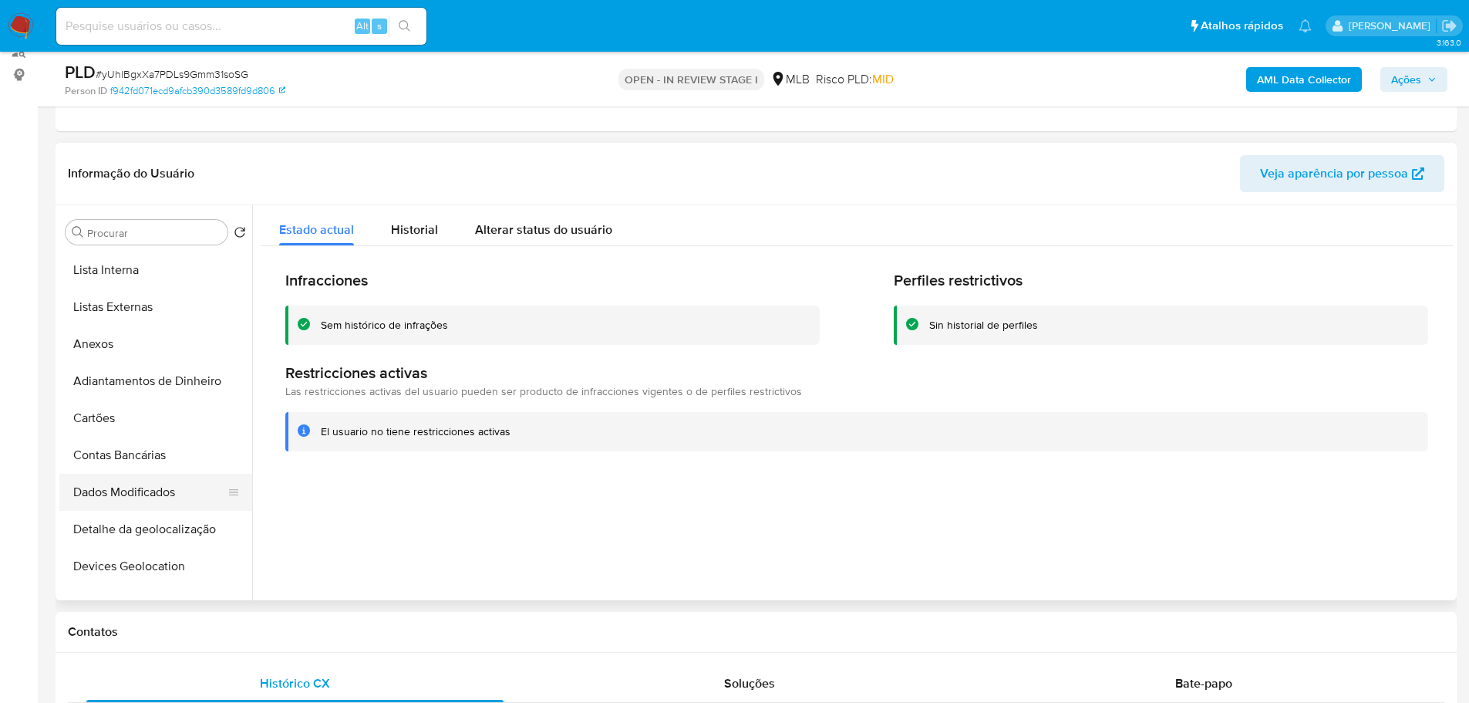
scroll to position [231, 0]
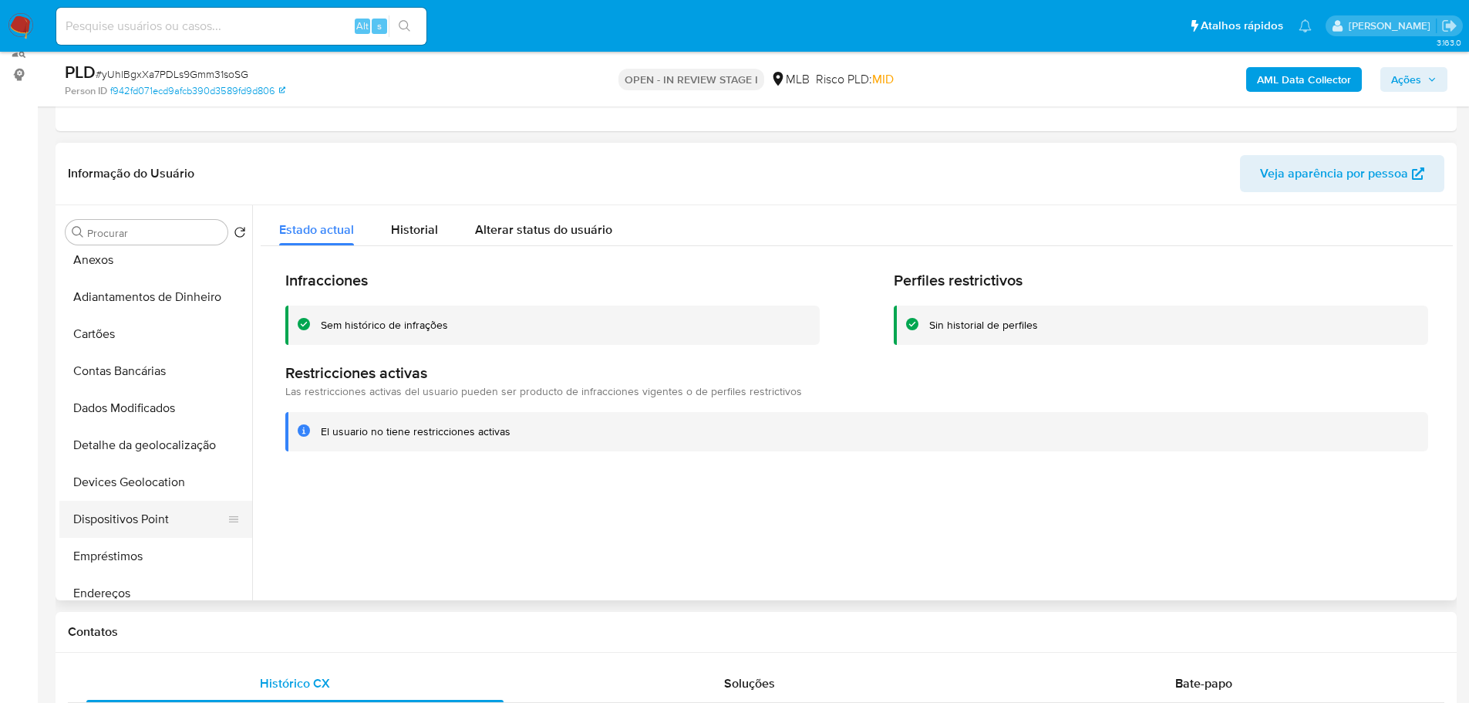
drag, startPoint x: 150, startPoint y: 520, endPoint x: 110, endPoint y: 509, distance: 41.5
click at [148, 521] on button "Dispositivos Point" at bounding box center [149, 519] width 180 height 37
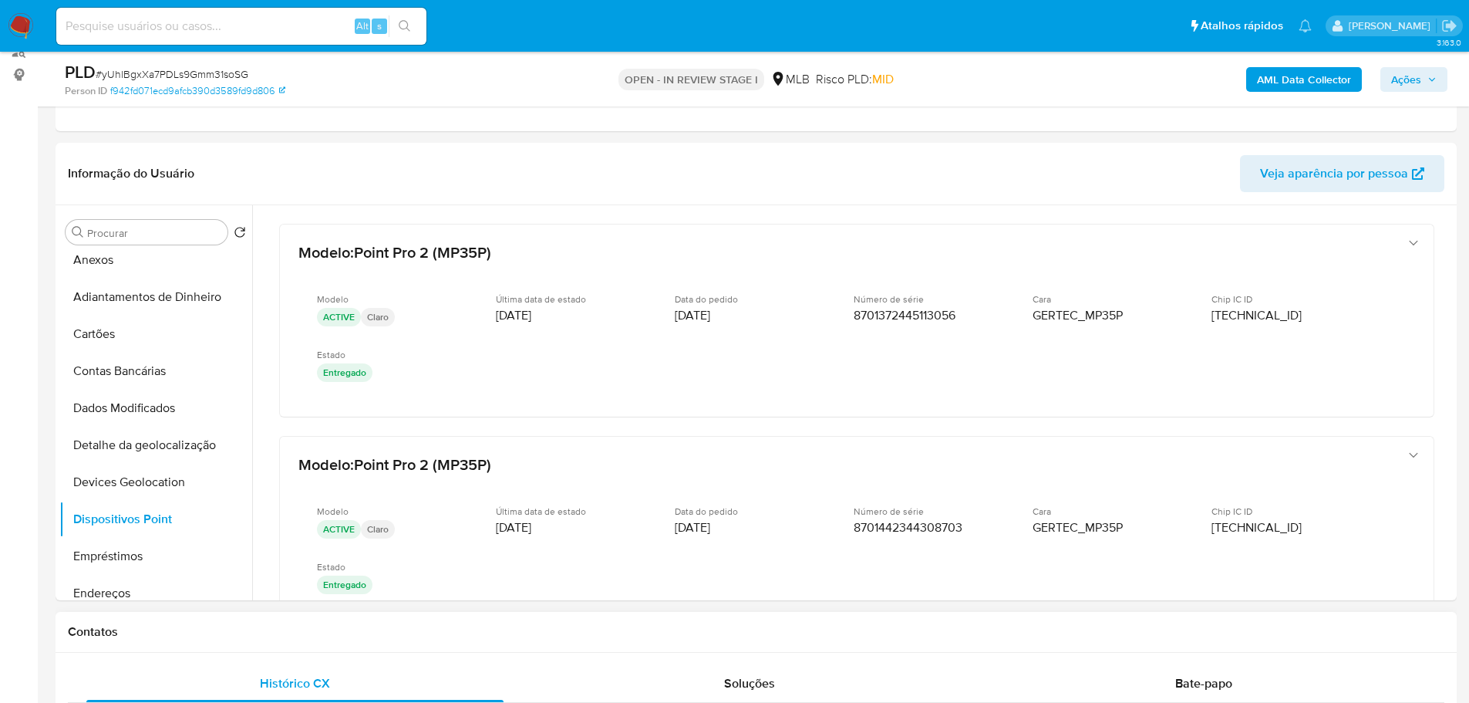
click at [258, 635] on h1 "Contatos" at bounding box center [756, 631] width 1377 height 15
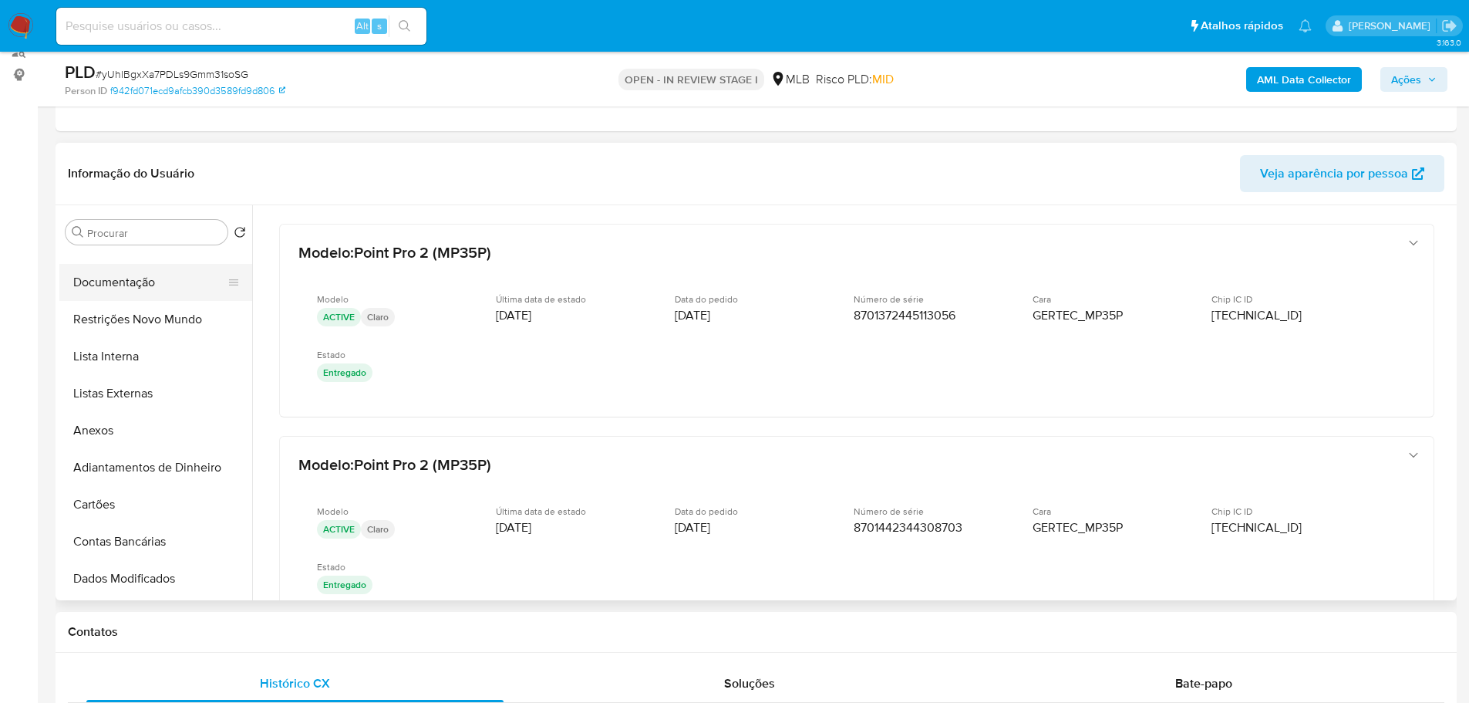
scroll to position [0, 0]
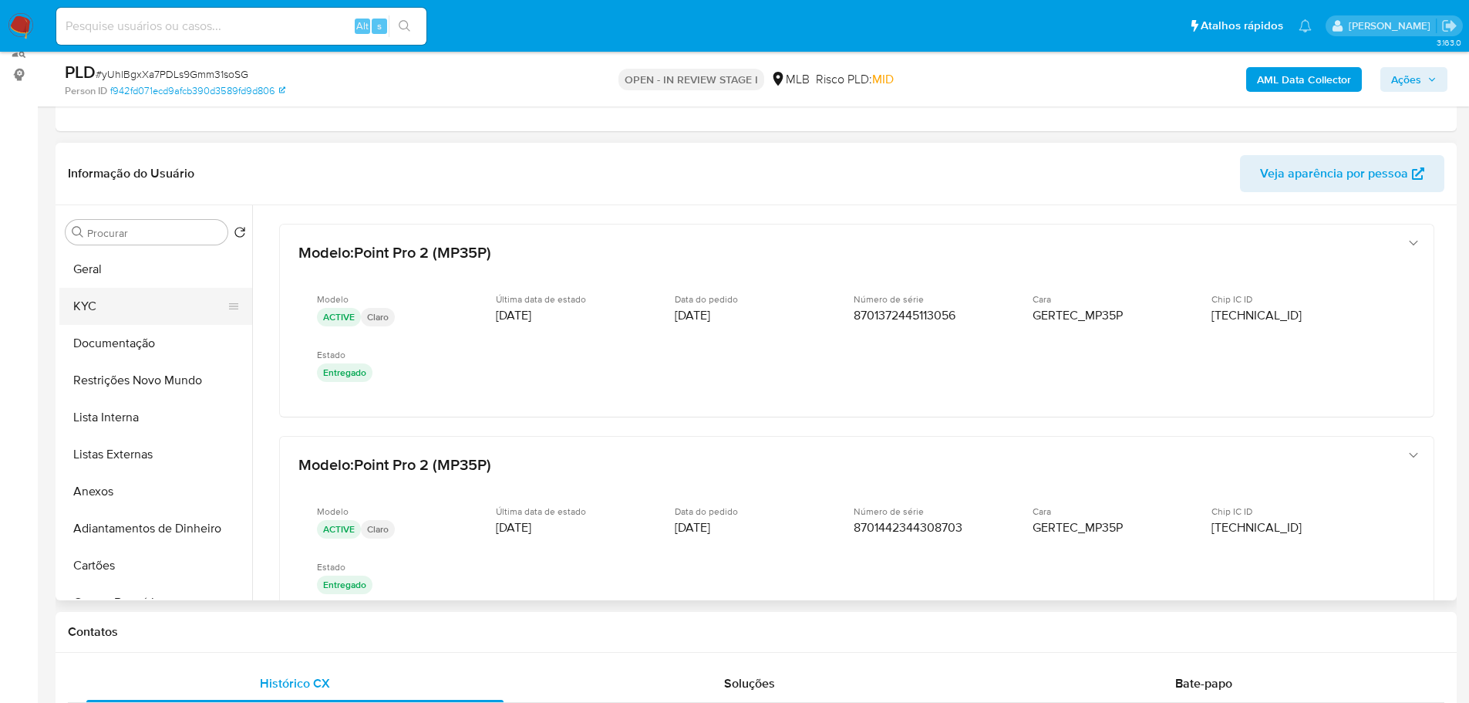
click at [114, 313] on button "KYC" at bounding box center [149, 306] width 180 height 37
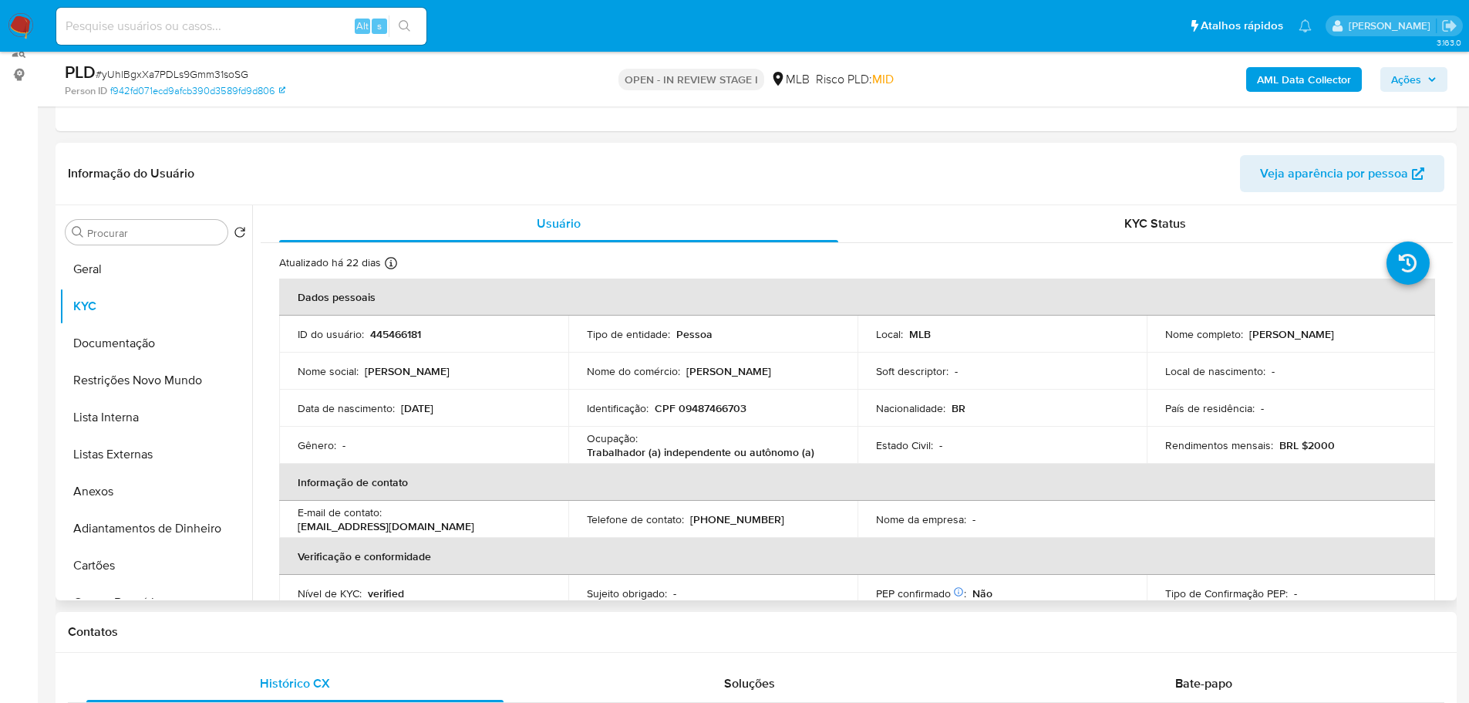
click at [723, 400] on td "Identificação : CPF 09487466703" at bounding box center [712, 408] width 289 height 37
click at [723, 405] on p "CPF 09487466703" at bounding box center [701, 408] width 92 height 14
copy p "09487466703"
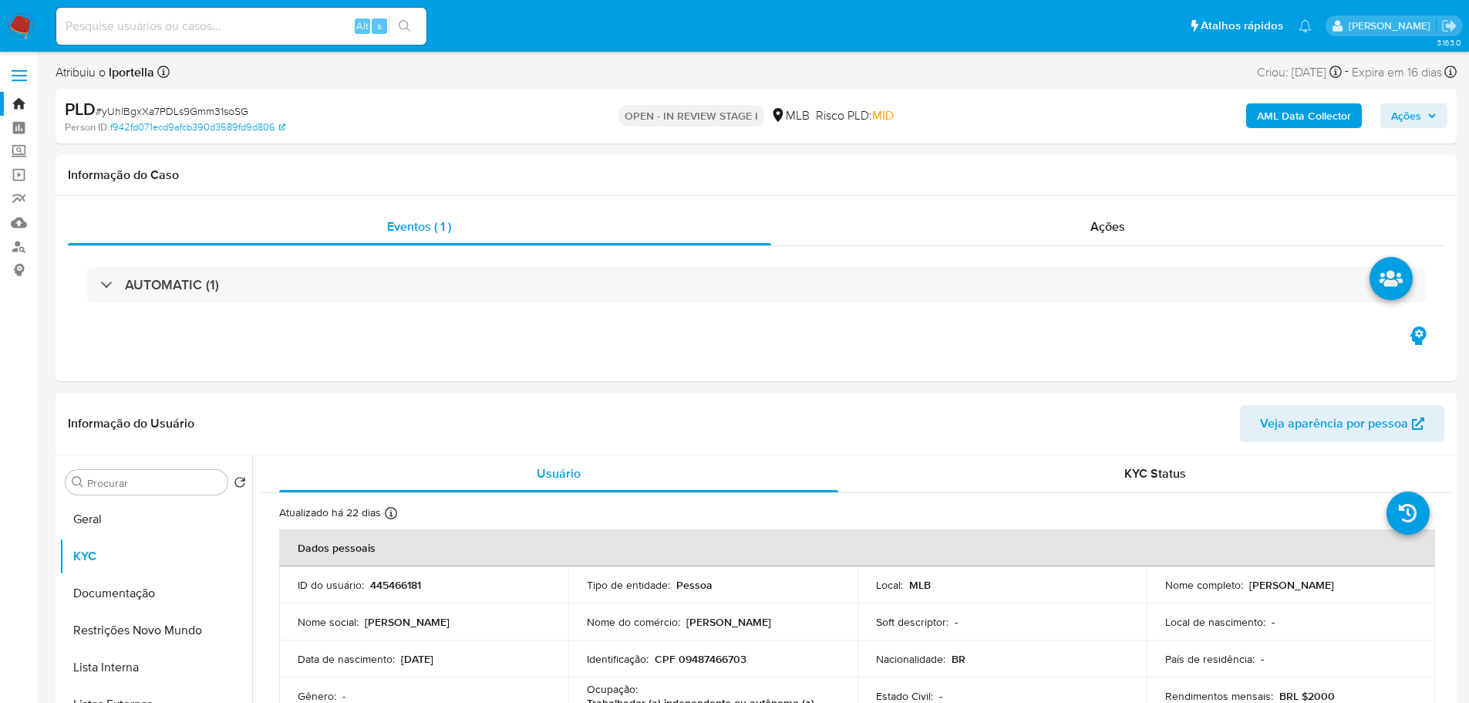
click at [710, 670] on td "Identificação : CPF 09487466703" at bounding box center [712, 658] width 289 height 37
click at [694, 659] on p "CPF 09487466703" at bounding box center [701, 659] width 92 height 14
copy p "09487466703"
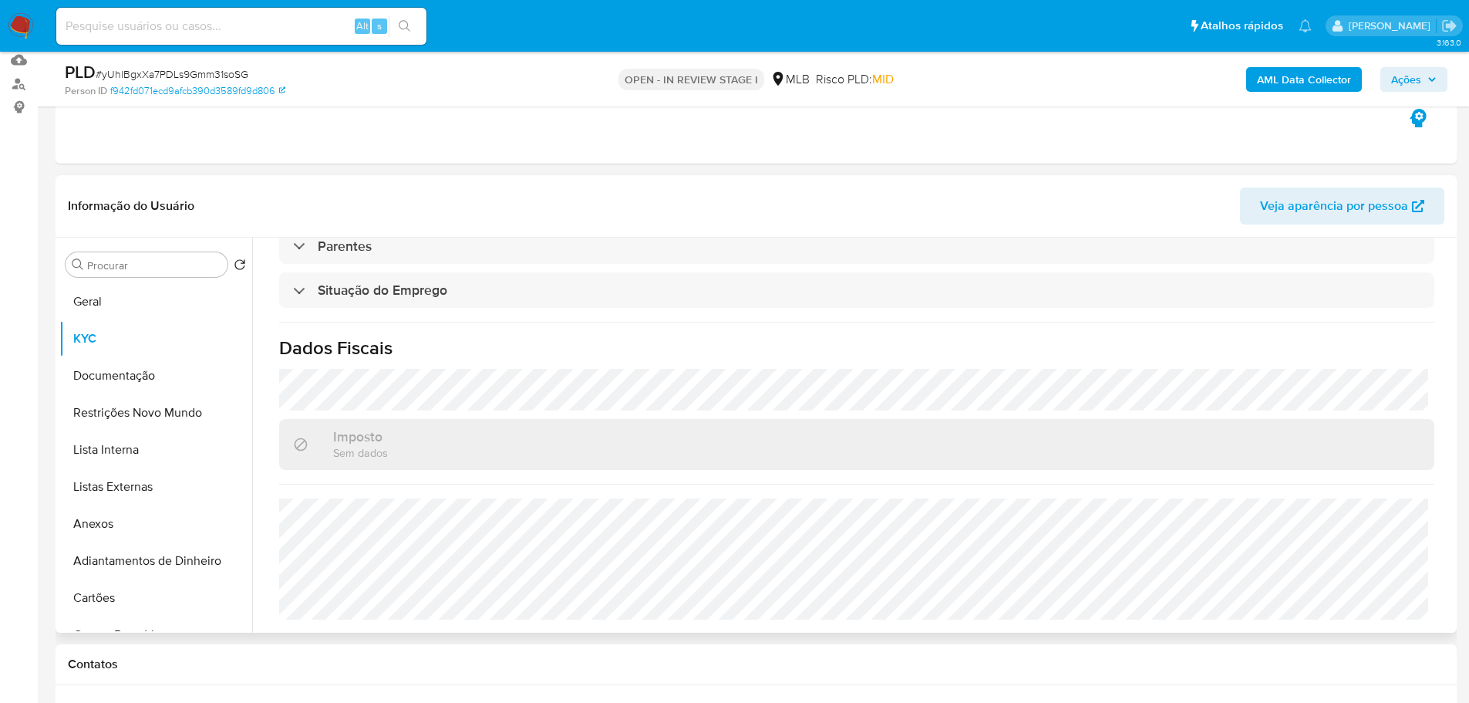
scroll to position [309, 0]
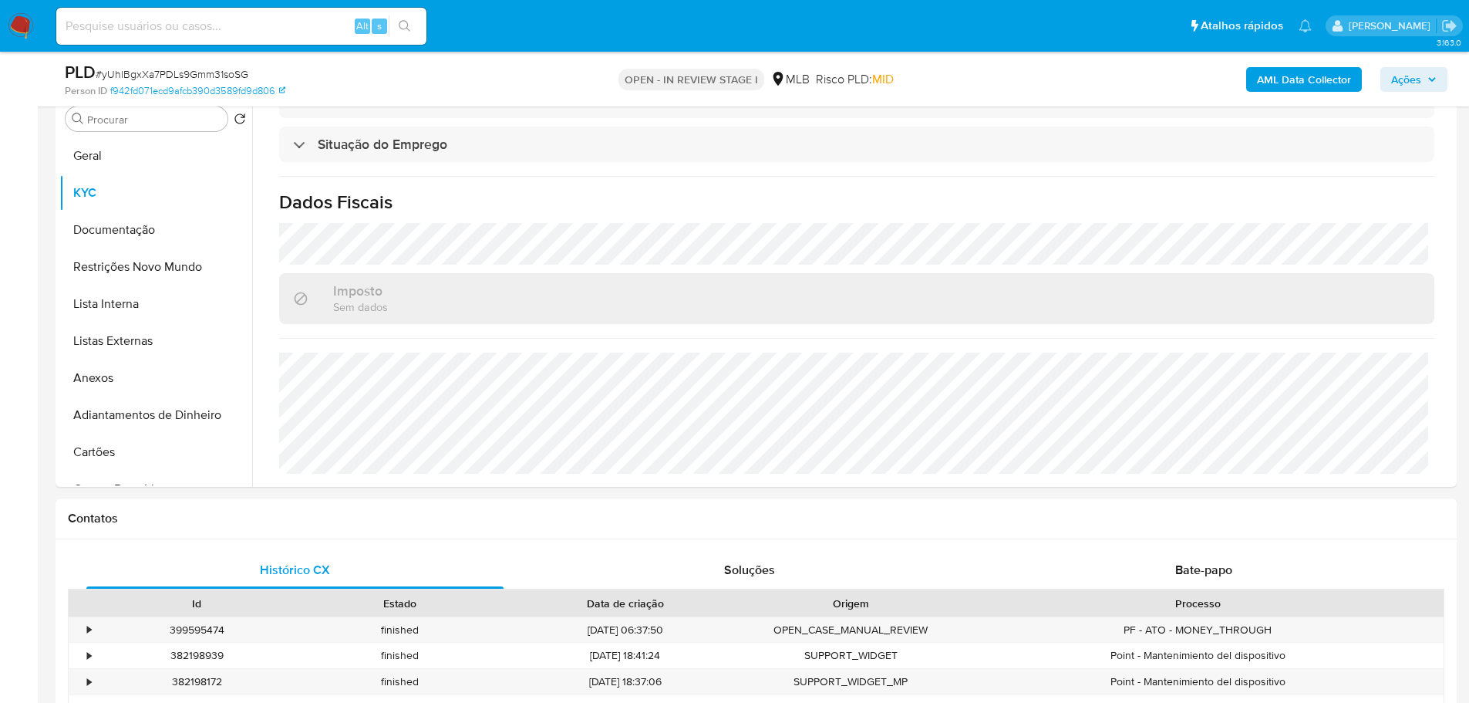
click at [1432, 69] on span "Ações" at bounding box center [1414, 80] width 46 height 22
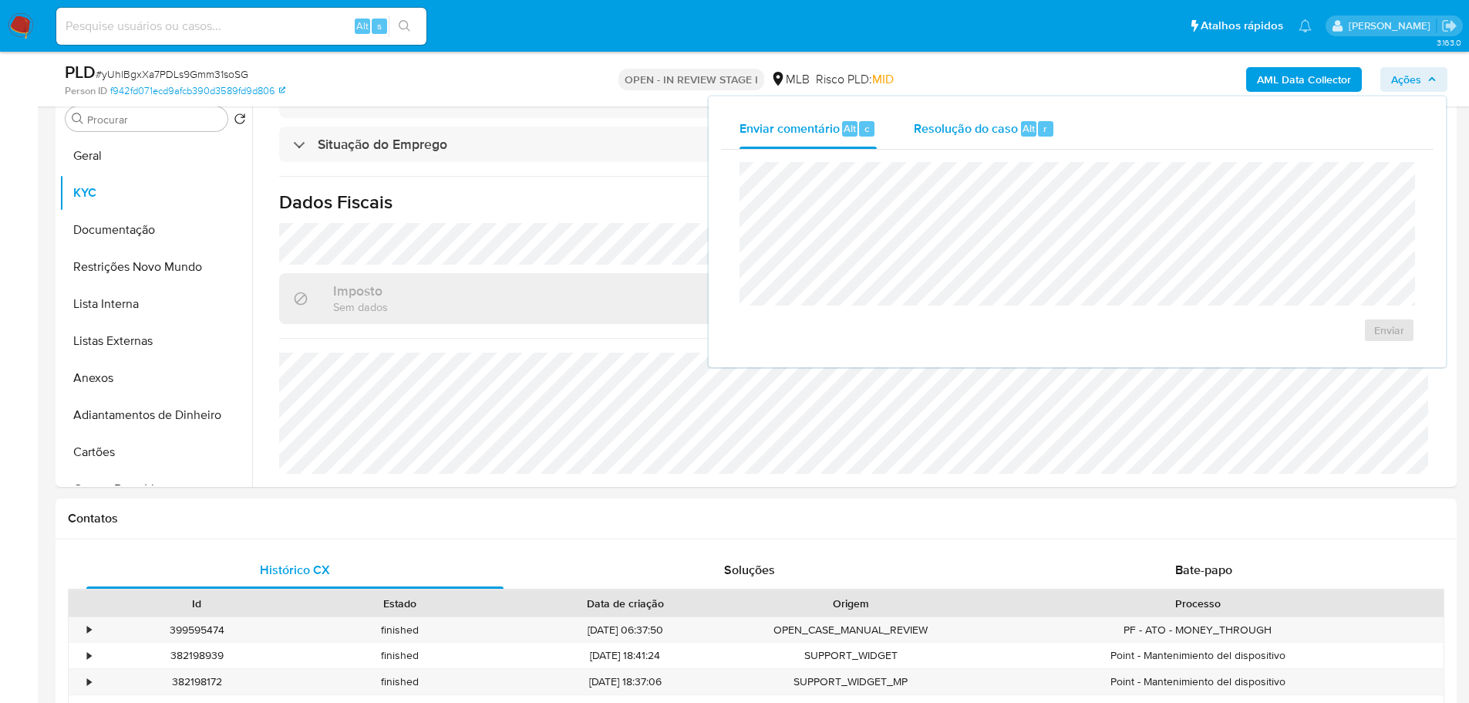
click at [984, 123] on span "Resolução do caso" at bounding box center [966, 128] width 104 height 18
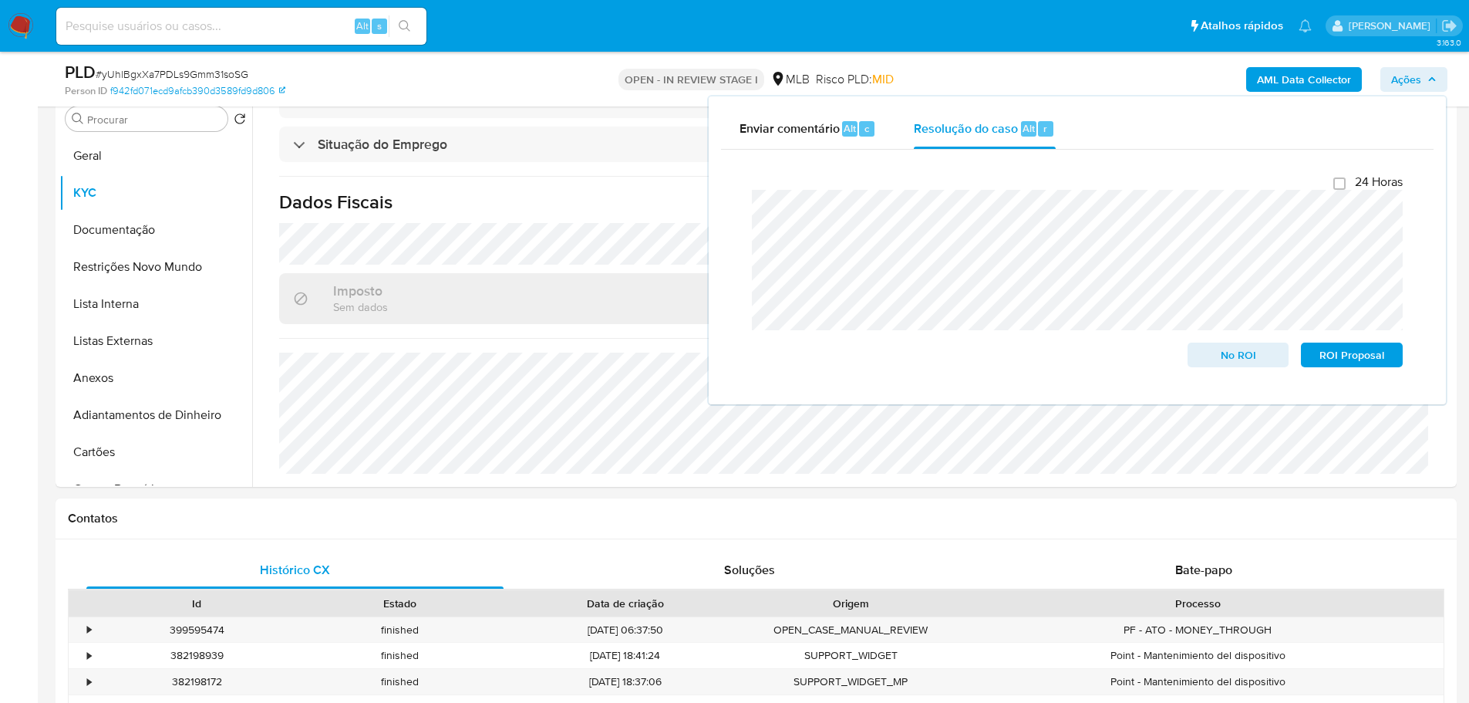
click at [1321, 89] on b "AML Data Collector" at bounding box center [1304, 79] width 94 height 25
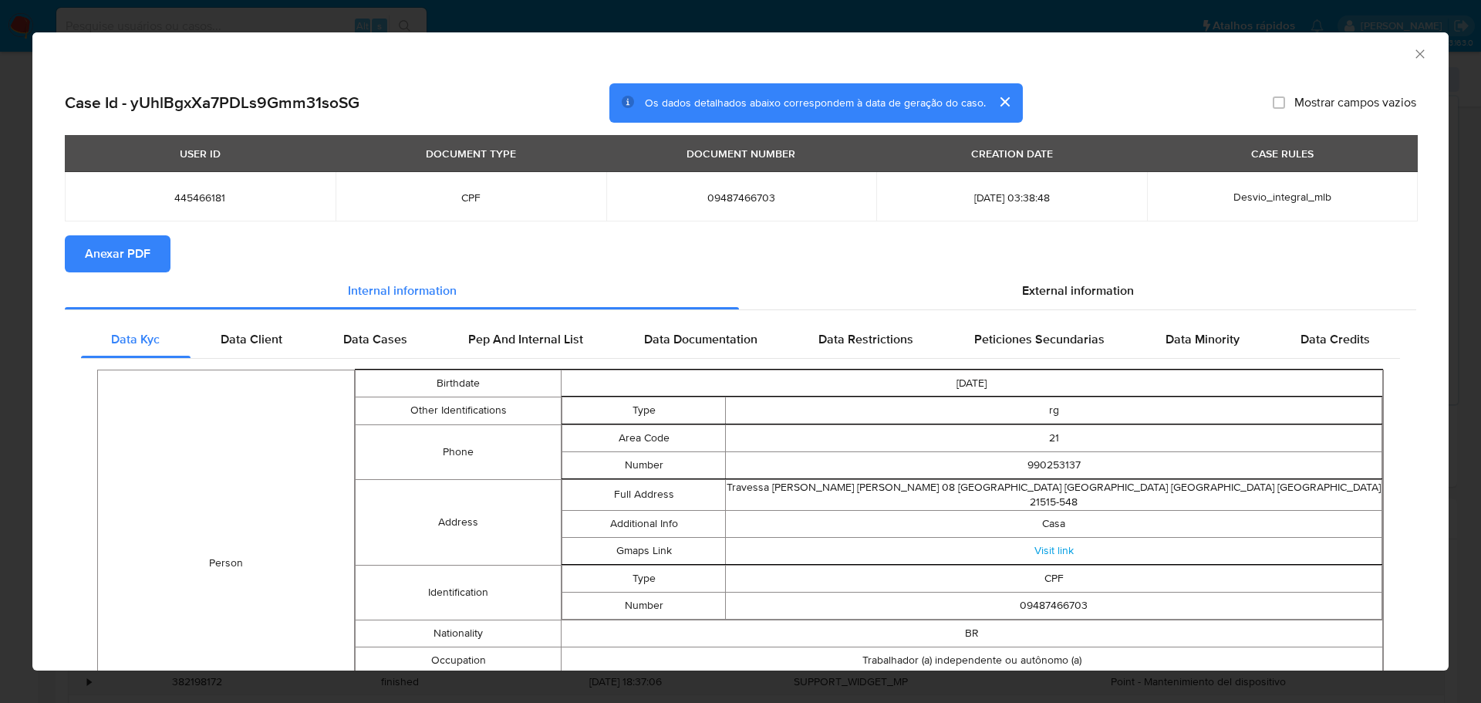
click at [126, 253] on span "Anexar PDF" at bounding box center [118, 254] width 66 height 34
click at [1415, 56] on icon "Fechar a janela" at bounding box center [1419, 53] width 15 height 15
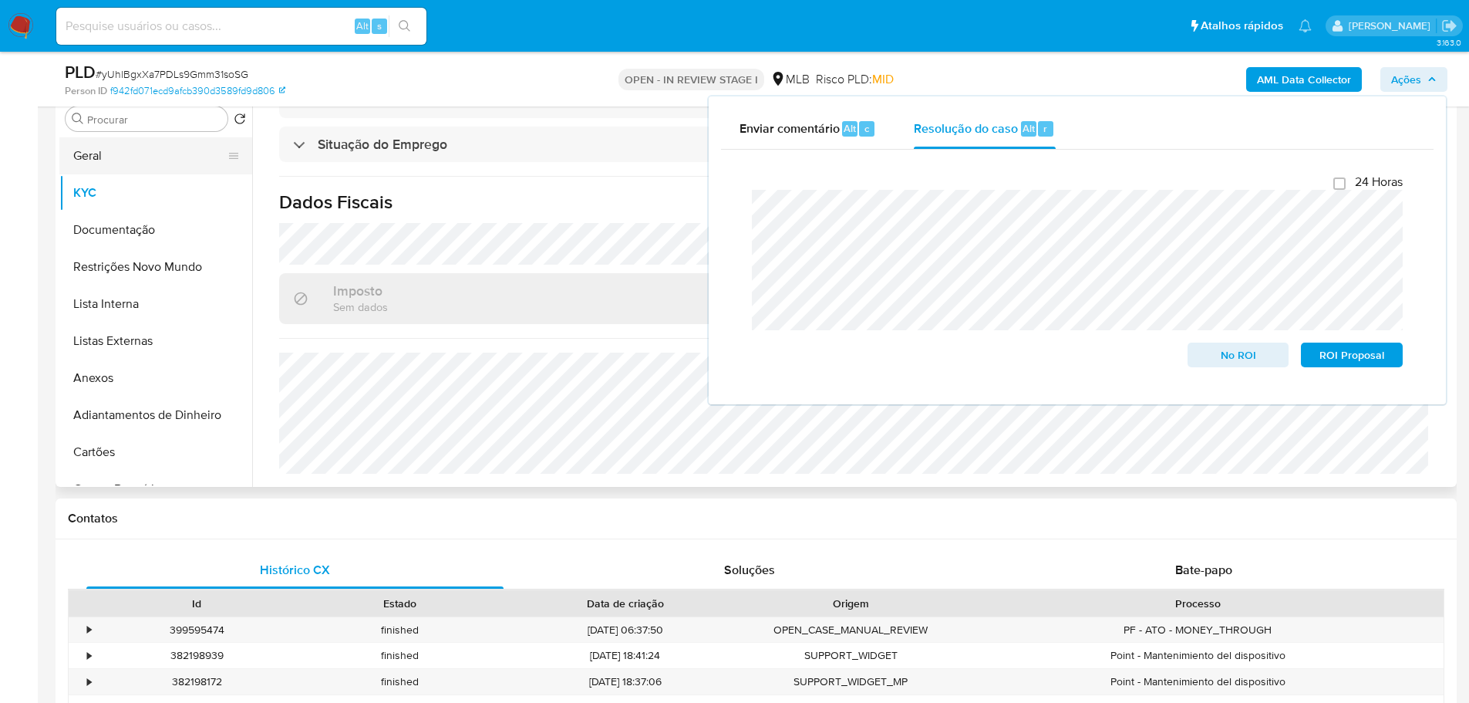
click at [127, 140] on button "Geral" at bounding box center [149, 155] width 180 height 37
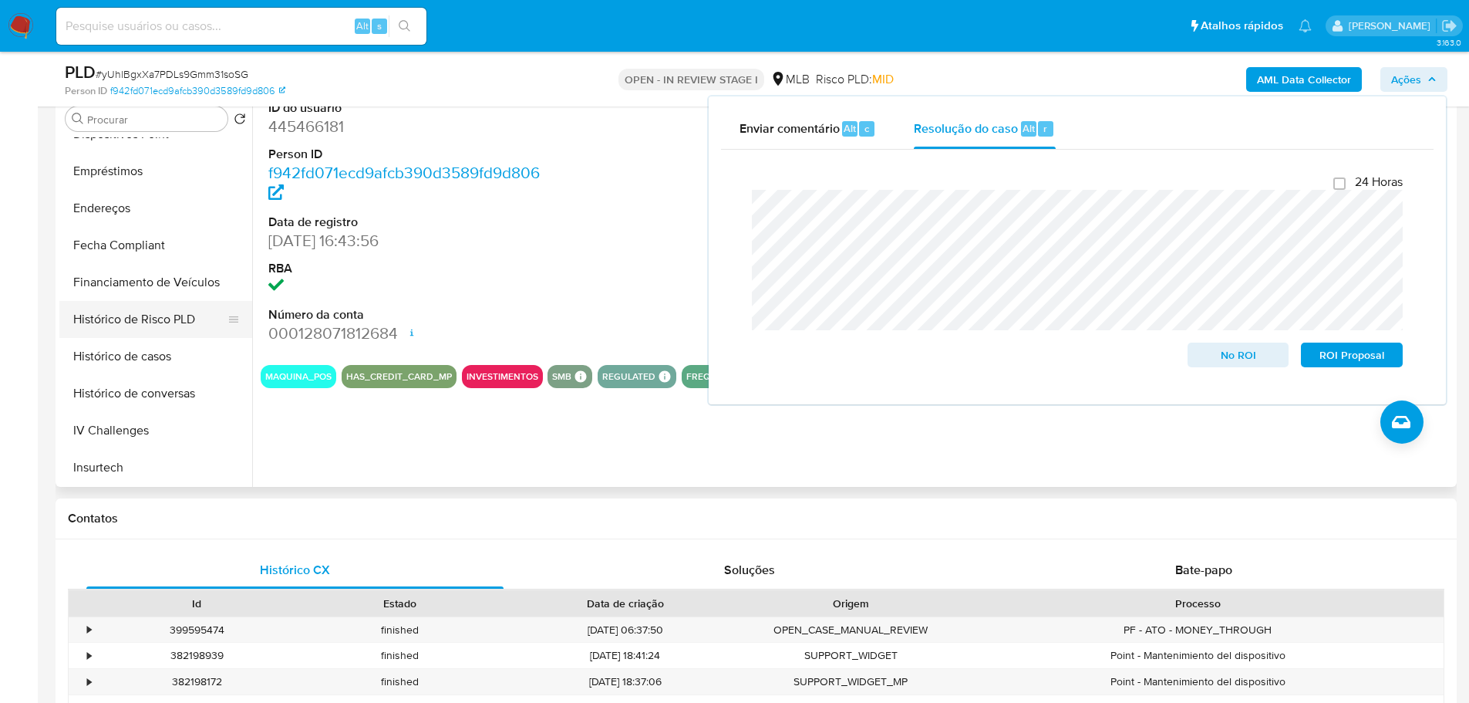
scroll to position [540, 0]
click at [126, 307] on button "Histórico de casos" at bounding box center [149, 319] width 180 height 37
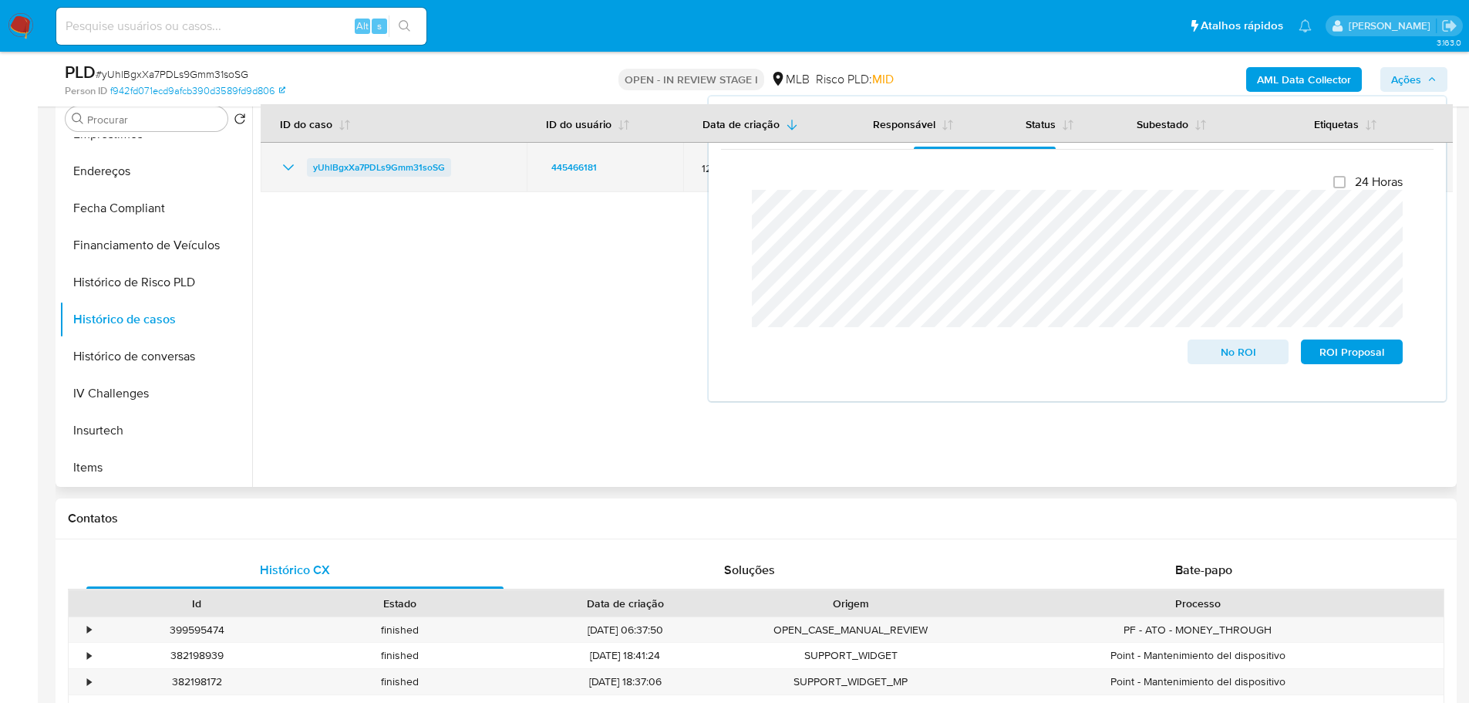
click at [345, 168] on span "yUhlBgxXa7PDLs9Gmm31soSG" at bounding box center [379, 167] width 132 height 19
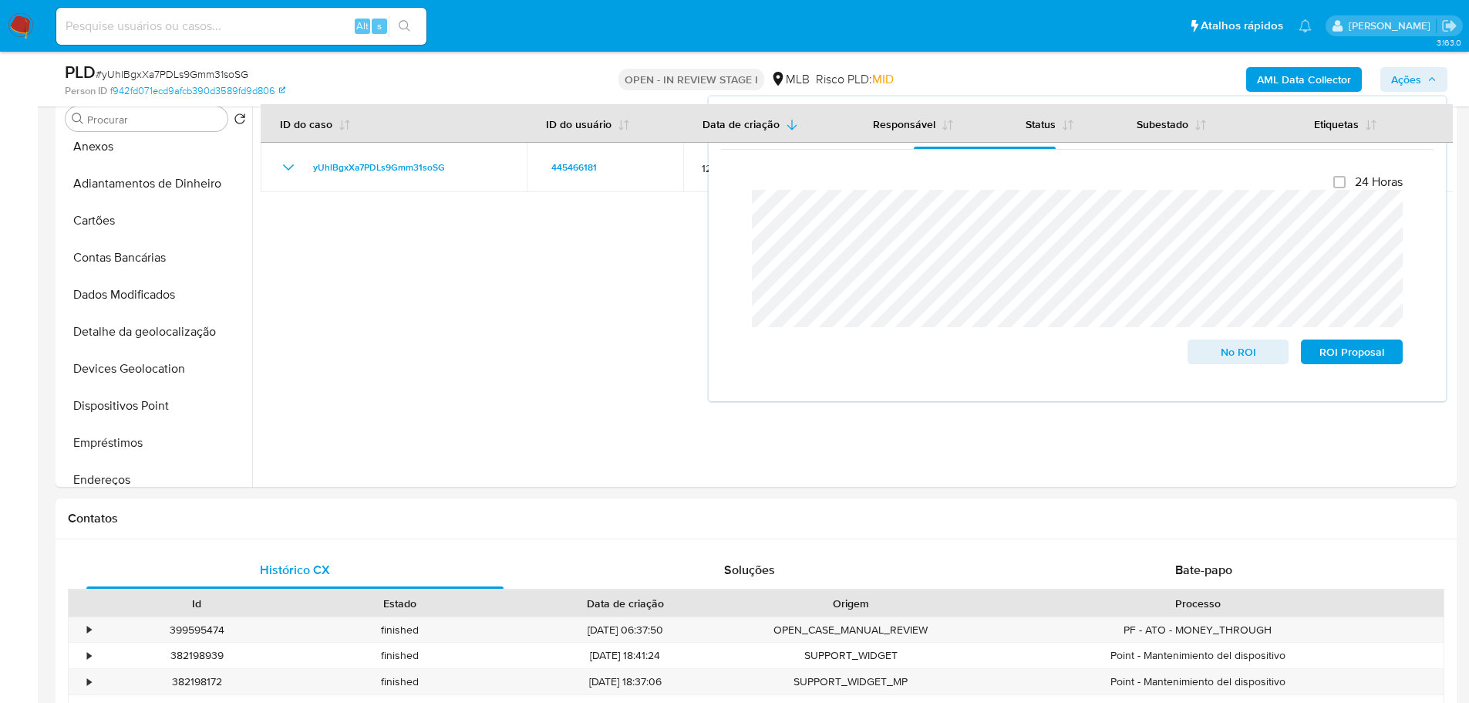
click at [1283, 80] on b "AML Data Collector" at bounding box center [1304, 79] width 94 height 25
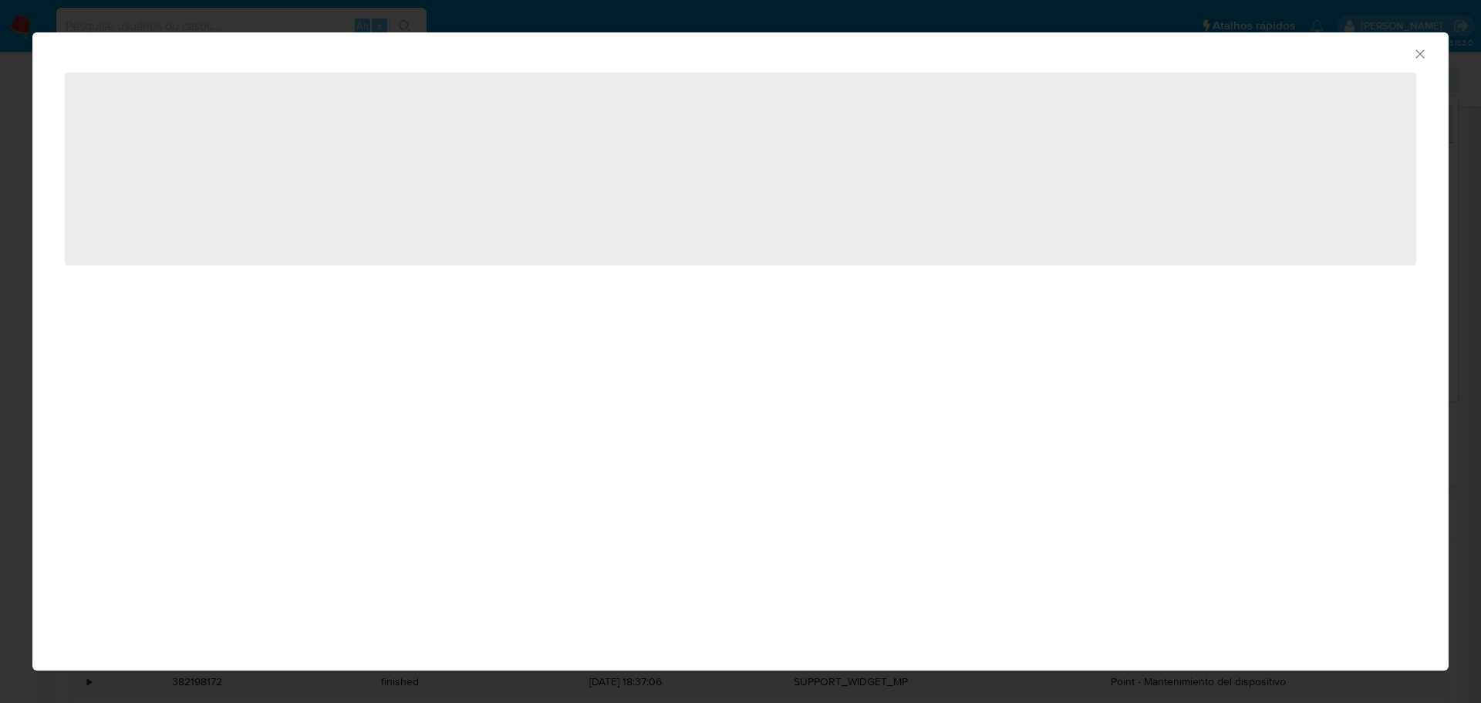
click at [1425, 59] on icon "Fechar a janela" at bounding box center [1419, 53] width 15 height 15
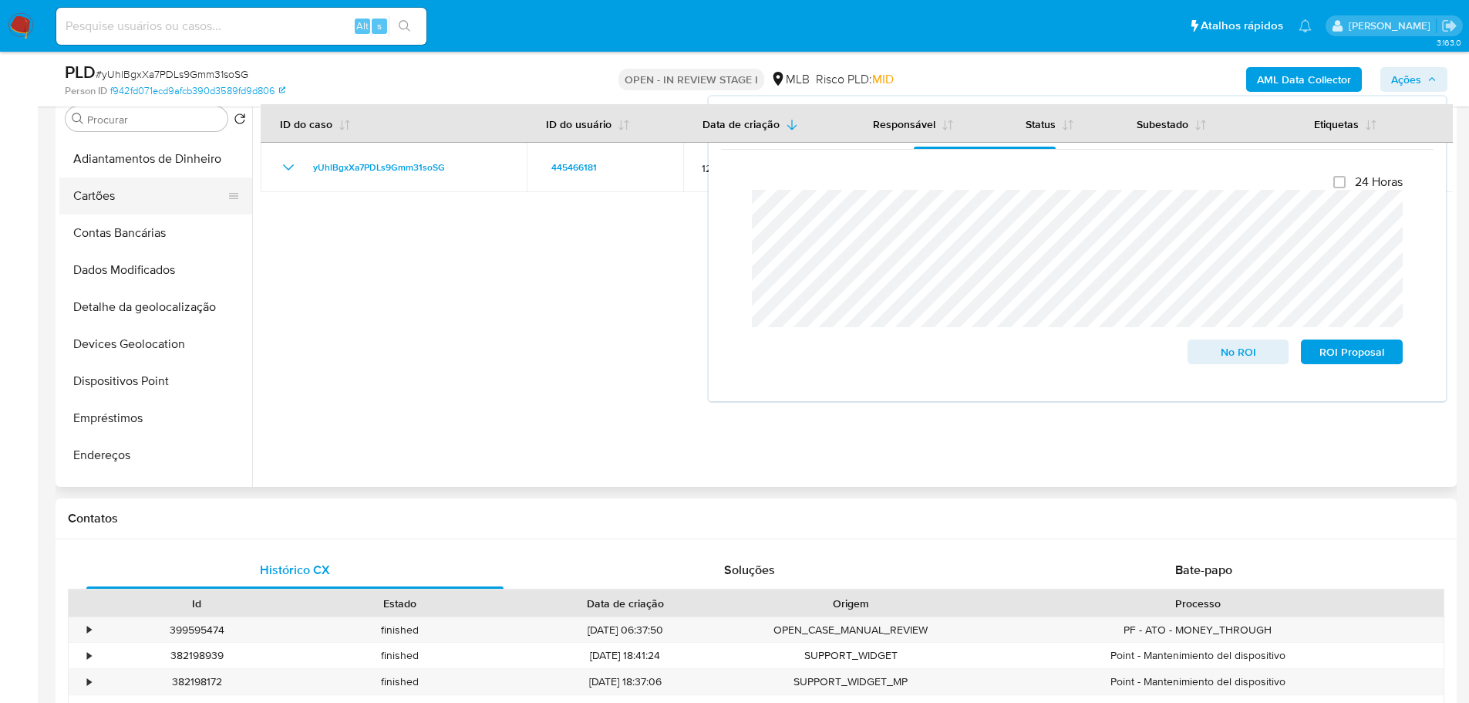
scroll to position [154, 0]
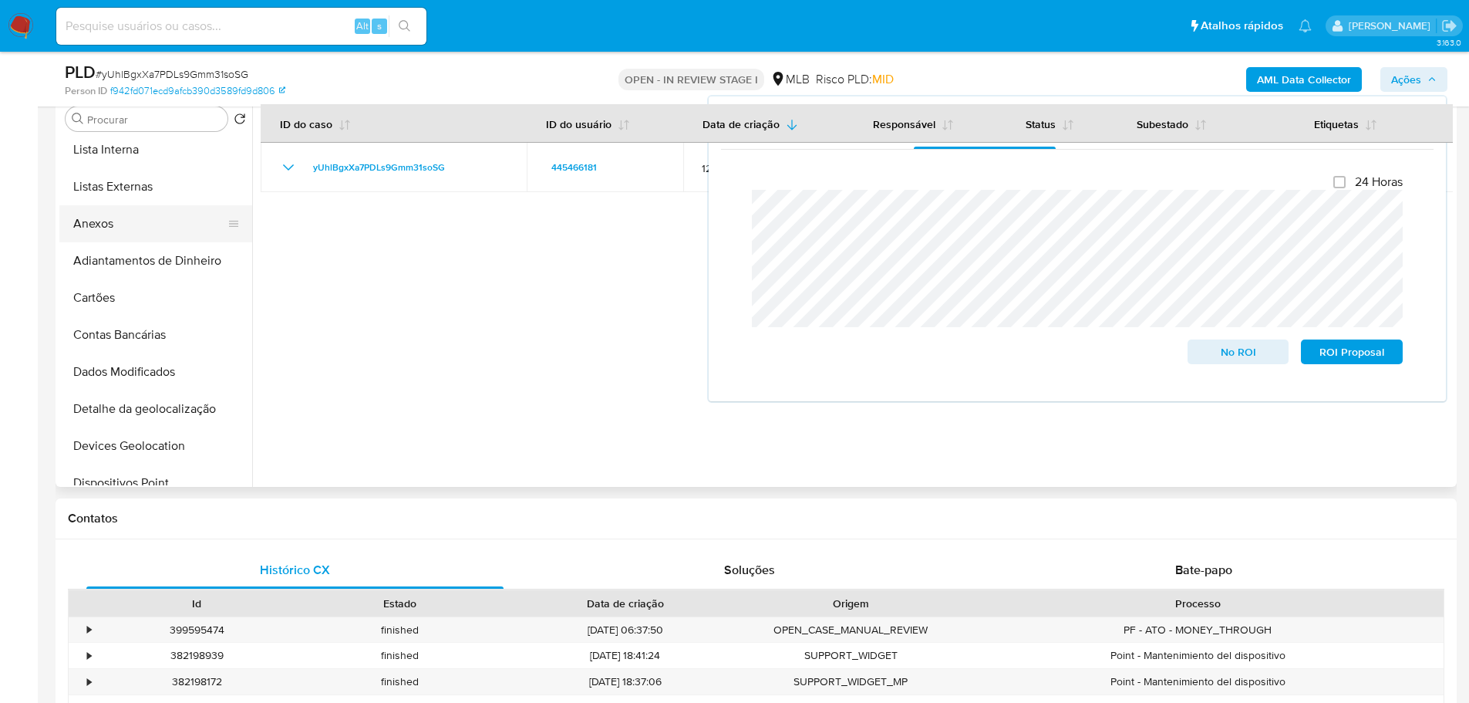
click at [113, 224] on button "Anexos" at bounding box center [149, 223] width 180 height 37
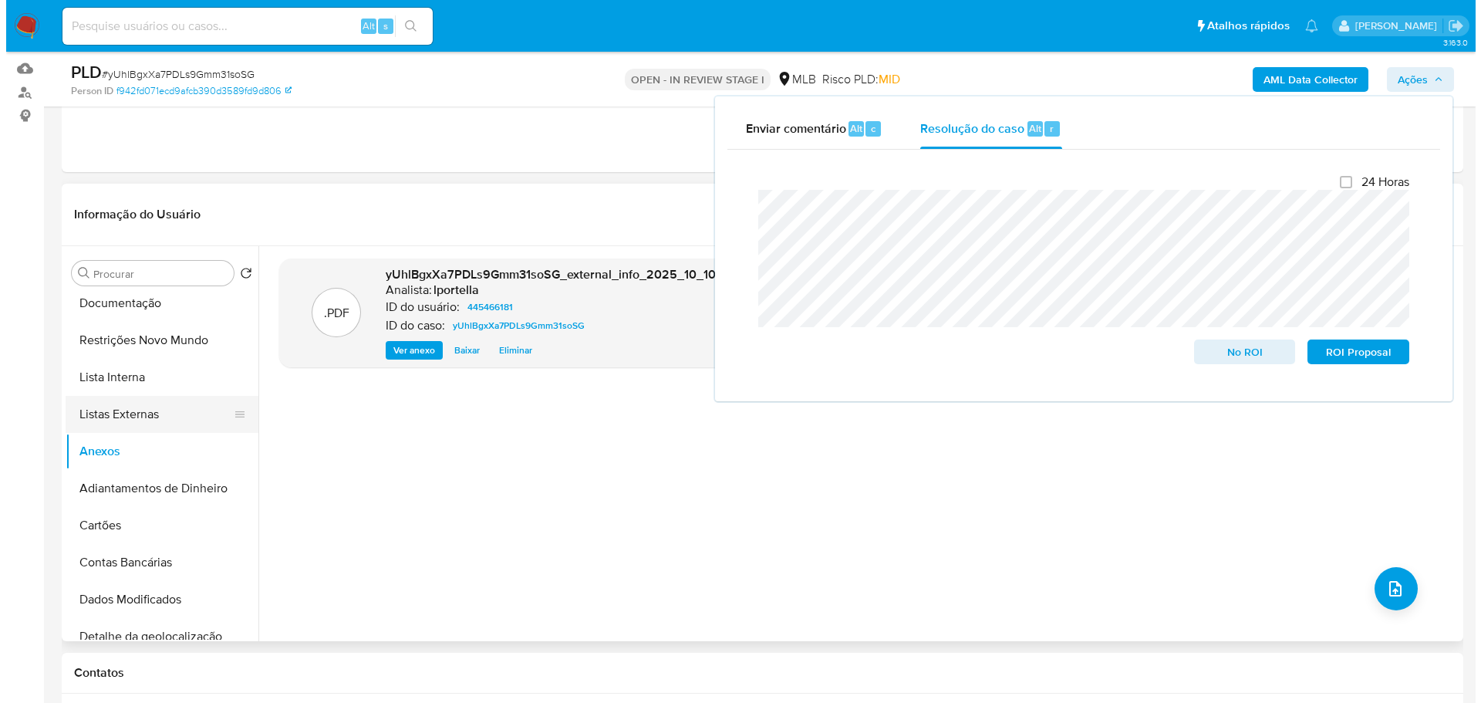
scroll to position [0, 0]
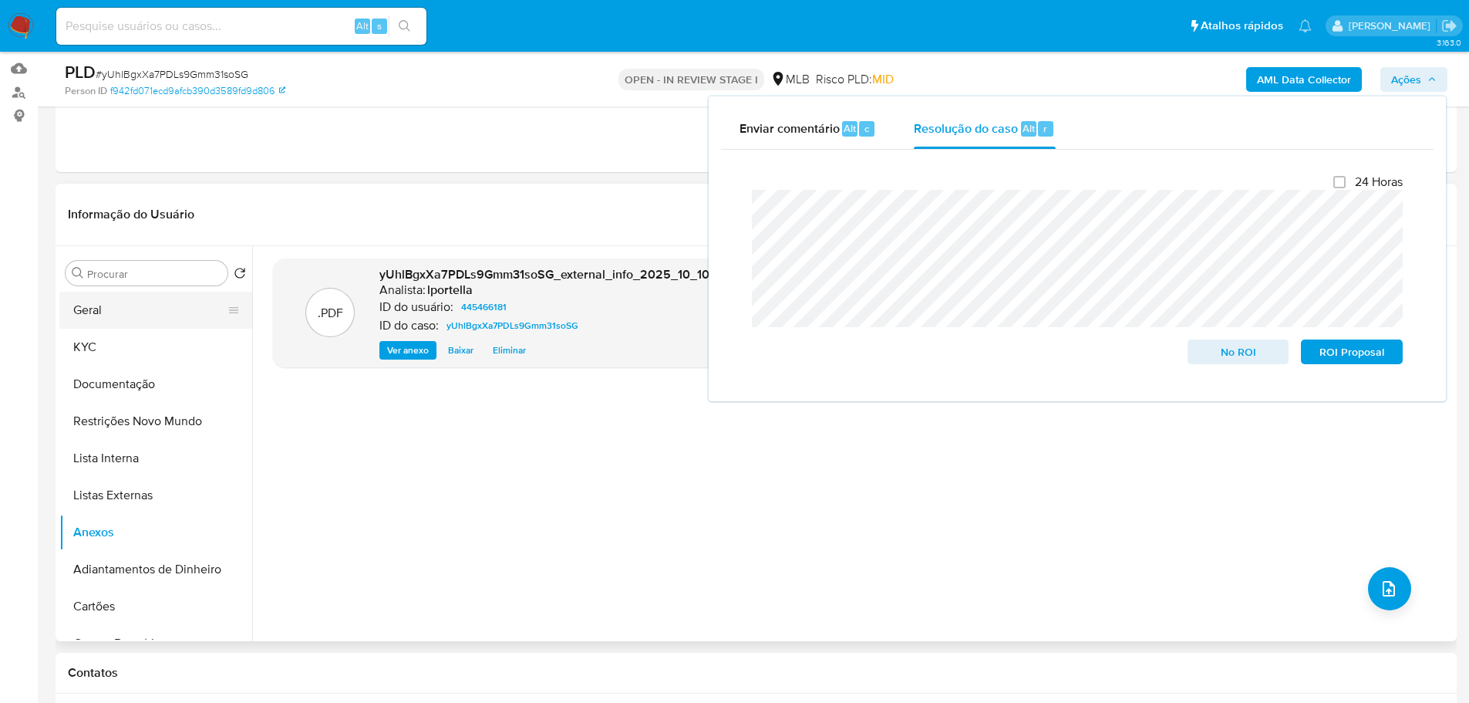
click at [110, 312] on button "Geral" at bounding box center [149, 310] width 180 height 37
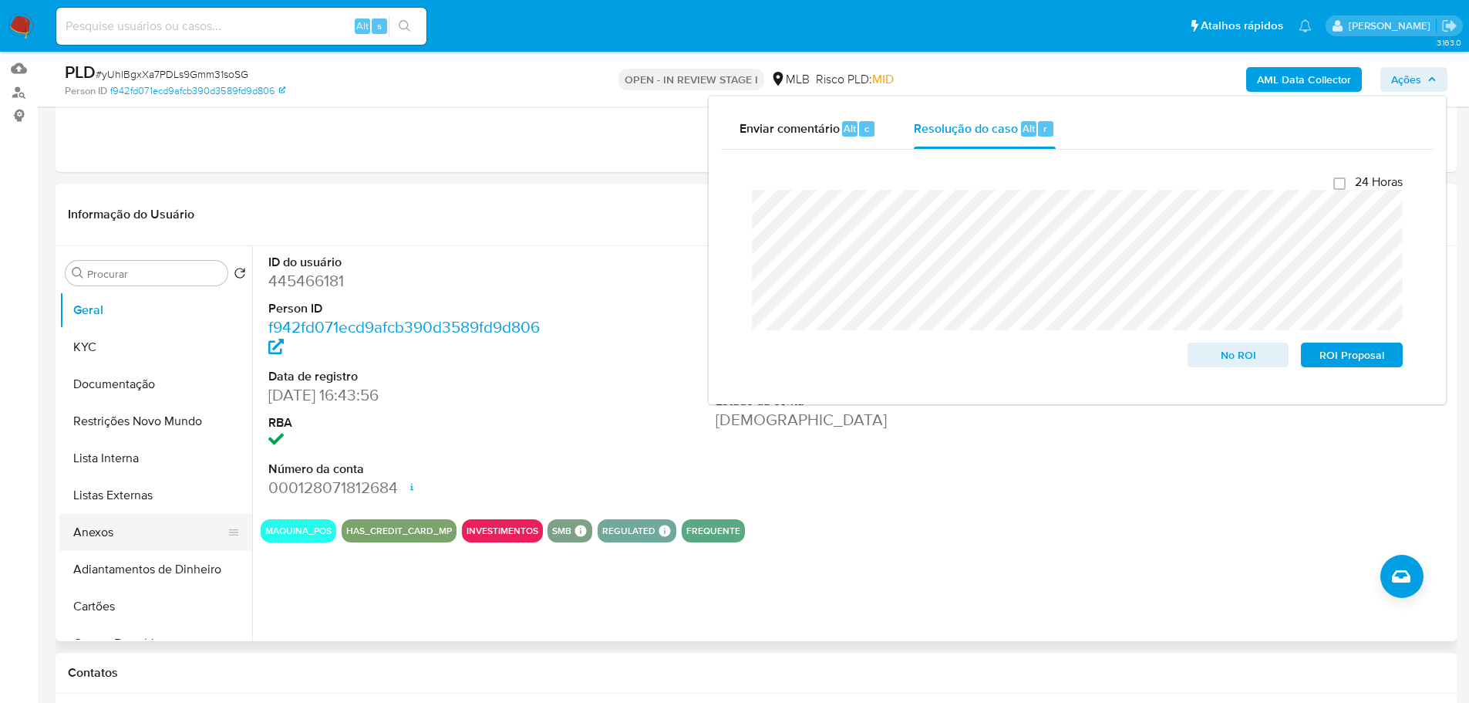
click at [110, 539] on button "Anexos" at bounding box center [149, 532] width 180 height 37
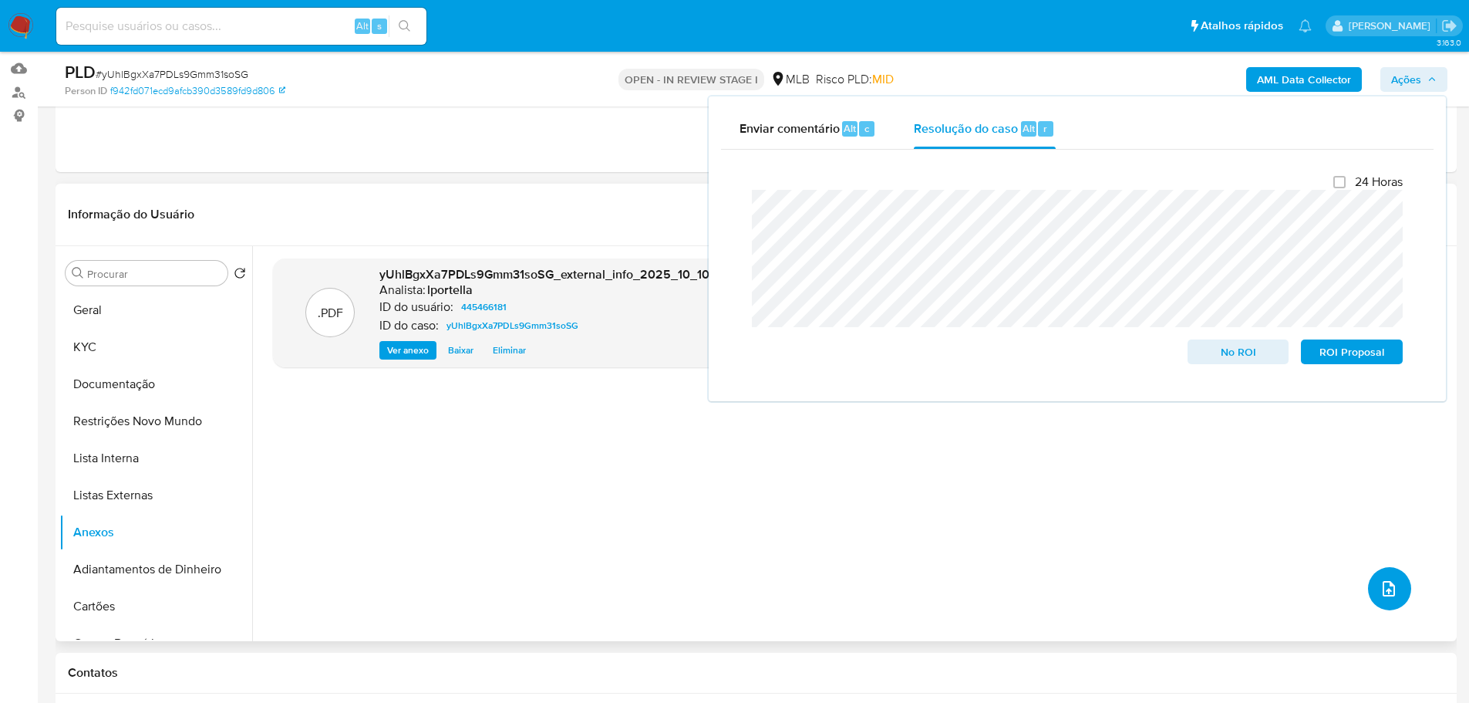
click at [1391, 592] on icon "upload-file" at bounding box center [1389, 588] width 19 height 19
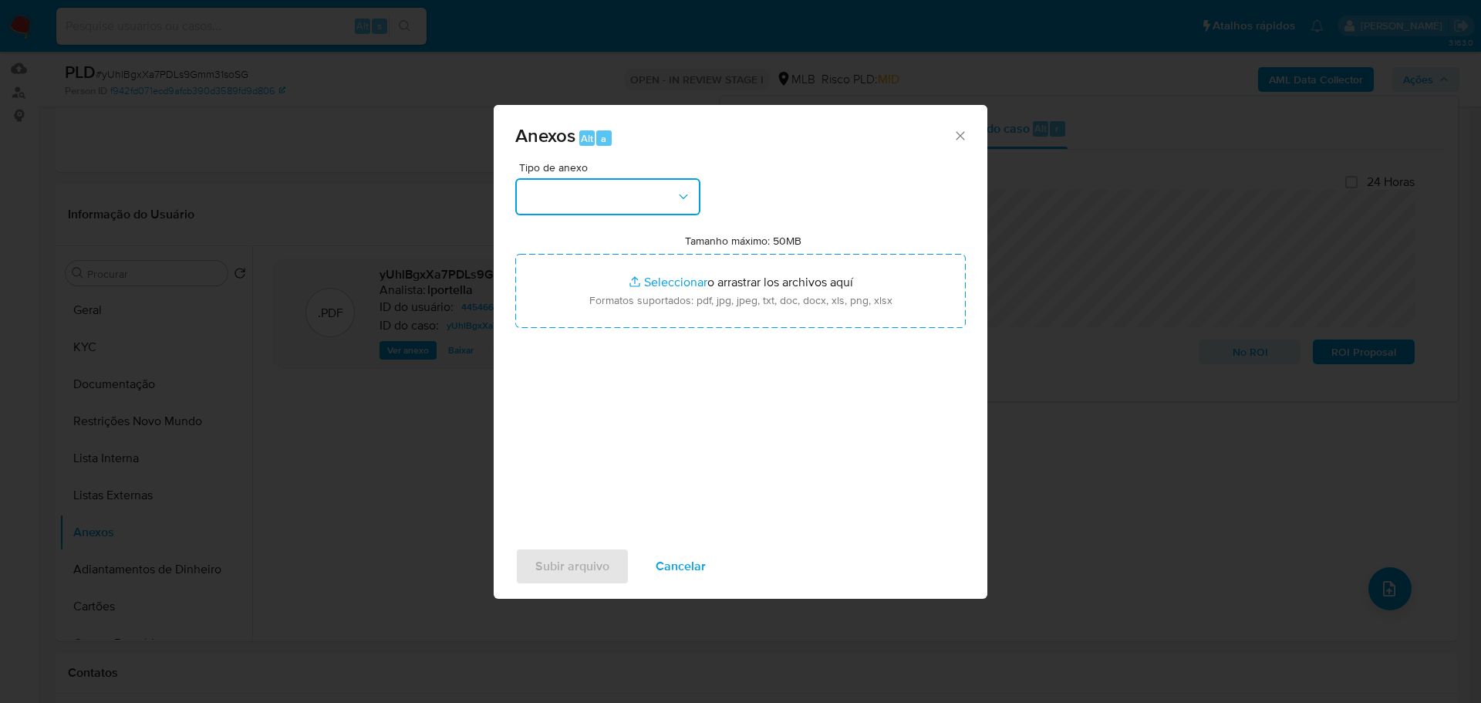
click at [663, 209] on button "button" at bounding box center [607, 196] width 185 height 37
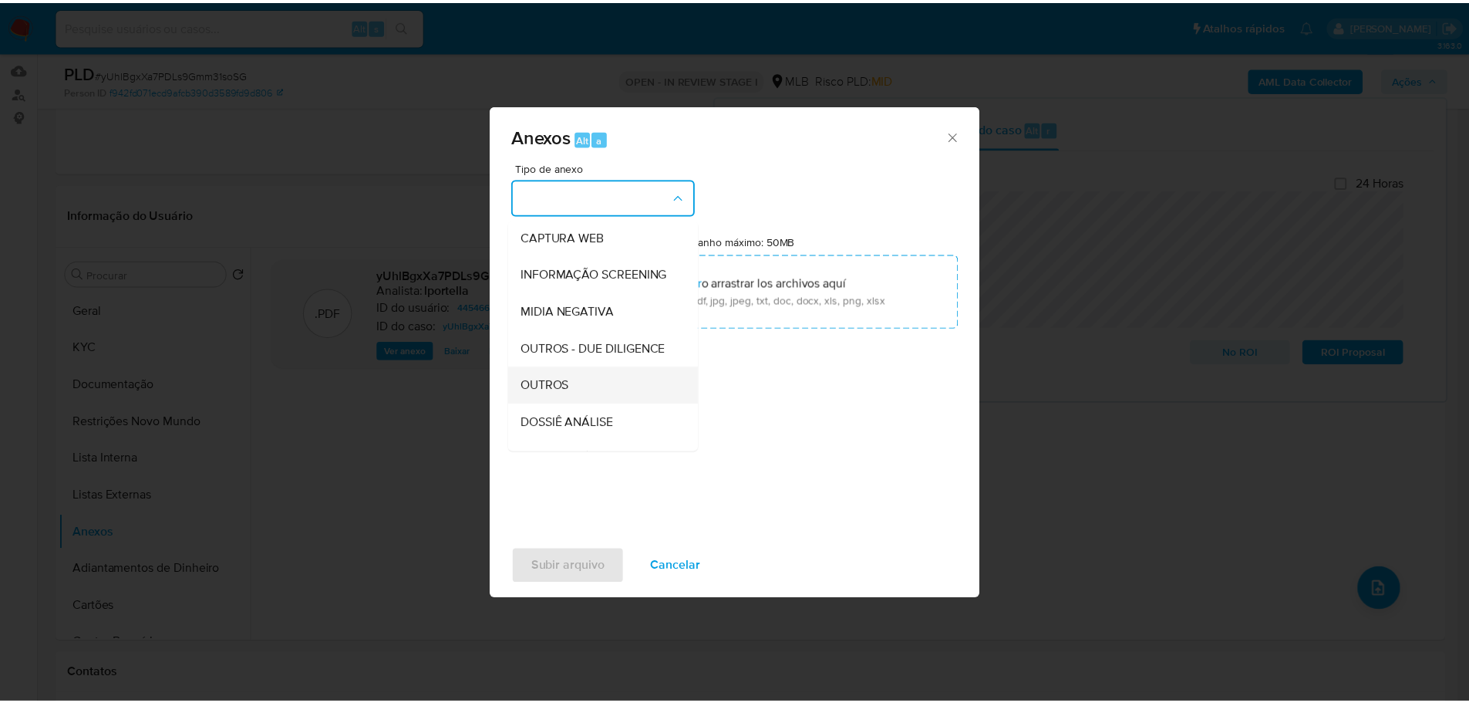
scroll to position [231, 0]
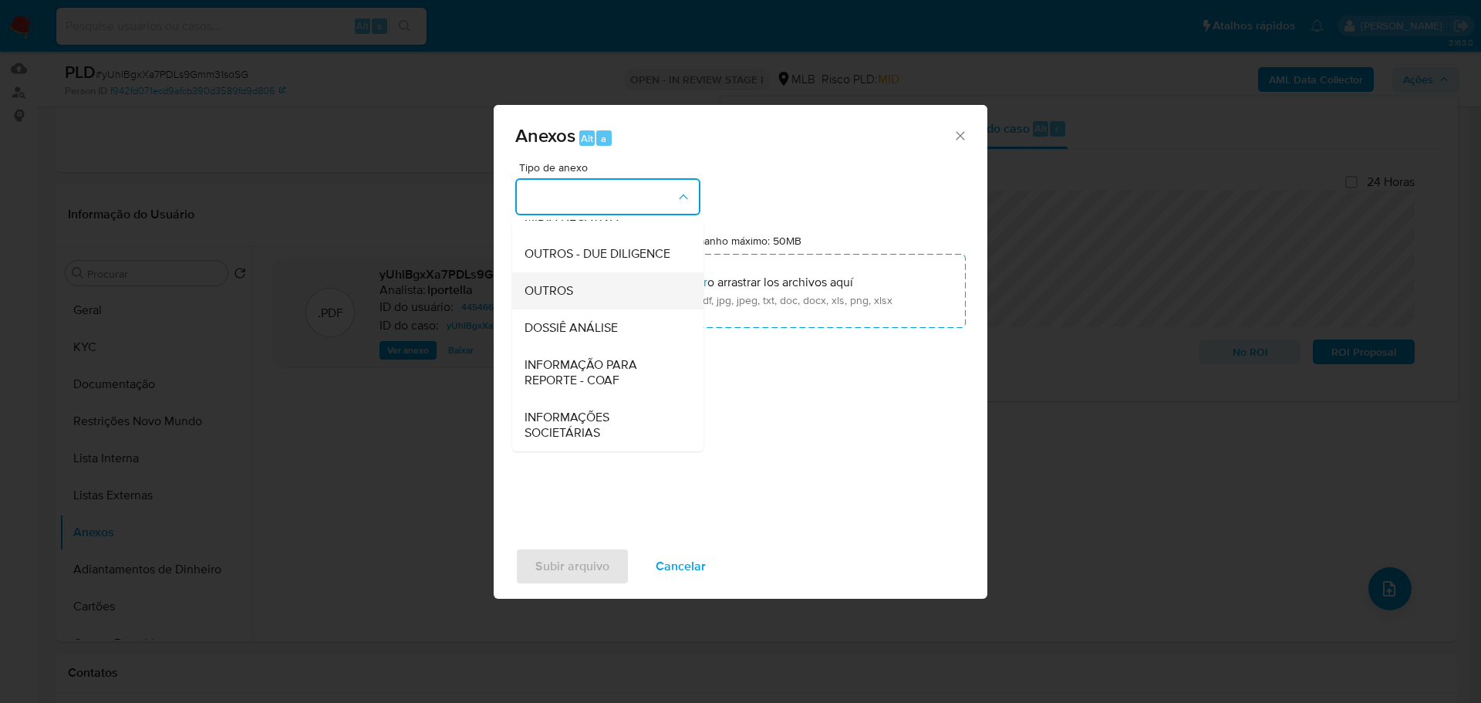
click at [560, 298] on span "OUTROS" at bounding box center [548, 290] width 49 height 15
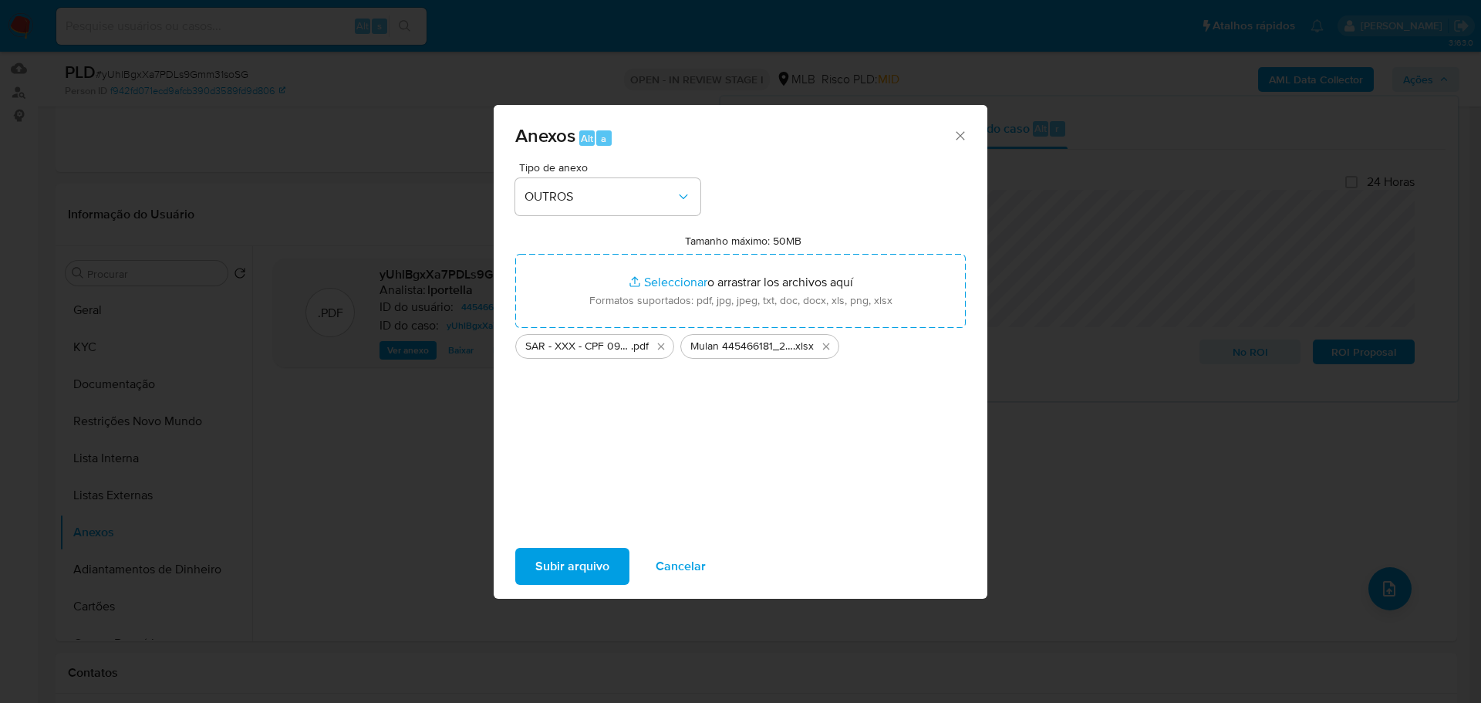
click at [590, 562] on span "Subir arquivo" at bounding box center [572, 566] width 74 height 34
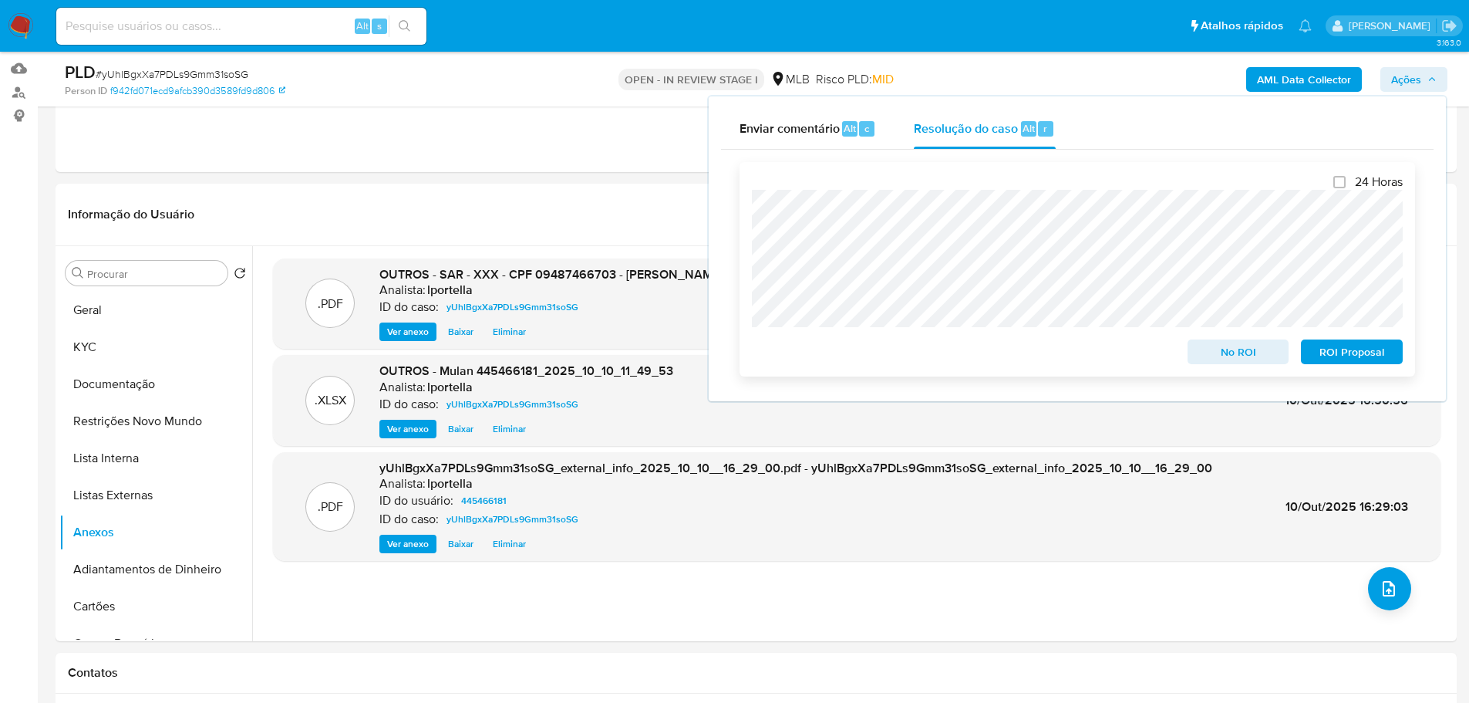
click at [1350, 360] on span "ROI Proposal" at bounding box center [1352, 352] width 80 height 22
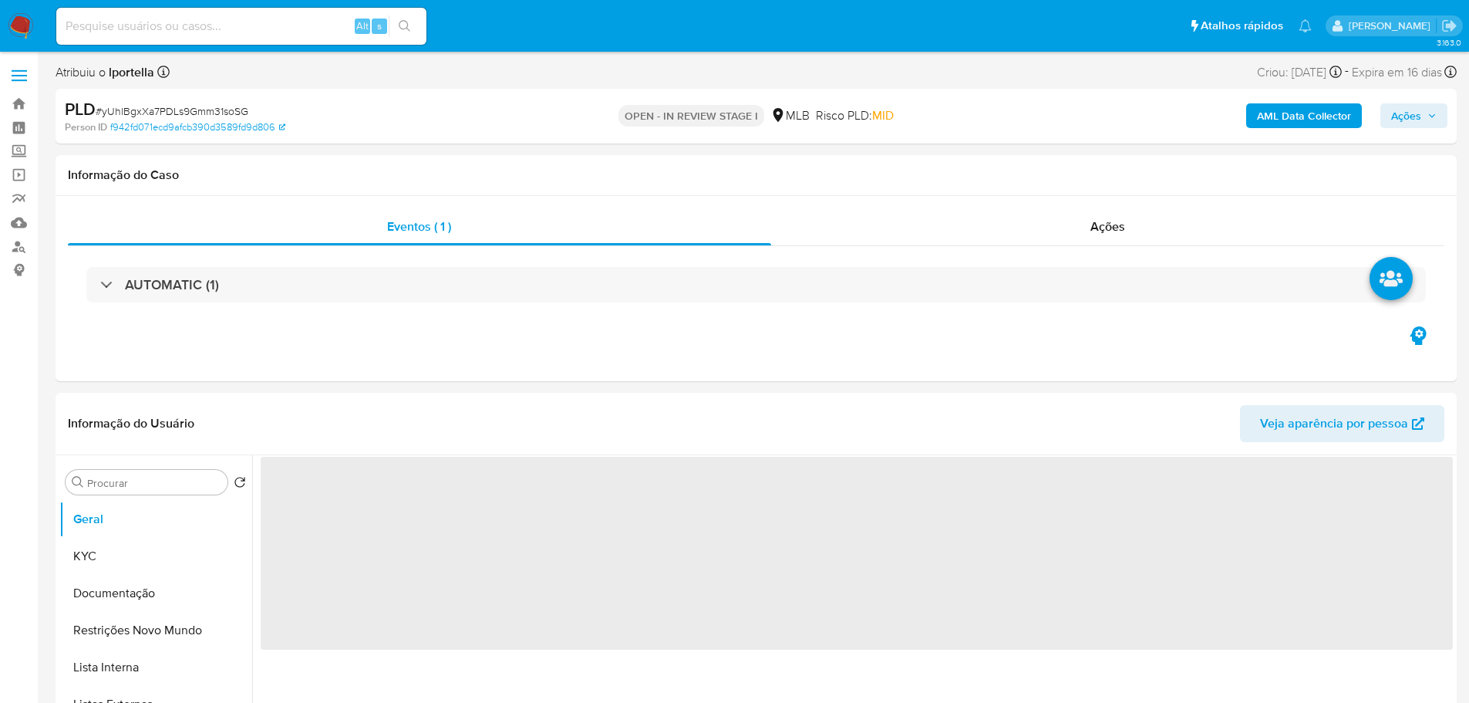
click at [230, 34] on input at bounding box center [241, 26] width 370 height 20
select select "10"
paste input "1077534086"
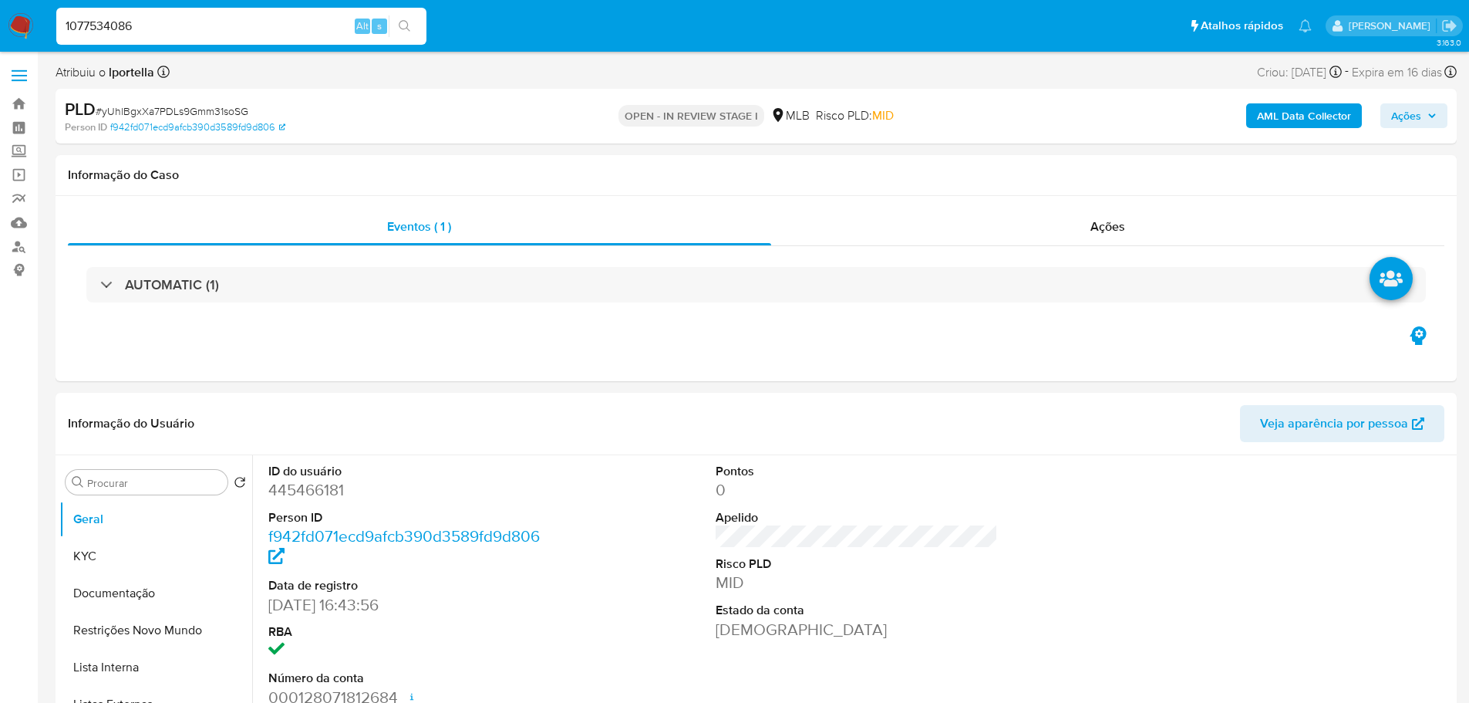
type input "1077534086"
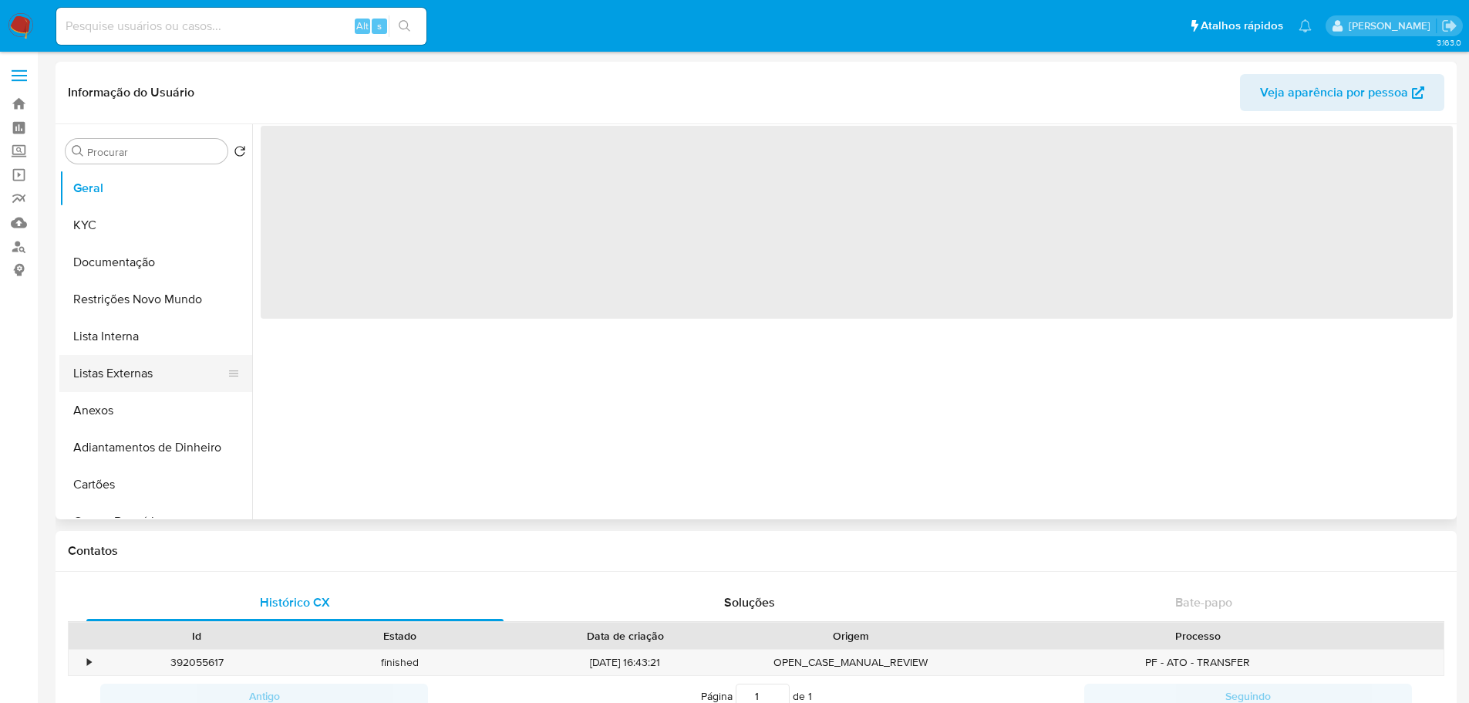
select select "10"
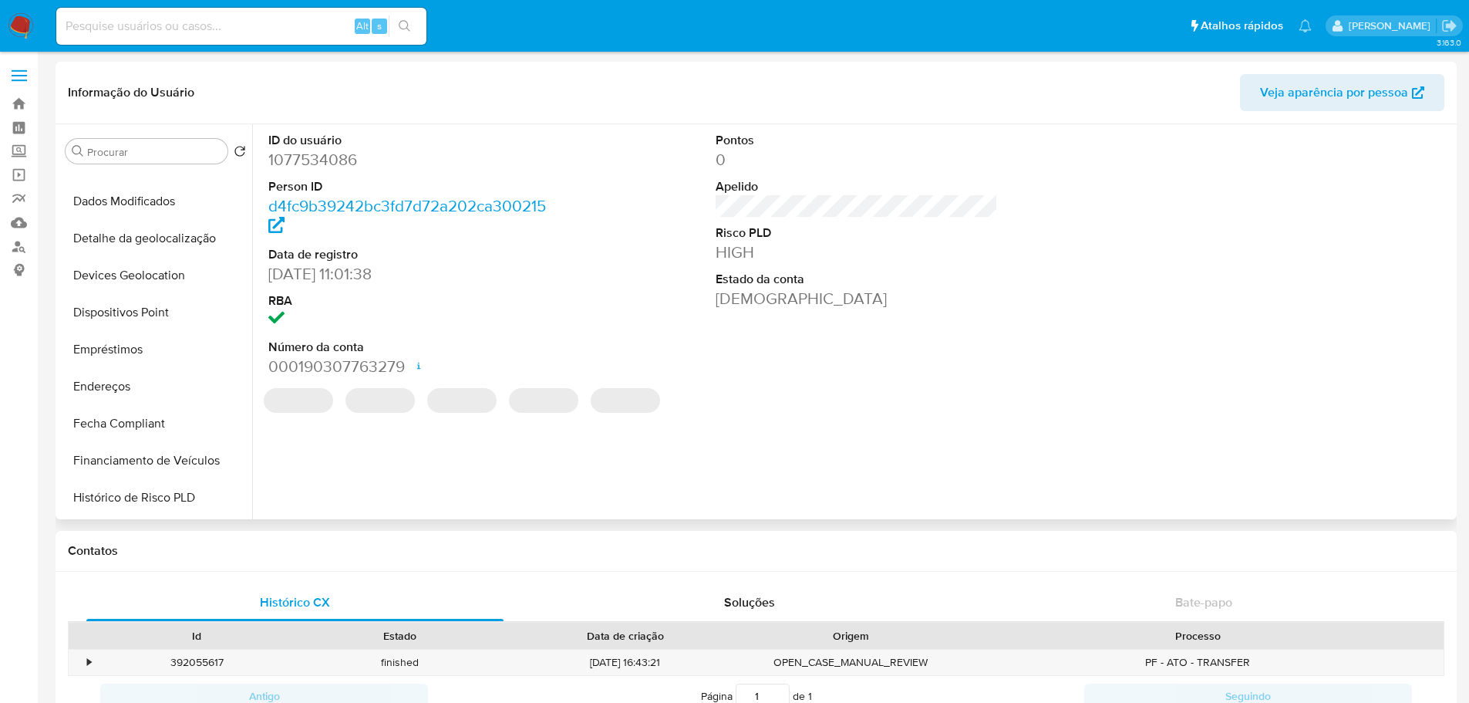
scroll to position [694, 0]
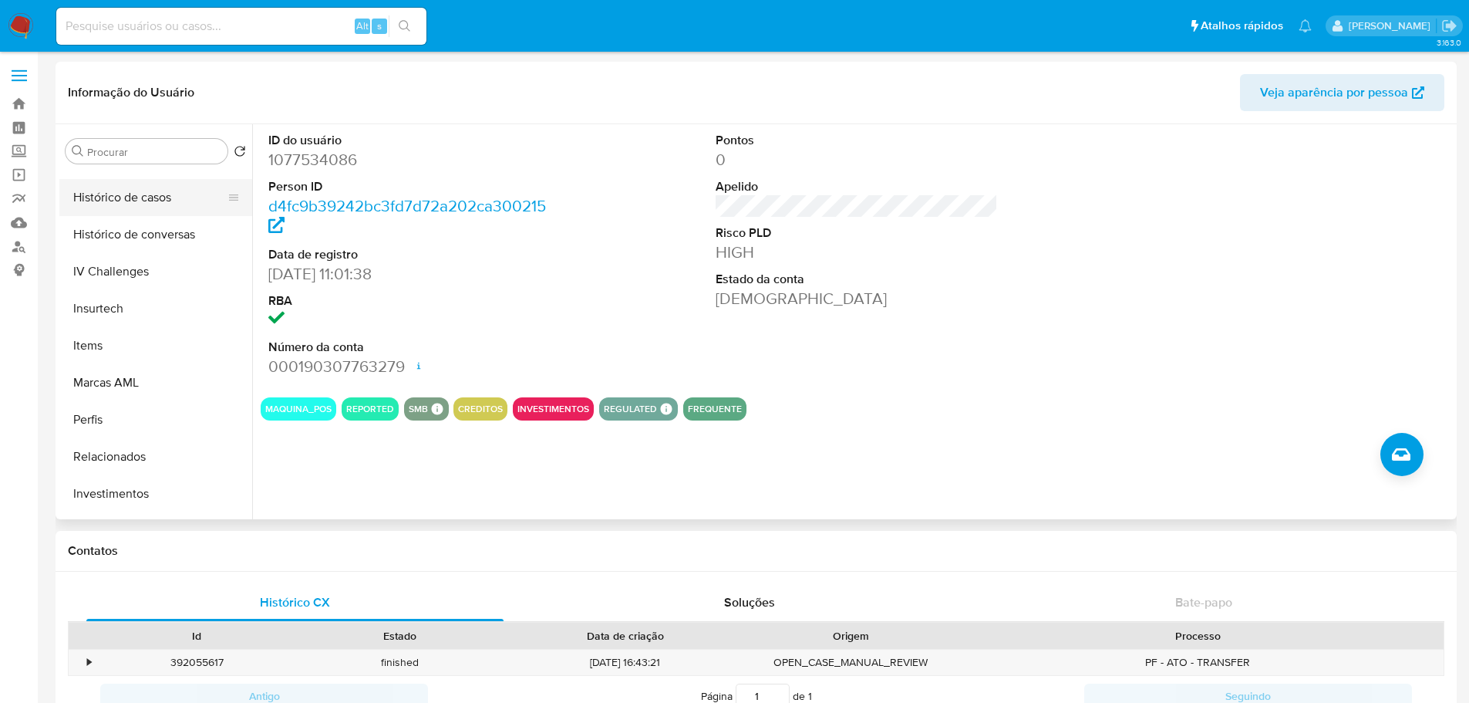
click at [138, 194] on button "Histórico de casos" at bounding box center [149, 197] width 180 height 37
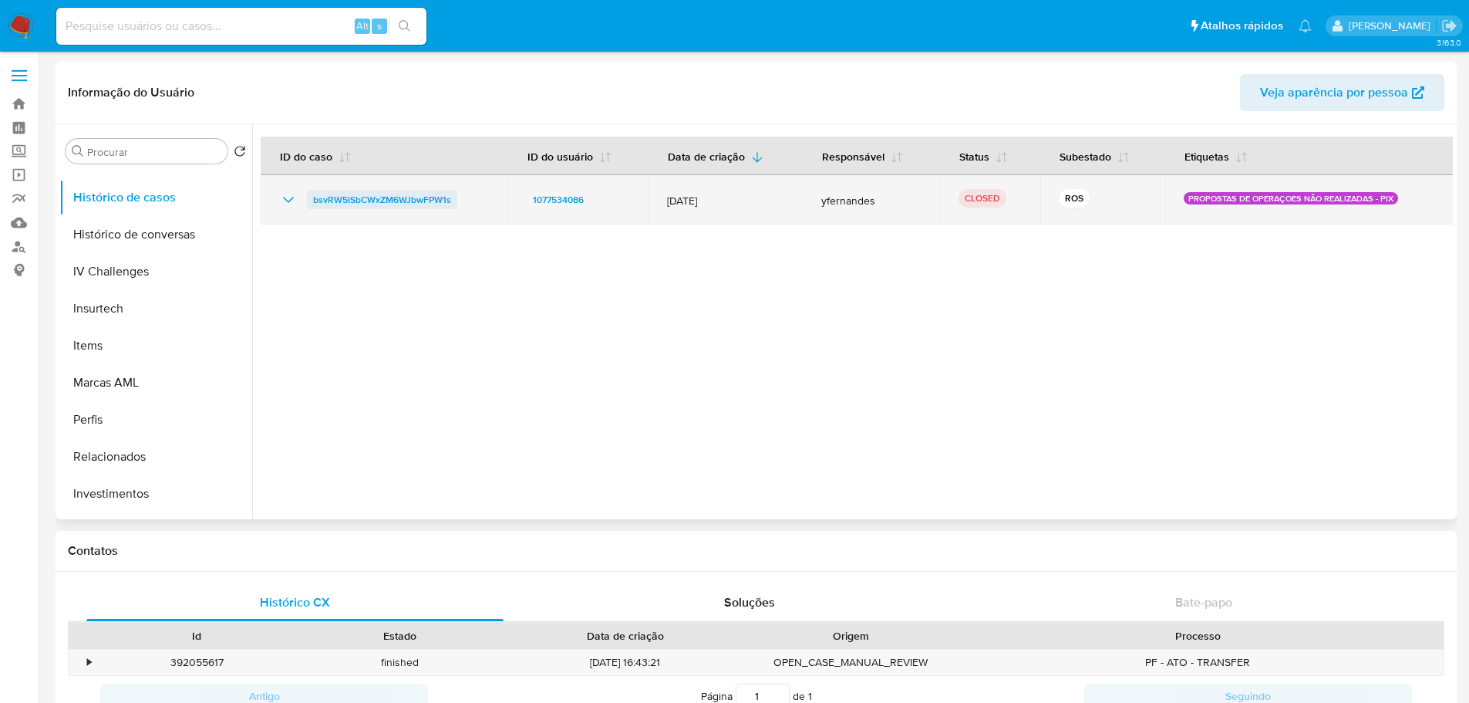
click at [358, 199] on span "bsvRW5lSbCWxZM6WJbwFPW1s" at bounding box center [382, 200] width 138 height 19
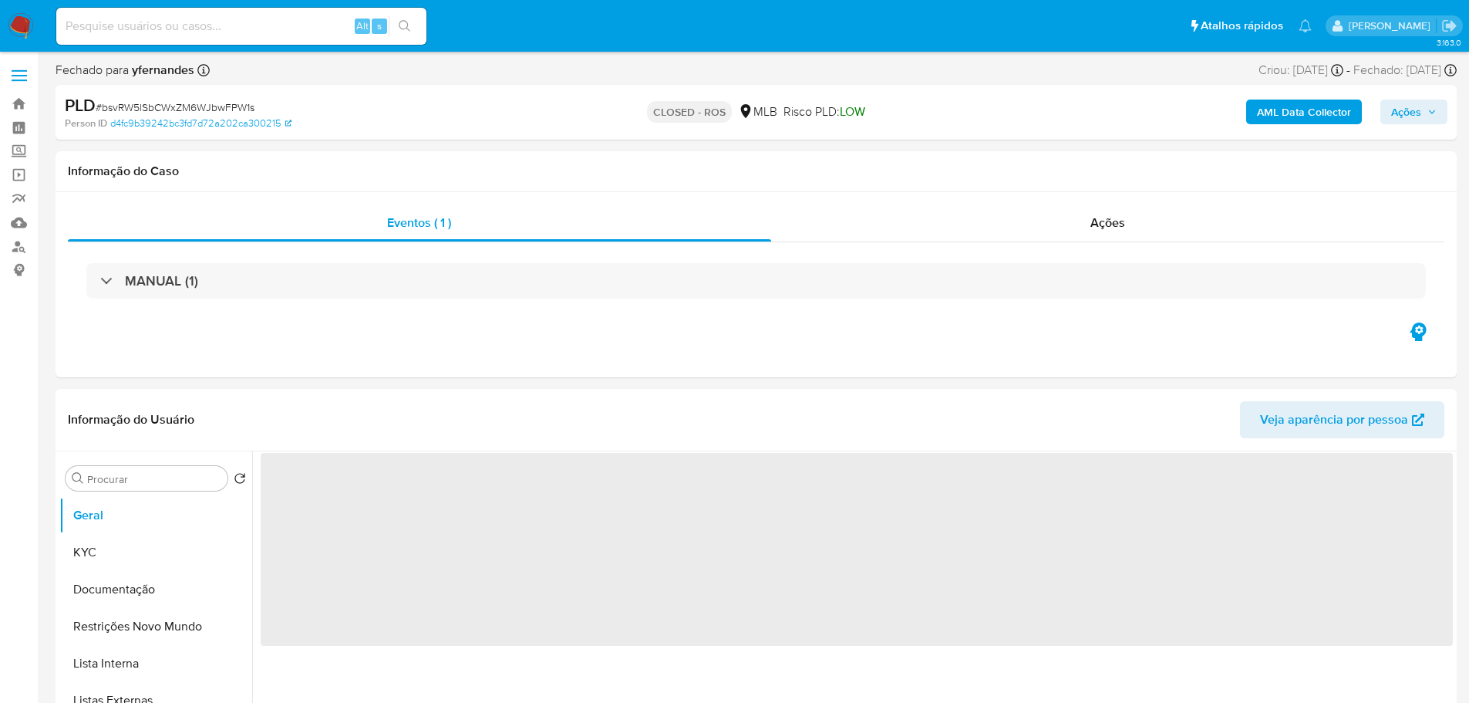
select select "10"
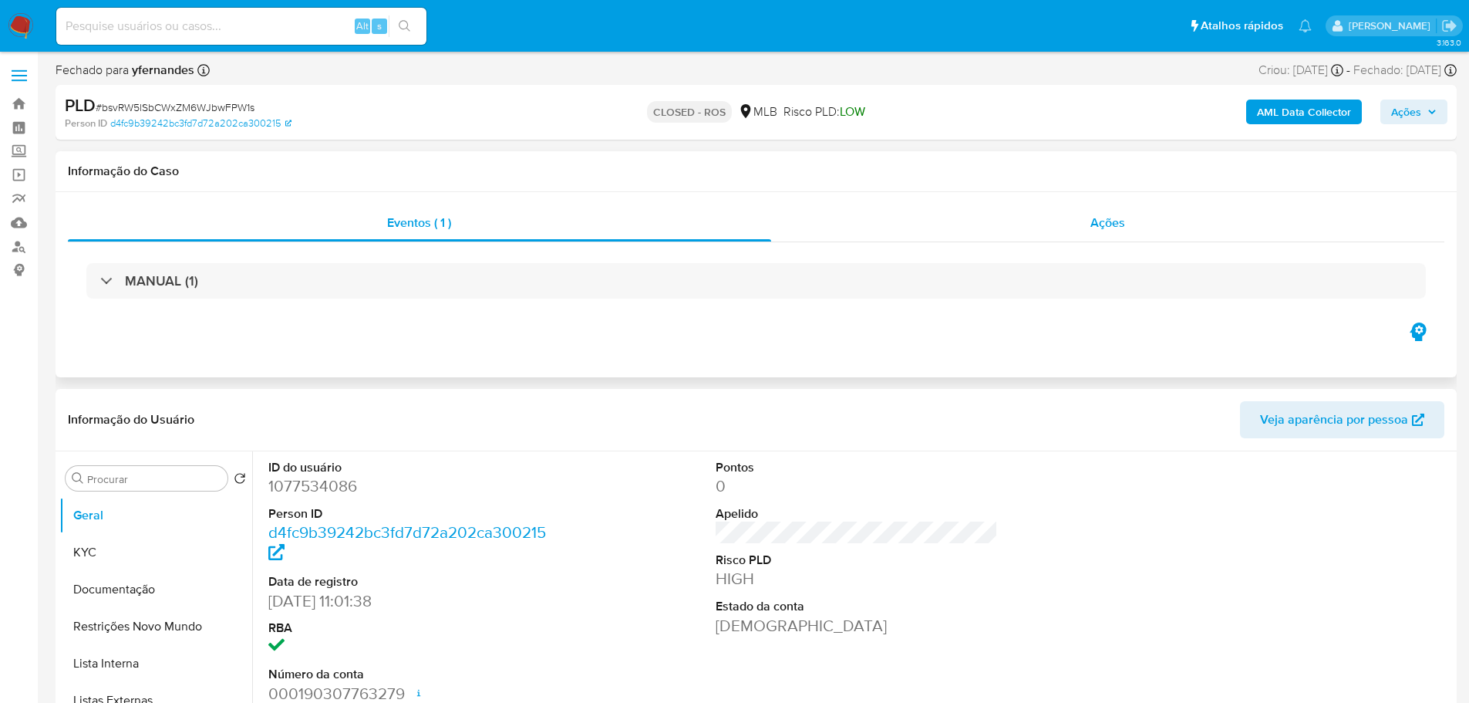
click at [1125, 224] on div "Ações" at bounding box center [1108, 222] width 674 height 37
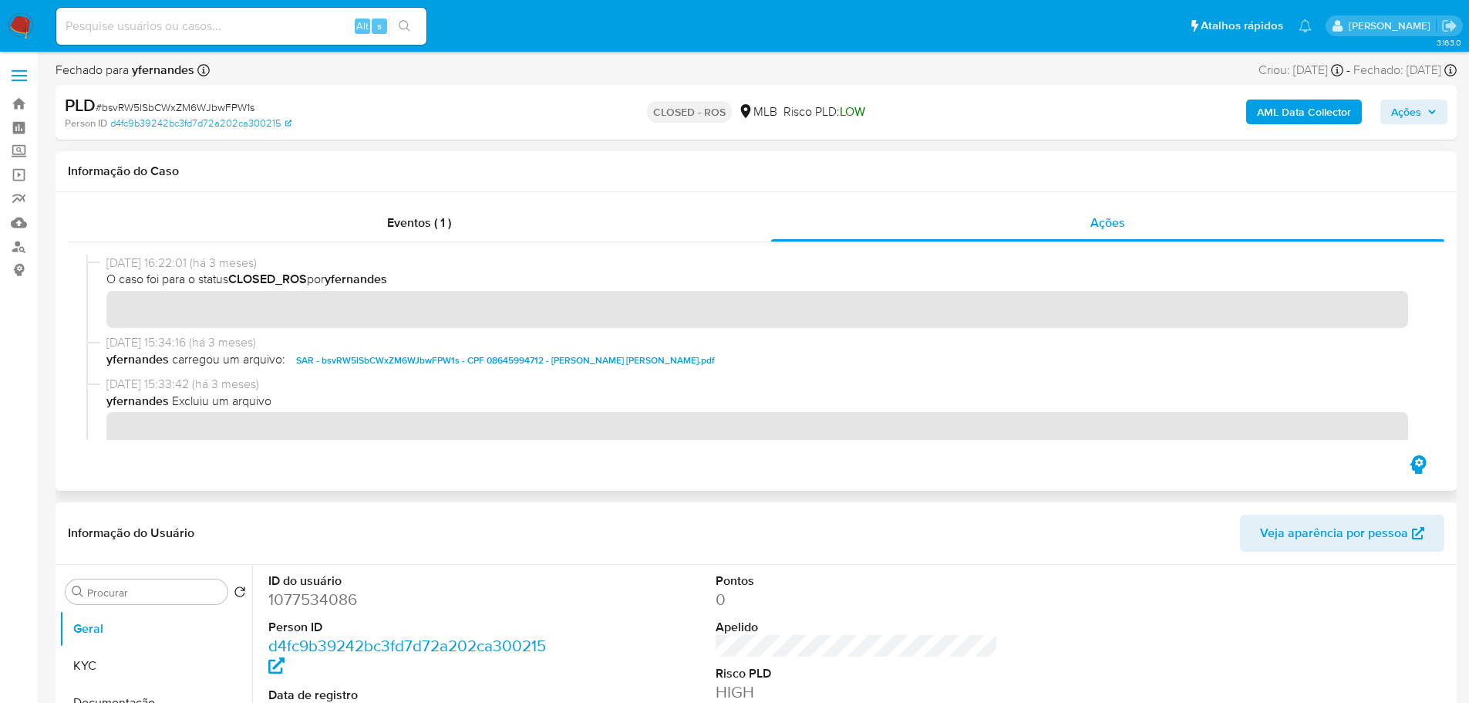
drag, startPoint x: 169, startPoint y: 266, endPoint x: 106, endPoint y: 266, distance: 62.5
click at [106, 266] on span "[DATE] 16:22:01 (há 3 meses)" at bounding box center [763, 263] width 1314 height 17
click at [1408, 109] on span "Ações" at bounding box center [1406, 112] width 30 height 25
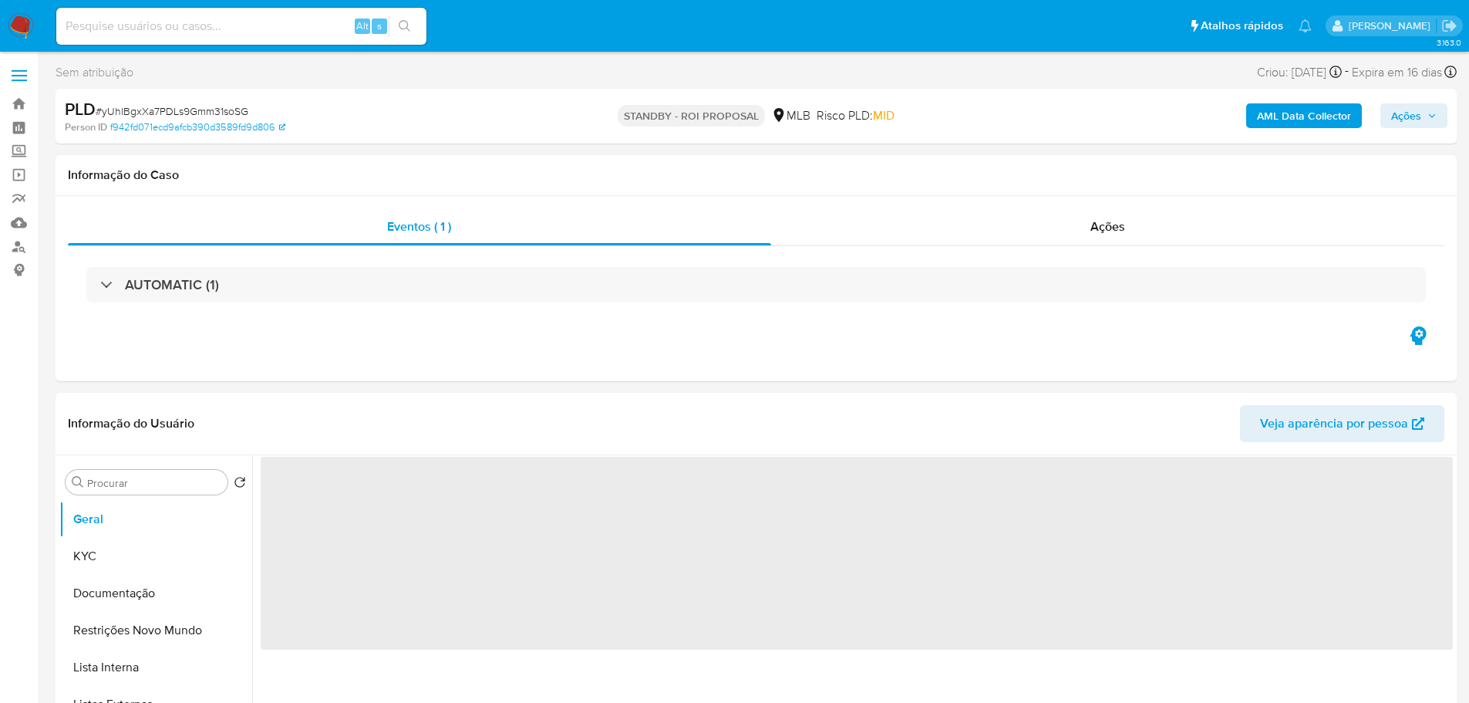
select select "10"
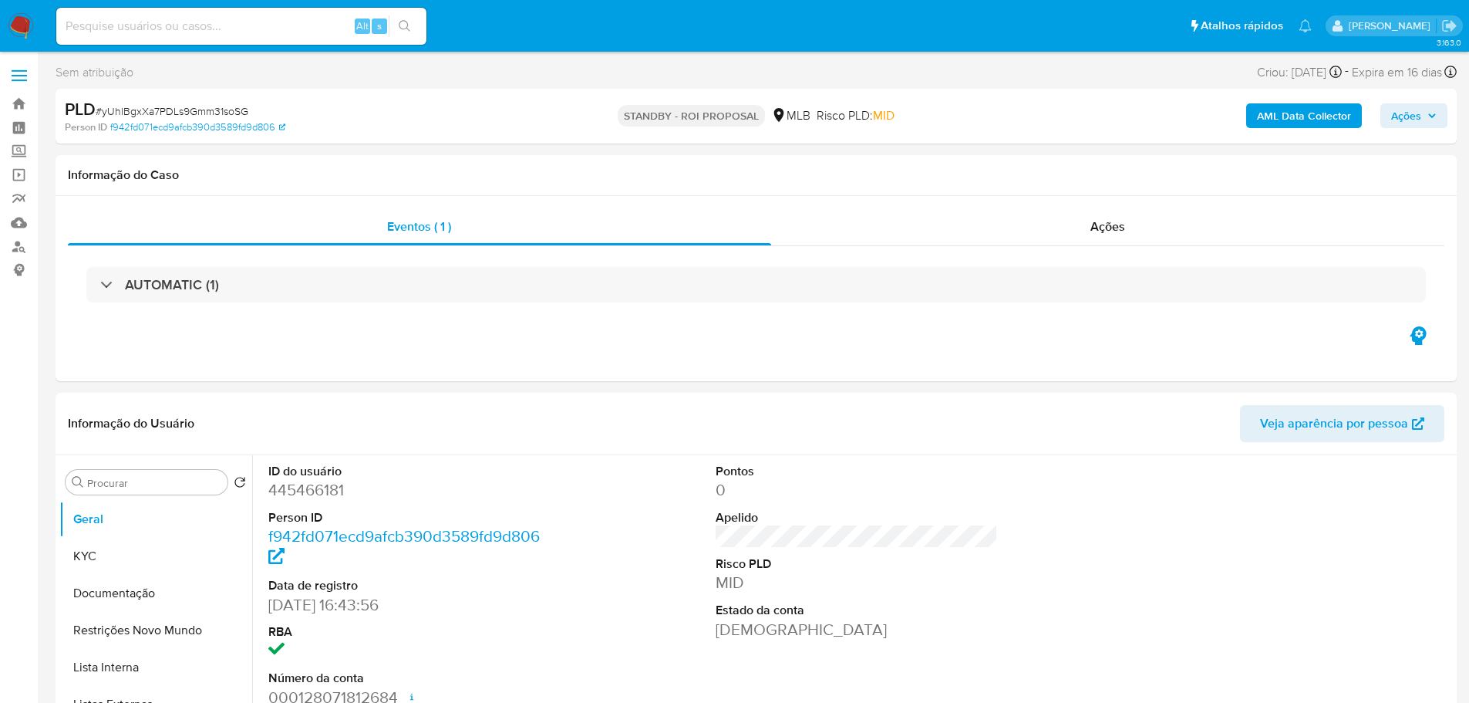
click at [215, 110] on span "# yUhlBgxXa7PDLs9Gmm31soSG" at bounding box center [172, 110] width 153 height 15
copy span "yUhlBgxXa7PDLs9Gmm31soSG"
click at [21, 22] on img at bounding box center [21, 26] width 26 height 26
